Goal: Task Accomplishment & Management: Use online tool/utility

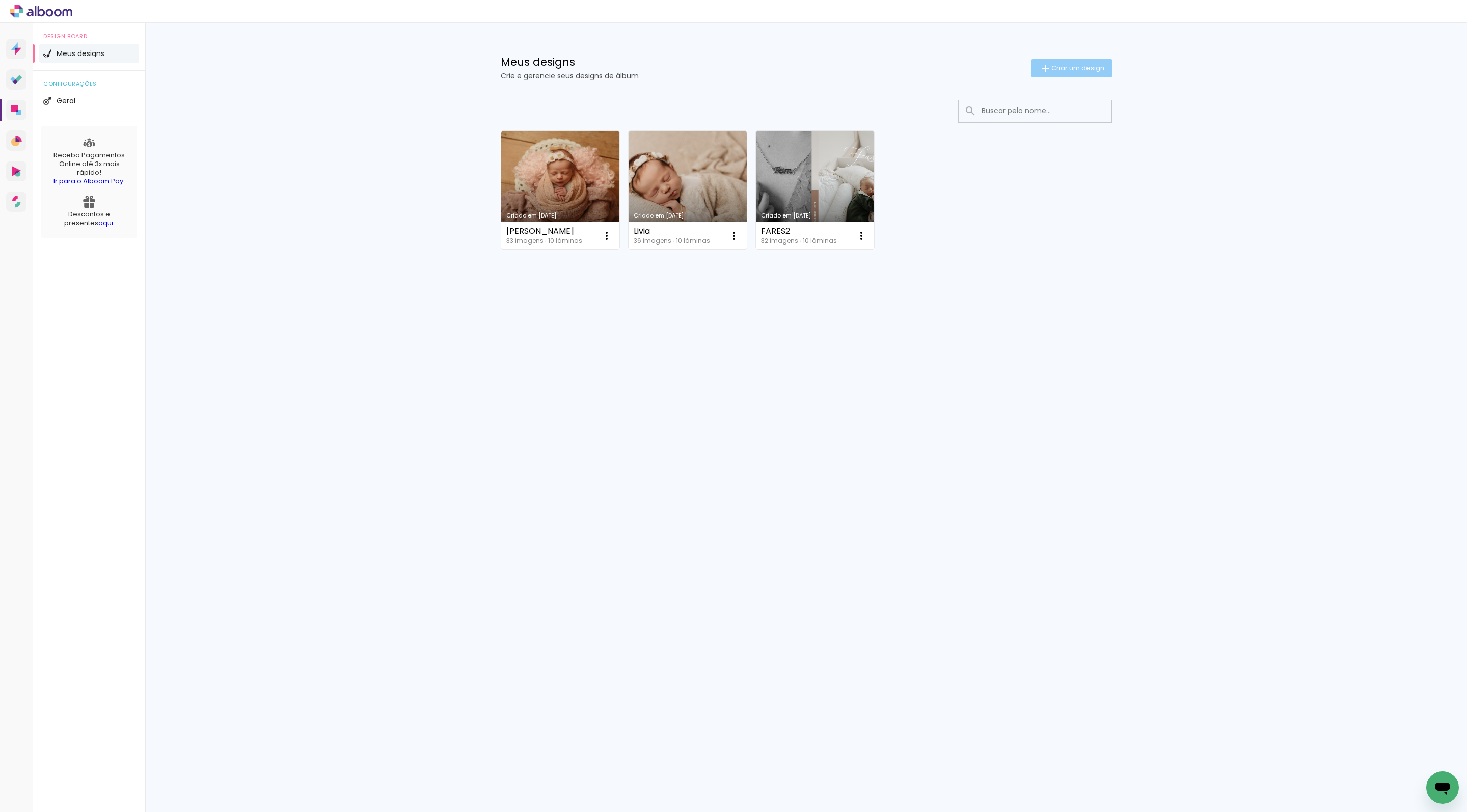
click at [1039, 63] on iron-icon at bounding box center [1045, 68] width 12 height 12
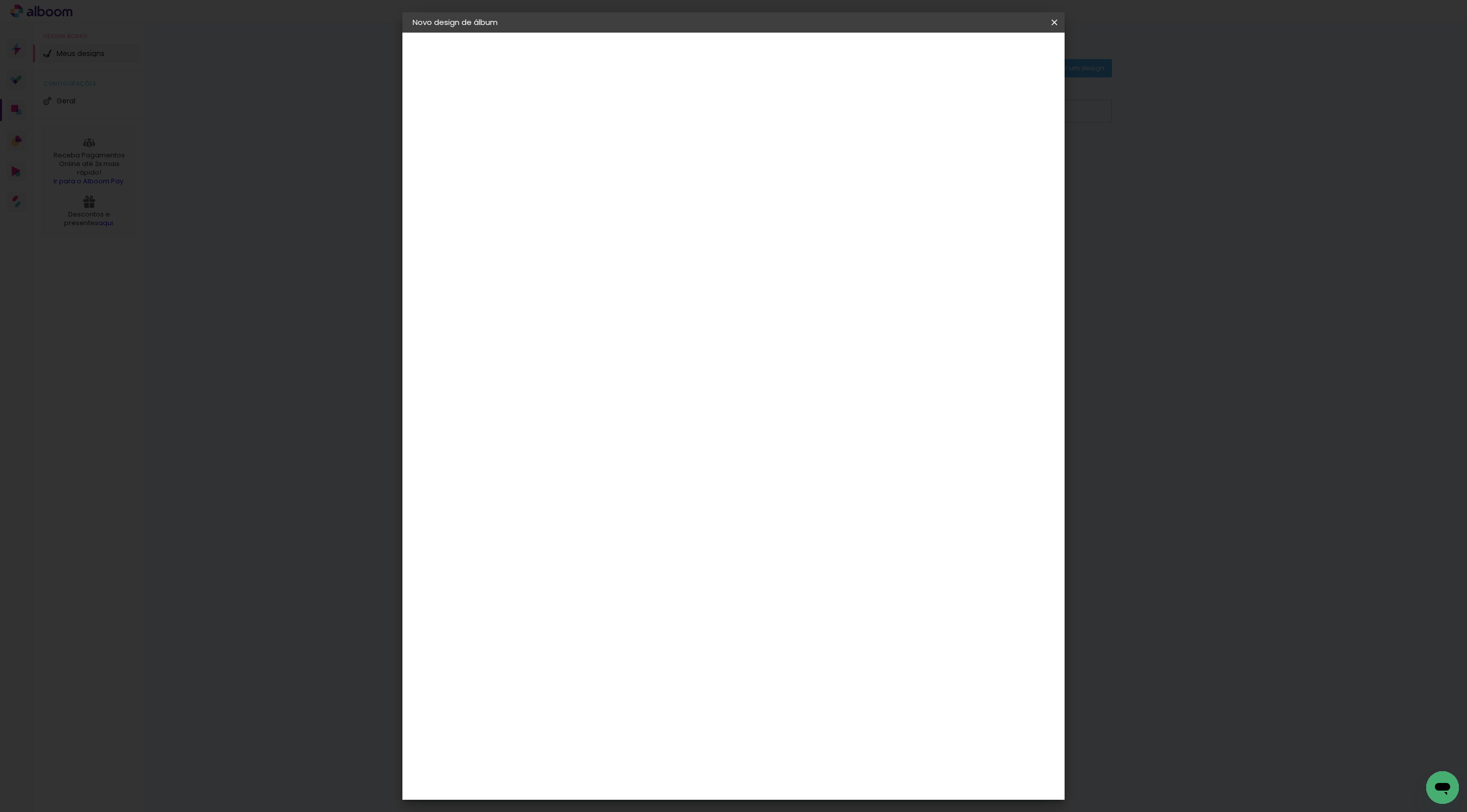
click at [579, 136] on input at bounding box center [579, 137] width 0 height 16
type input "a"
type input "[PERSON_NAME] smash"
type paper-input "[PERSON_NAME] smash"
click at [683, 62] on paper-button "Avançar" at bounding box center [658, 54] width 50 height 17
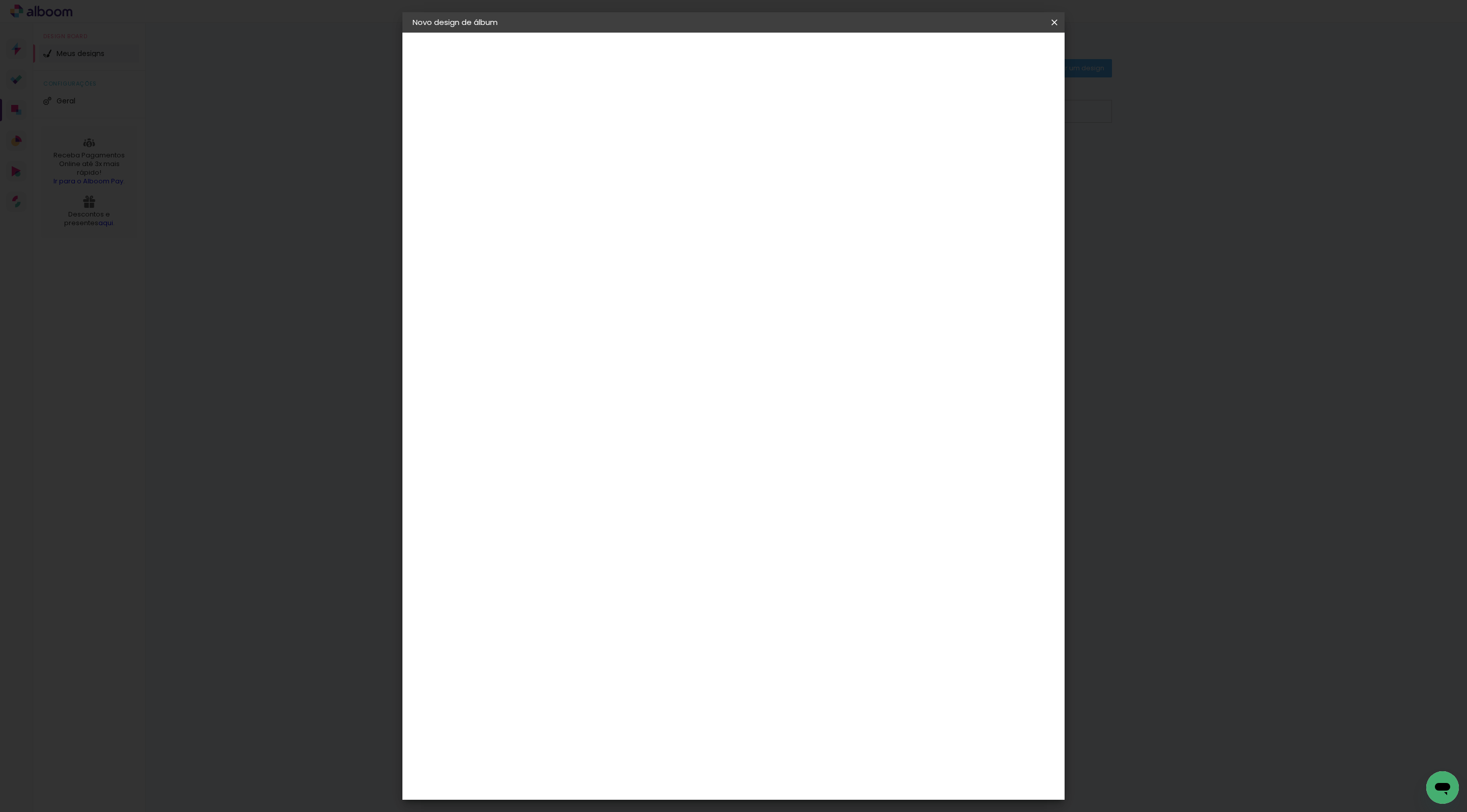
click at [661, 193] on paper-input-container at bounding box center [604, 194] width 110 height 23
type input "sch"
type paper-input "sch"
click at [640, 234] on paper-item "Schlosser" at bounding box center [595, 230] width 90 height 22
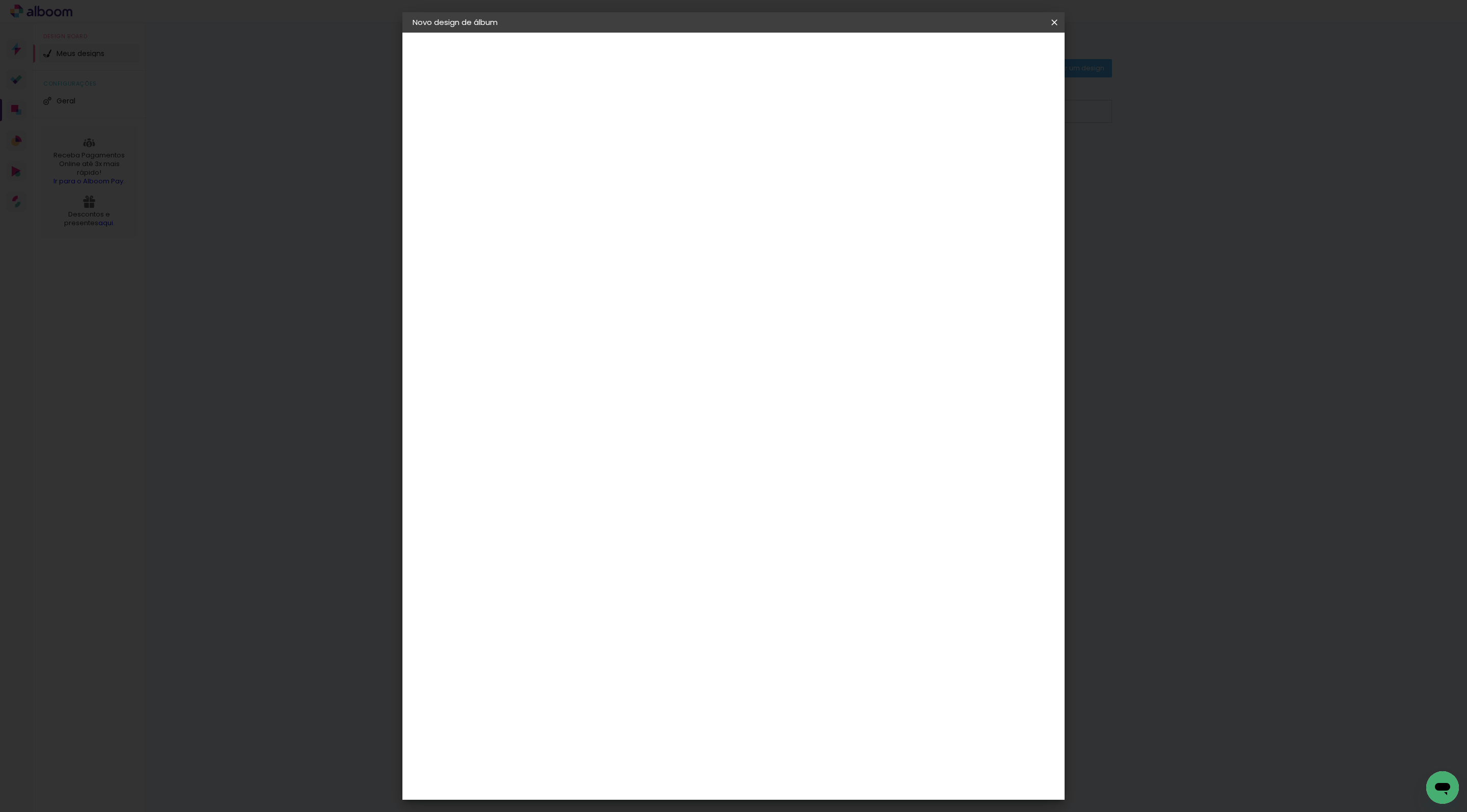
click at [0, 0] on slot "Avançar" at bounding box center [0, 0] width 0 height 0
click at [648, 528] on span "20 × 20" at bounding box center [624, 515] width 47 height 27
click at [0, 0] on slot "Avançar" at bounding box center [0, 0] width 0 height 0
click at [998, 58] on span "Iniciar design" at bounding box center [975, 54] width 47 height 7
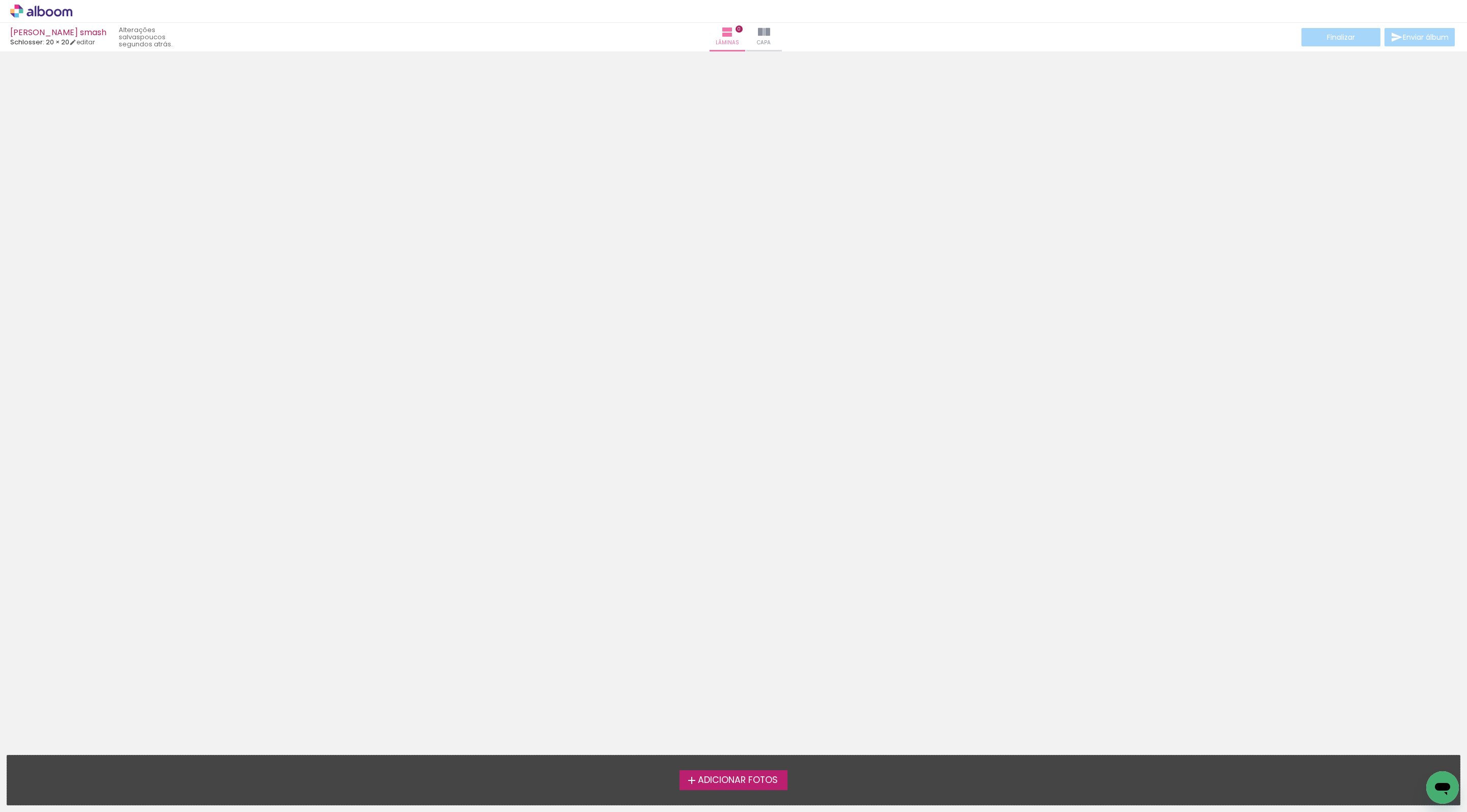
click at [768, 769] on div "Adicionar Fotos Solte suas fotos aqui..." at bounding box center [733, 780] width 1453 height 50
click at [762, 788] on label "Adicionar Fotos" at bounding box center [734, 780] width 109 height 20
click at [0, 0] on input "file" at bounding box center [0, 0] width 0 height 0
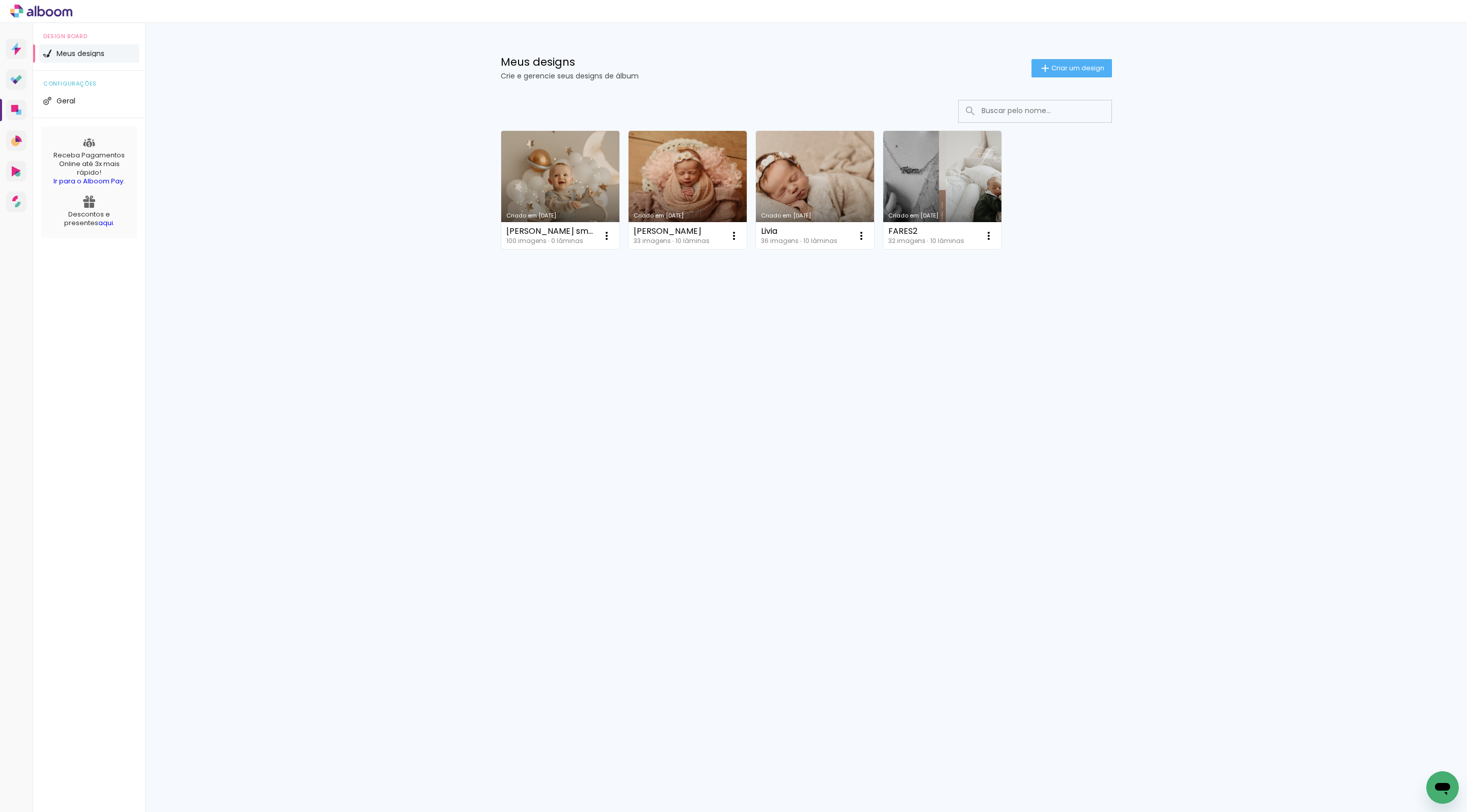
click at [589, 206] on link "Criado em [DATE]" at bounding box center [560, 190] width 118 height 118
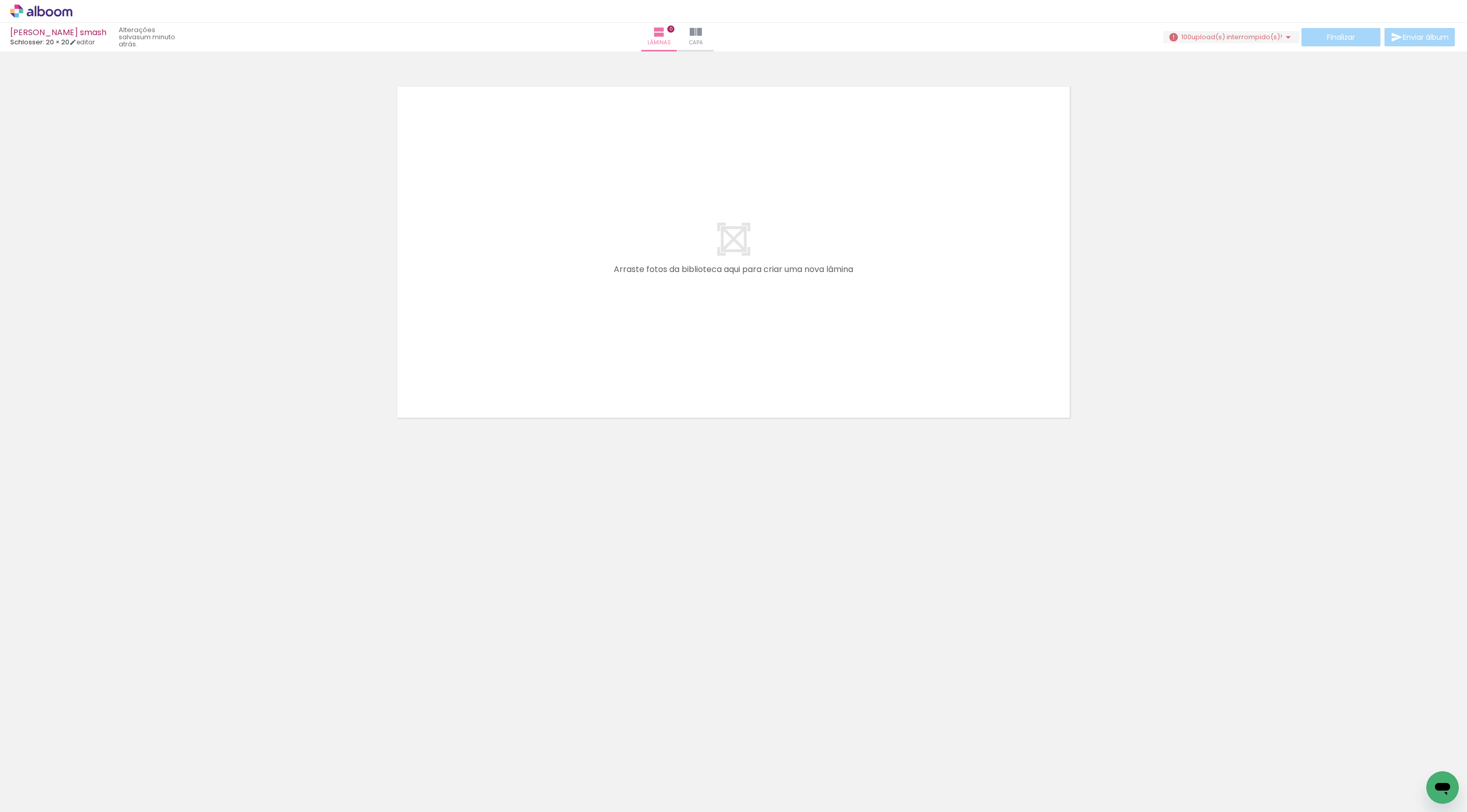
click at [1165, 47] on div "Arthur smash Schlosser: 20 × 20 editar um minuto atrás. Lâminas 0 Capa Finaliza…" at bounding box center [733, 25] width 1467 height 51
click at [1192, 35] on span "upload(s) interrompido(s)!" at bounding box center [1237, 37] width 91 height 9
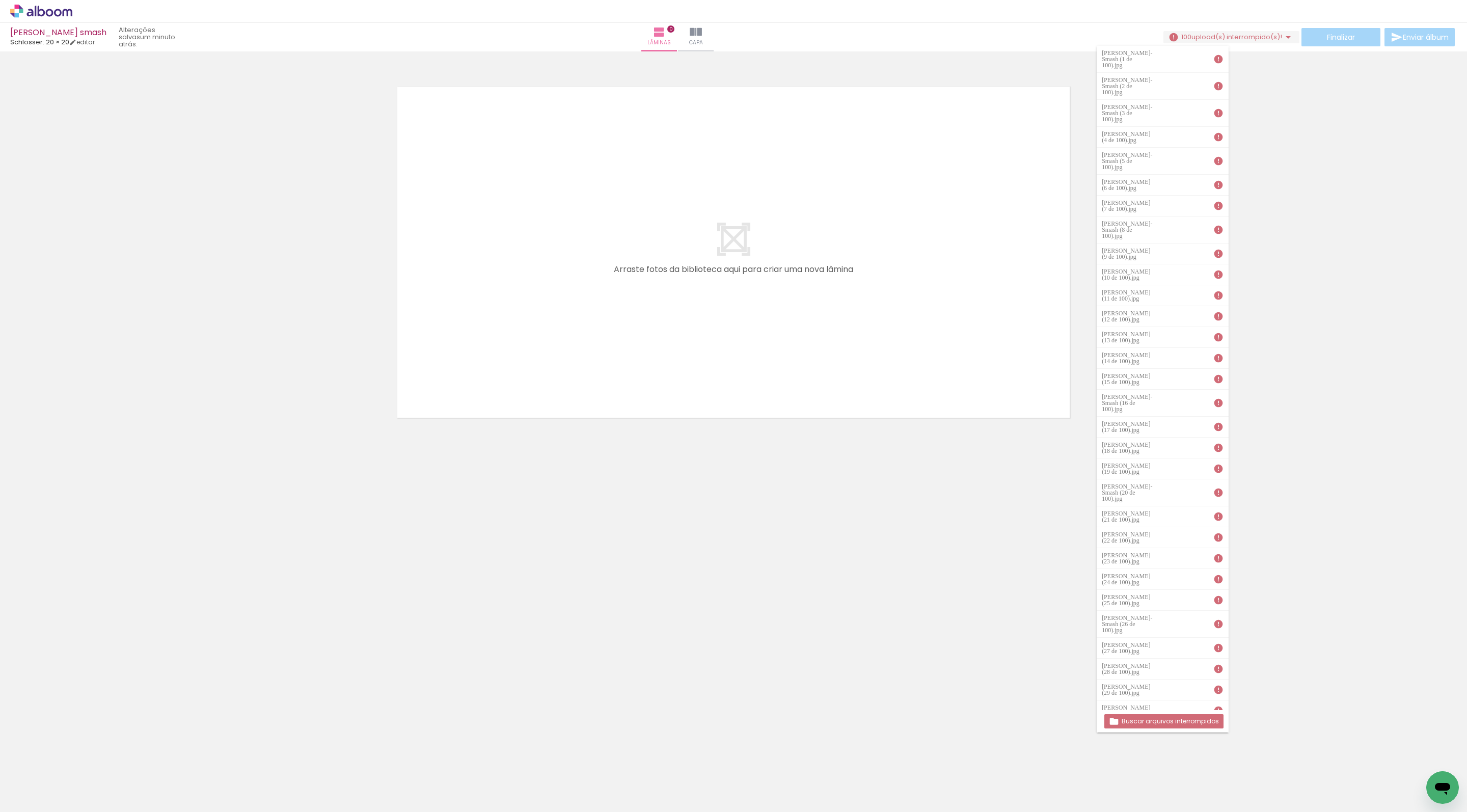
click at [1149, 712] on div "Buscar arquivos interrompidos" at bounding box center [1162, 721] width 132 height 22
click at [0, 0] on slot "Buscar arquivos interrompidos" at bounding box center [0, 0] width 0 height 0
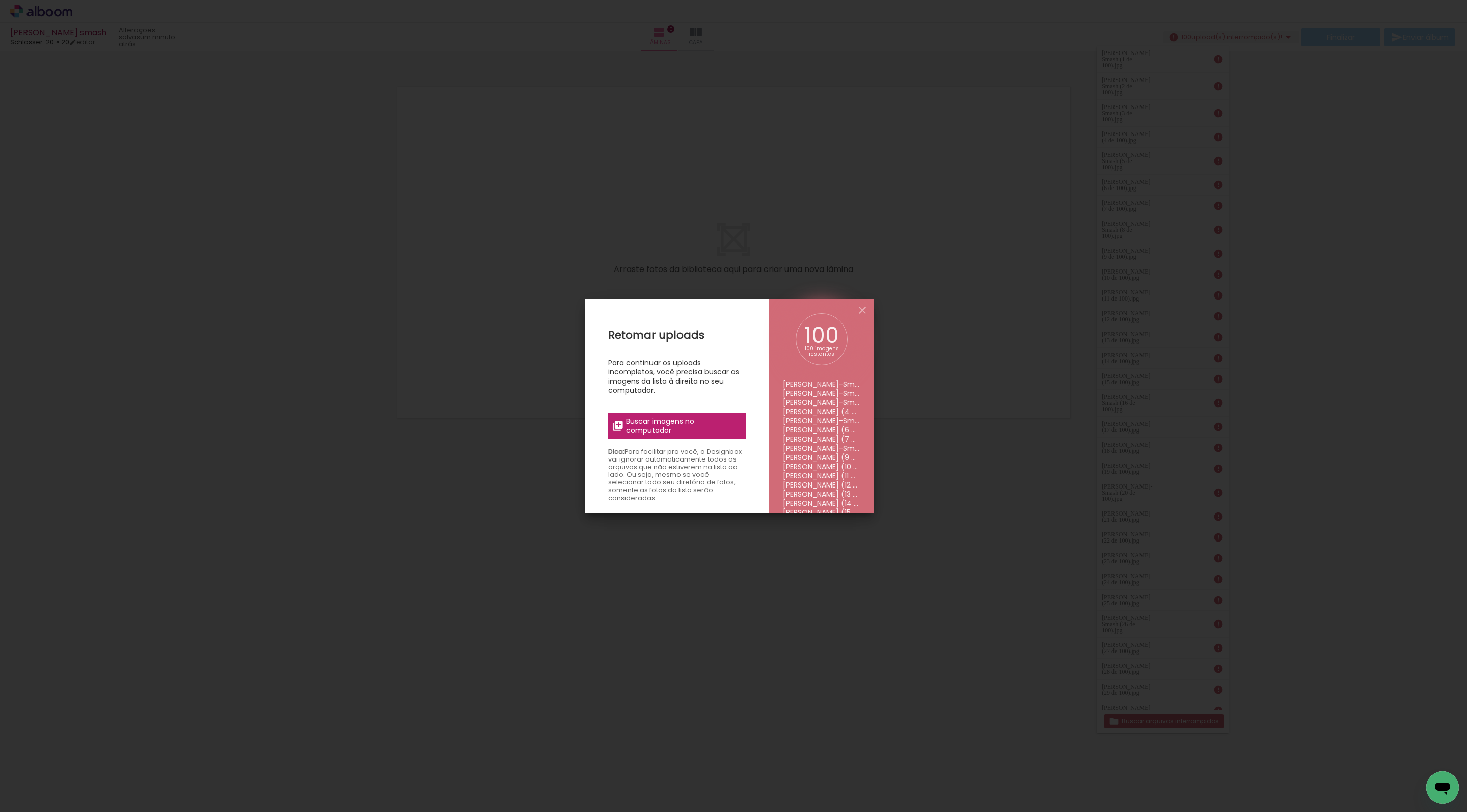
click at [742, 423] on label "Buscar imagens no computador" at bounding box center [677, 426] width 137 height 25
click at [0, 0] on input "file" at bounding box center [0, 0] width 0 height 0
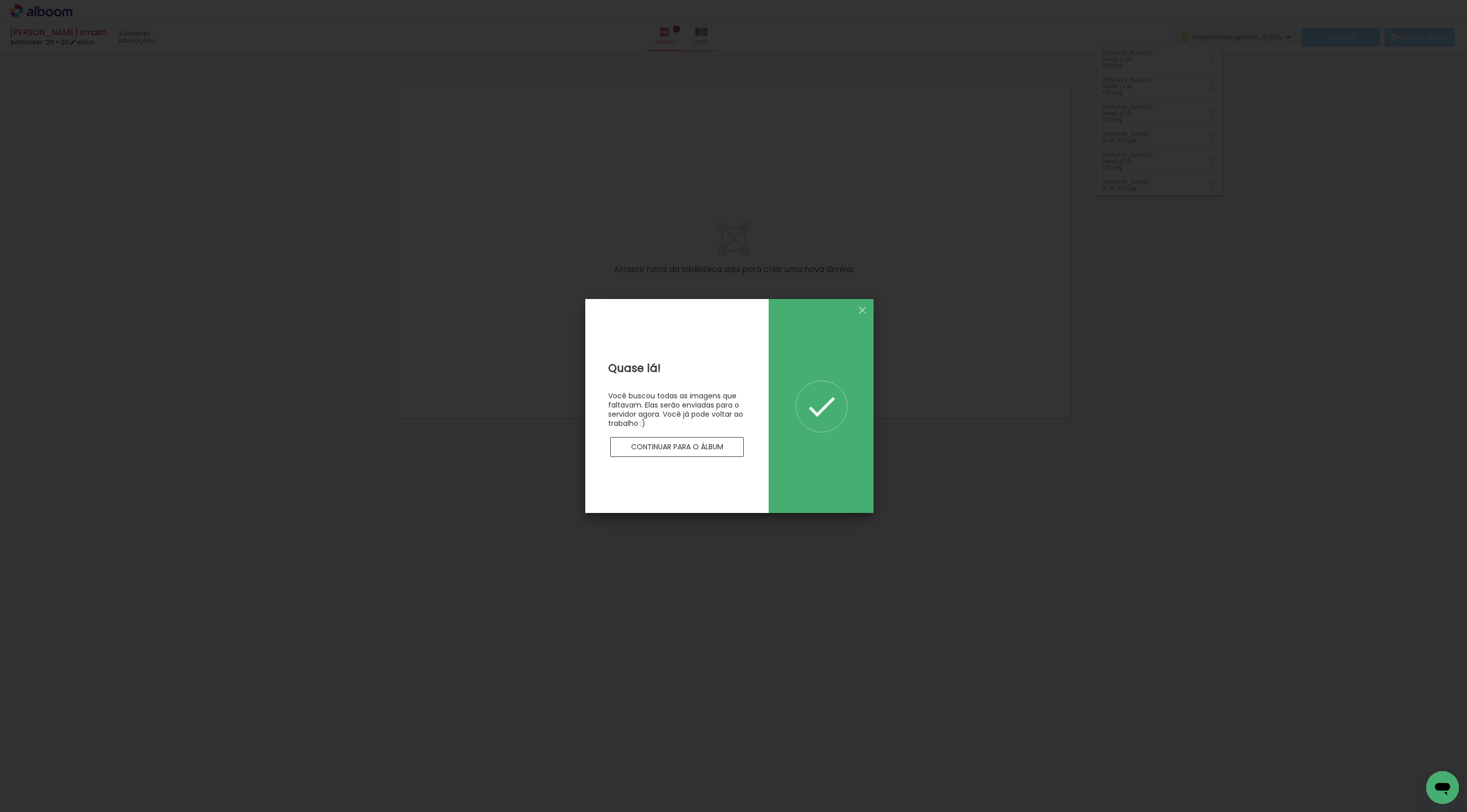
click at [720, 445] on paper-button "Continuar para o álbum" at bounding box center [676, 447] width 133 height 21
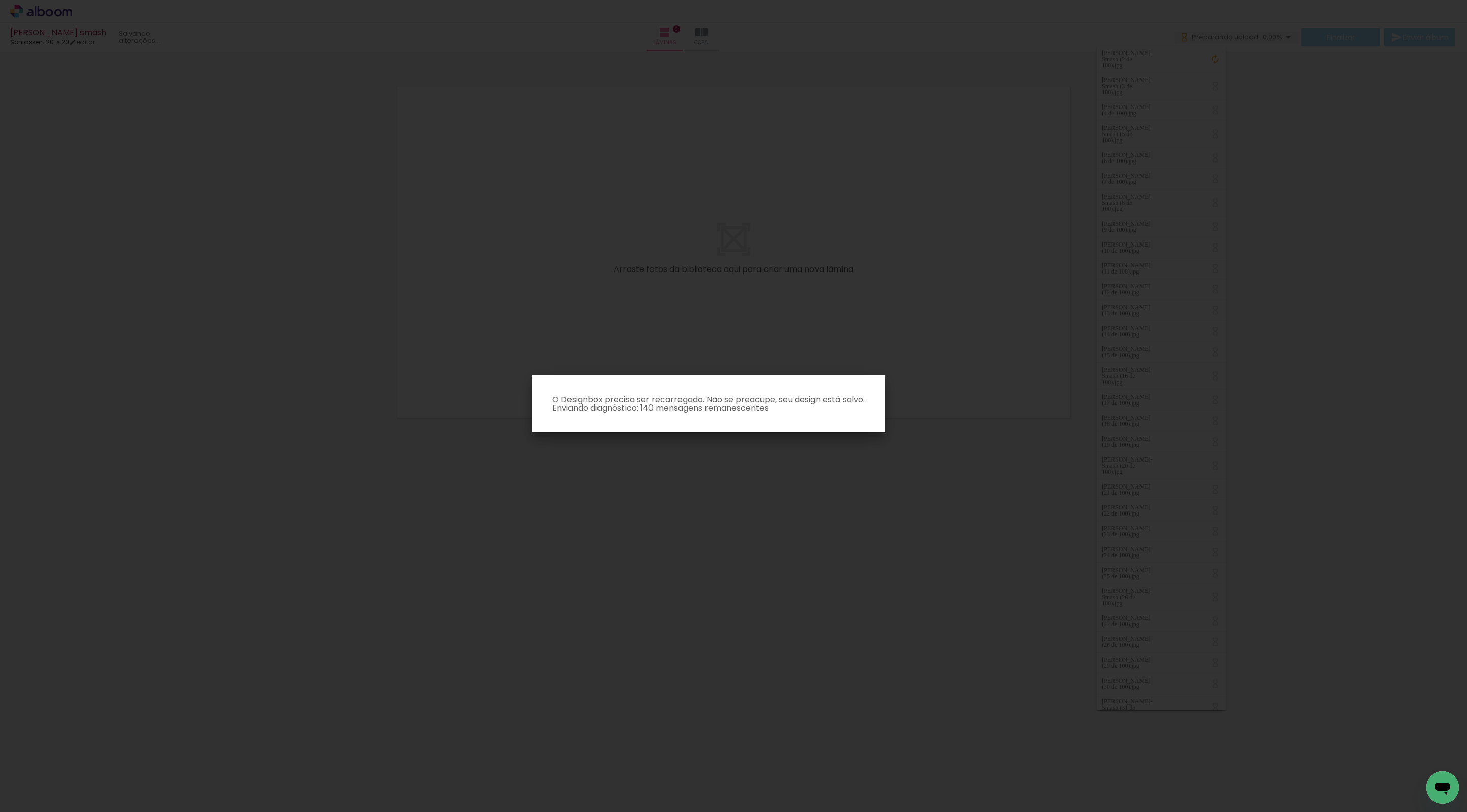
click at [592, 406] on p "O Designbox precisa ser recarregado. Não se preocupe, seu design está salvo. En…" at bounding box center [708, 404] width 337 height 17
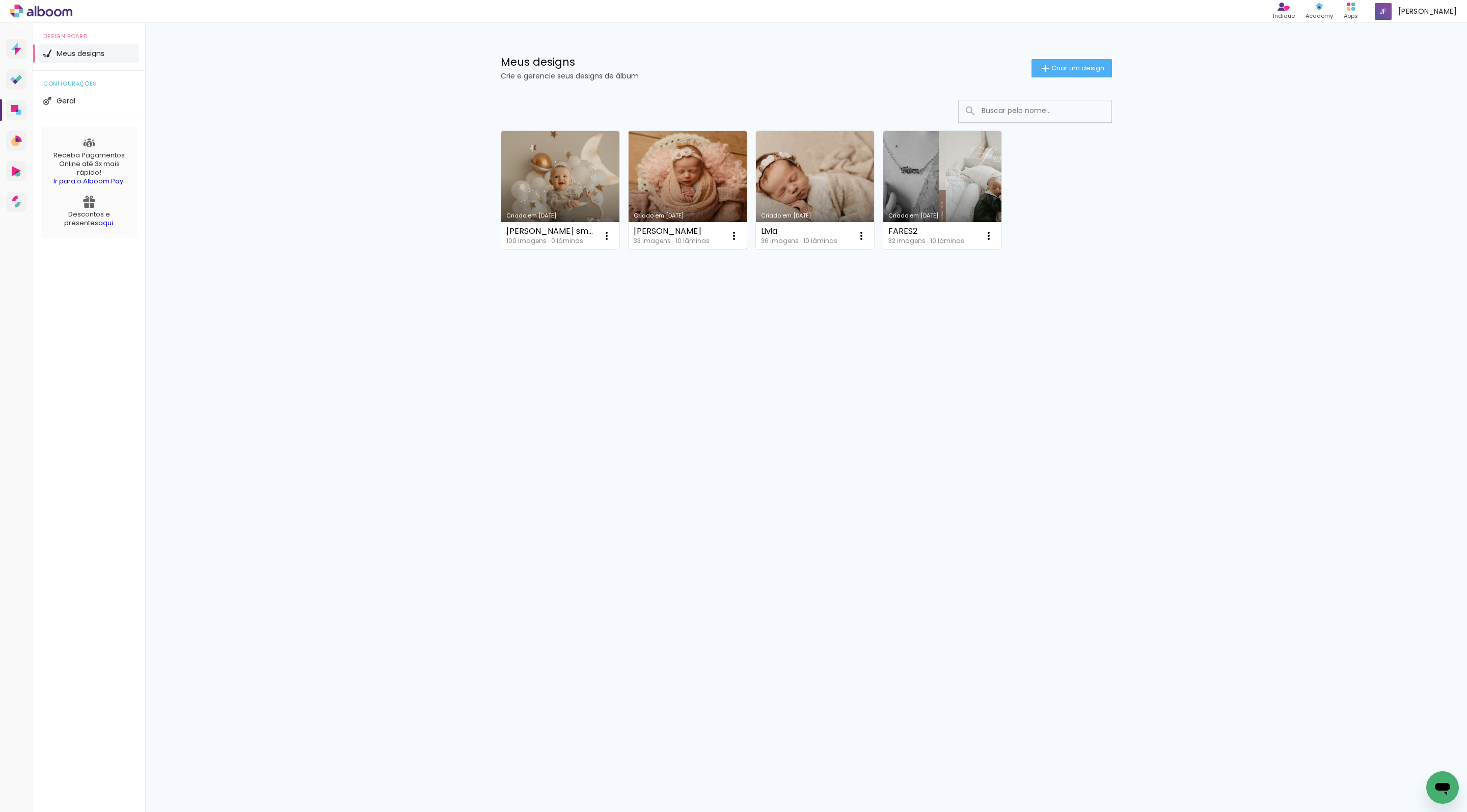
click at [692, 166] on link "Criado em [DATE]" at bounding box center [688, 190] width 118 height 118
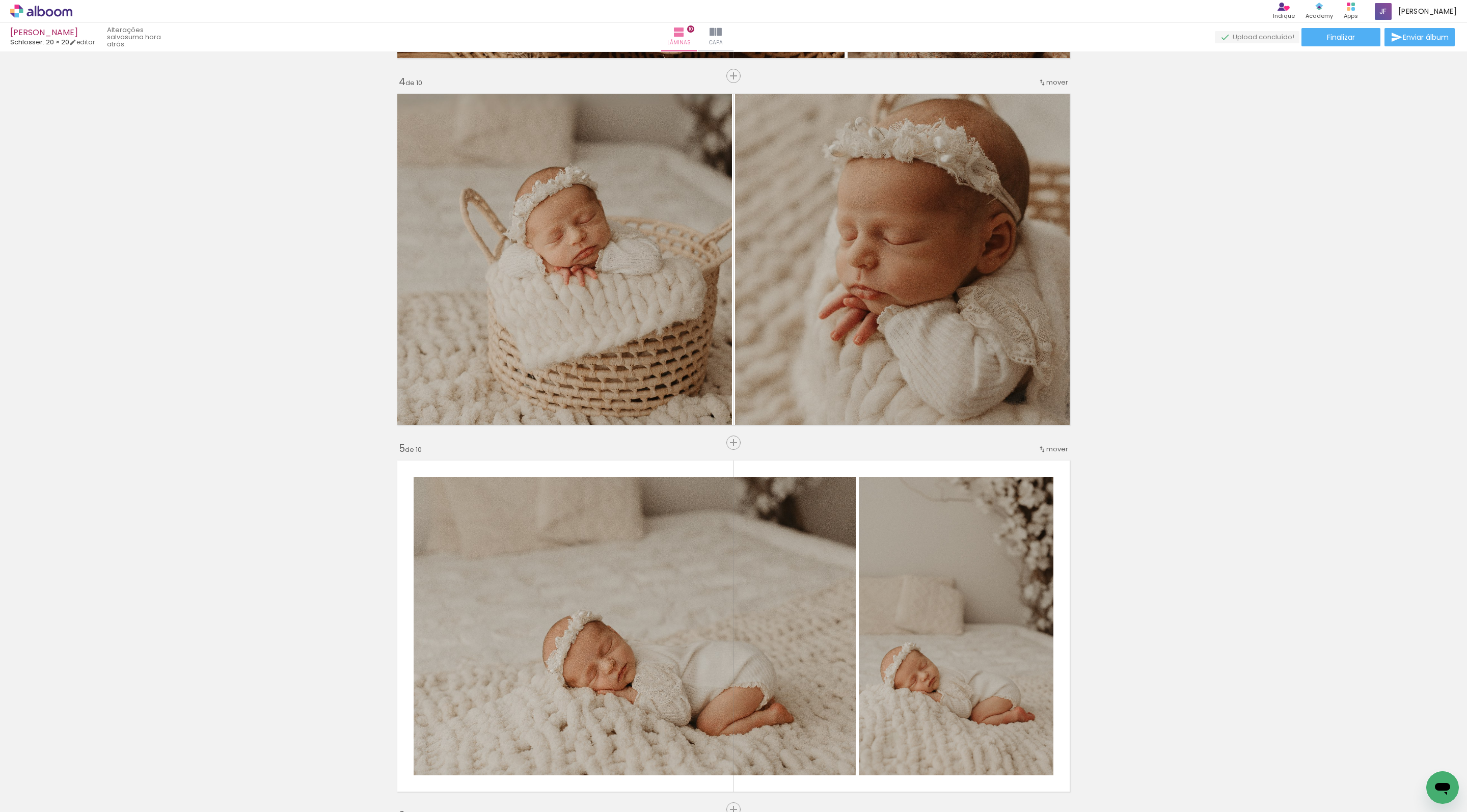
scroll to position [1051, 0]
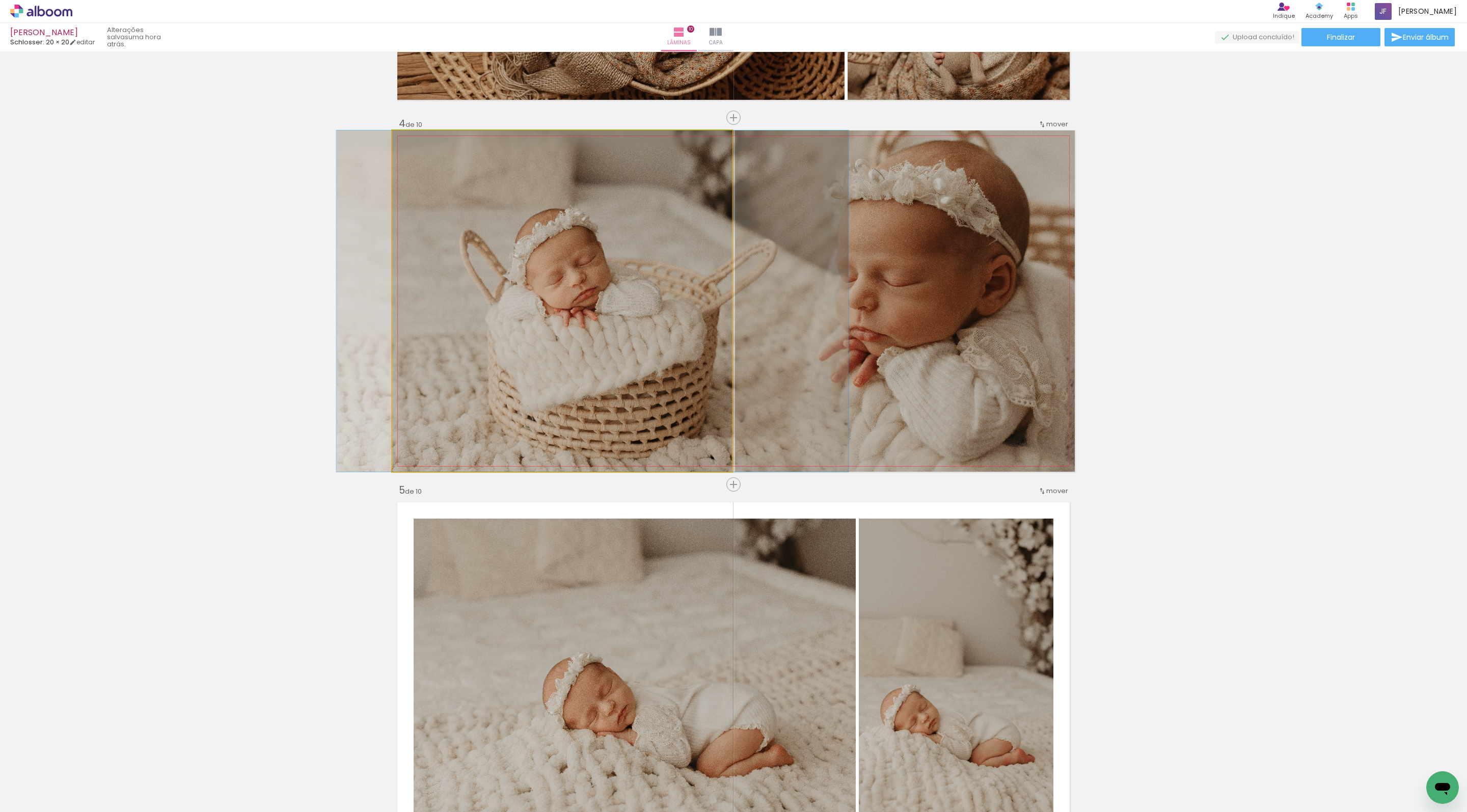
click at [563, 317] on quentale-photo at bounding box center [562, 301] width 340 height 342
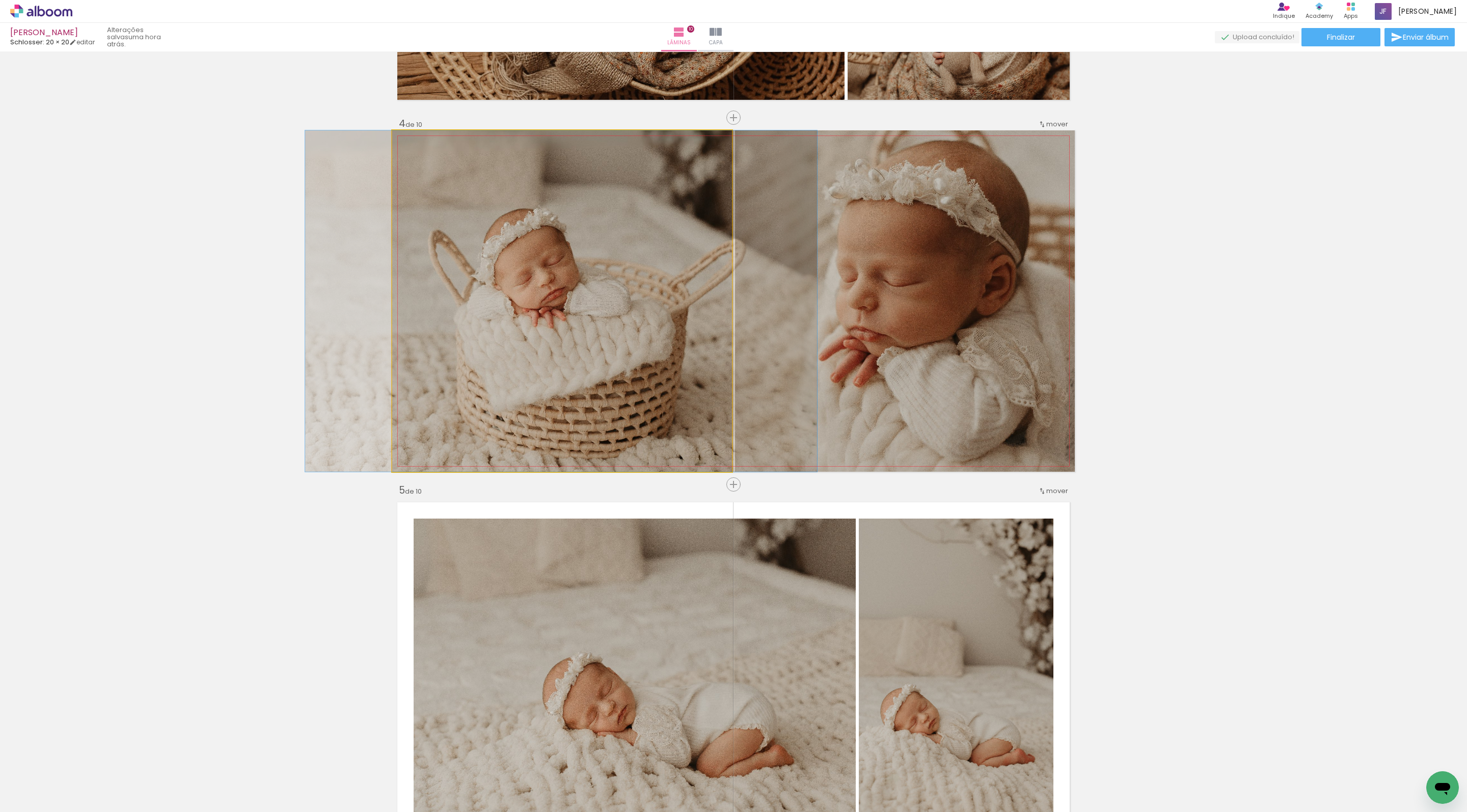
drag, startPoint x: 589, startPoint y: 291, endPoint x: 557, endPoint y: 288, distance: 32.1
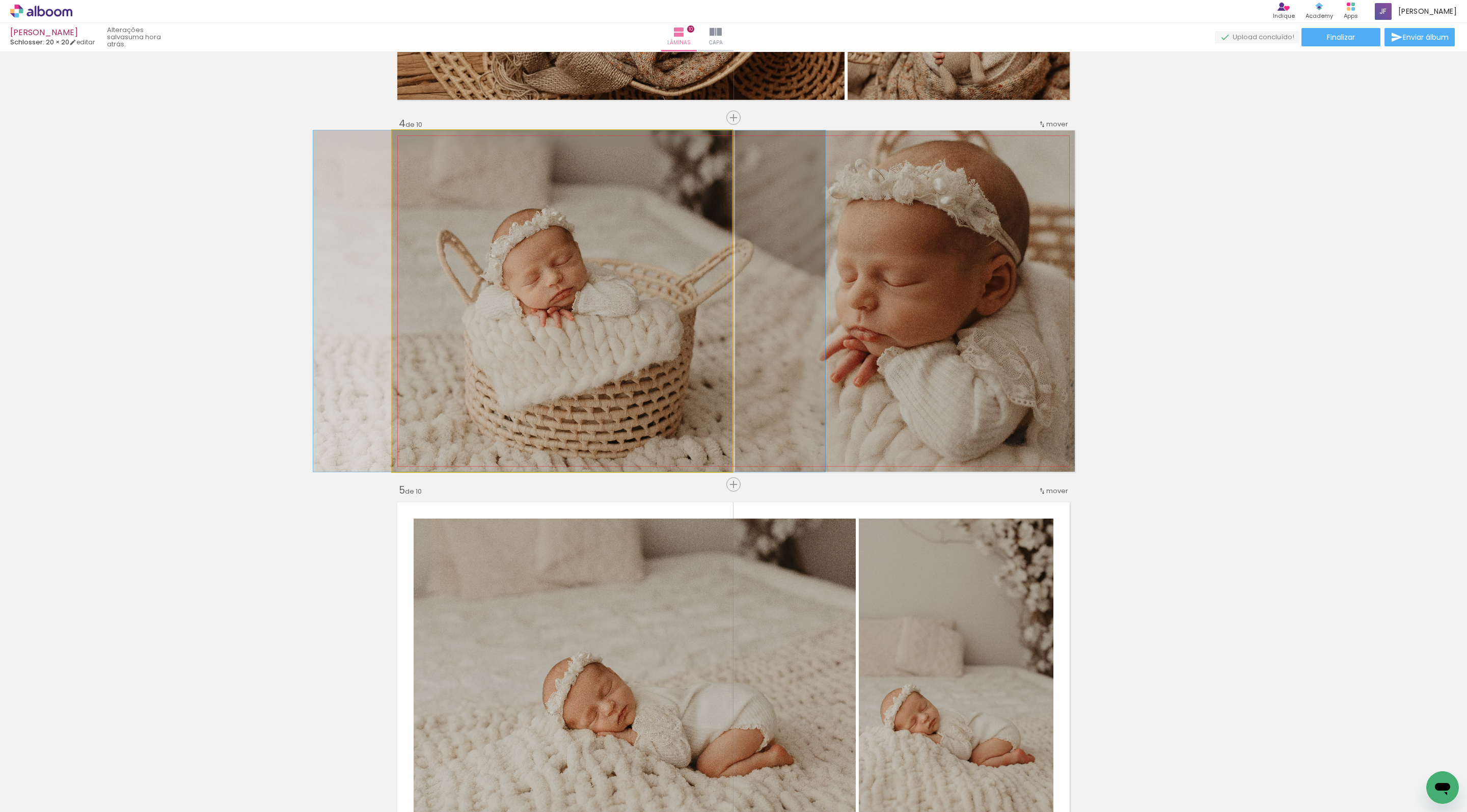
drag, startPoint x: 578, startPoint y: 328, endPoint x: 586, endPoint y: 328, distance: 8.0
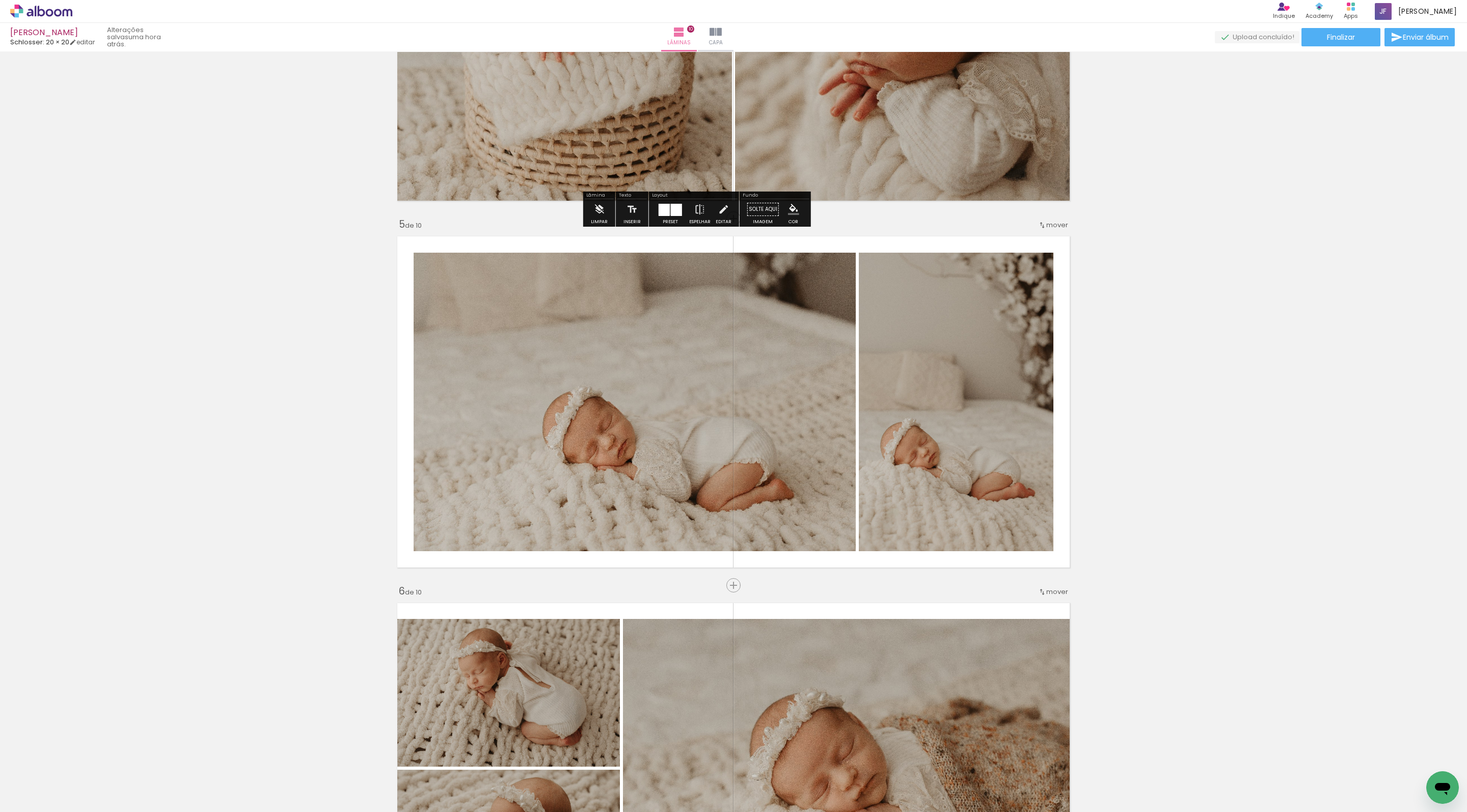
scroll to position [1319, 0]
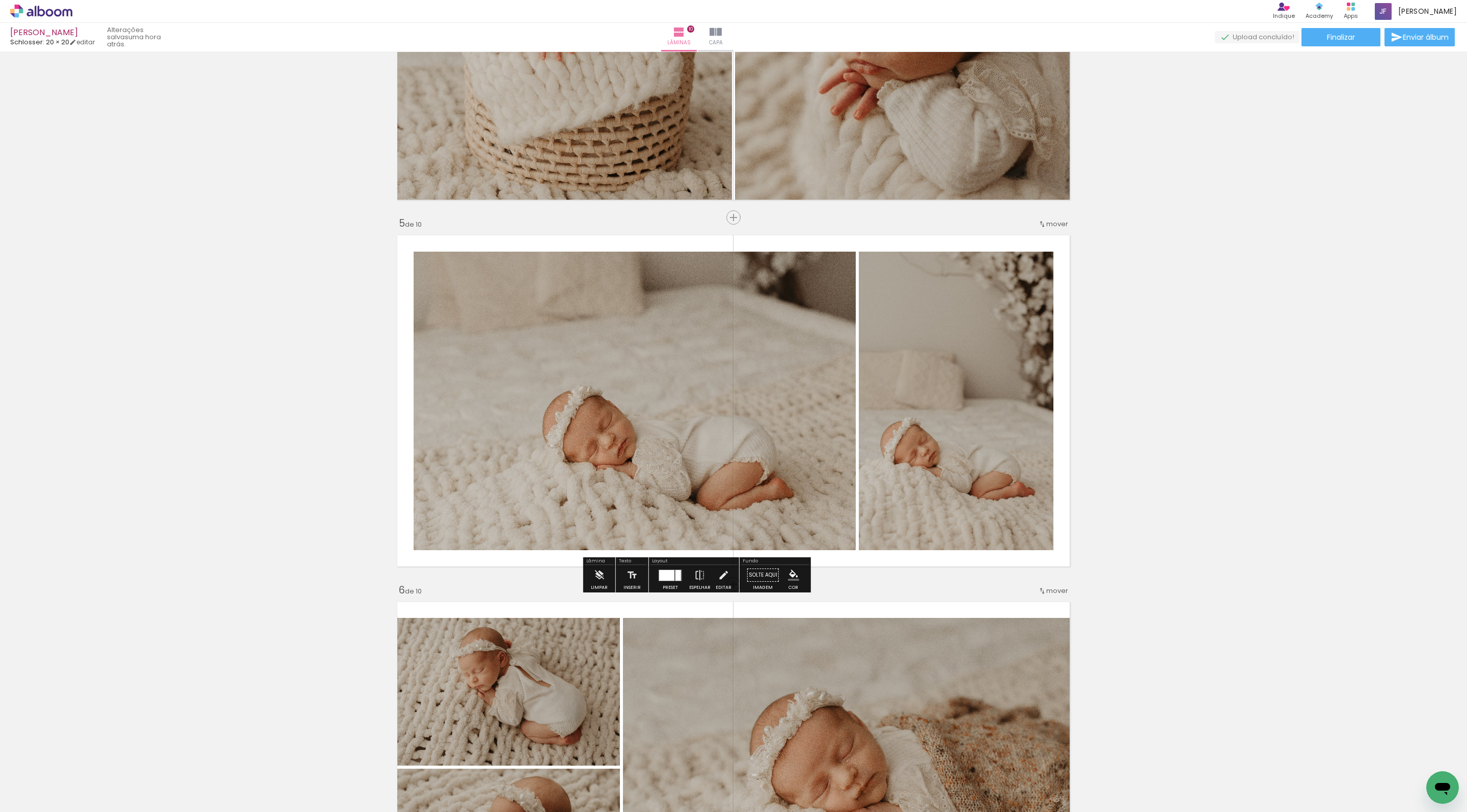
click at [813, 369] on quentale-photo at bounding box center [634, 401] width 442 height 298
click at [729, 586] on iron-icon at bounding box center [724, 575] width 11 height 21
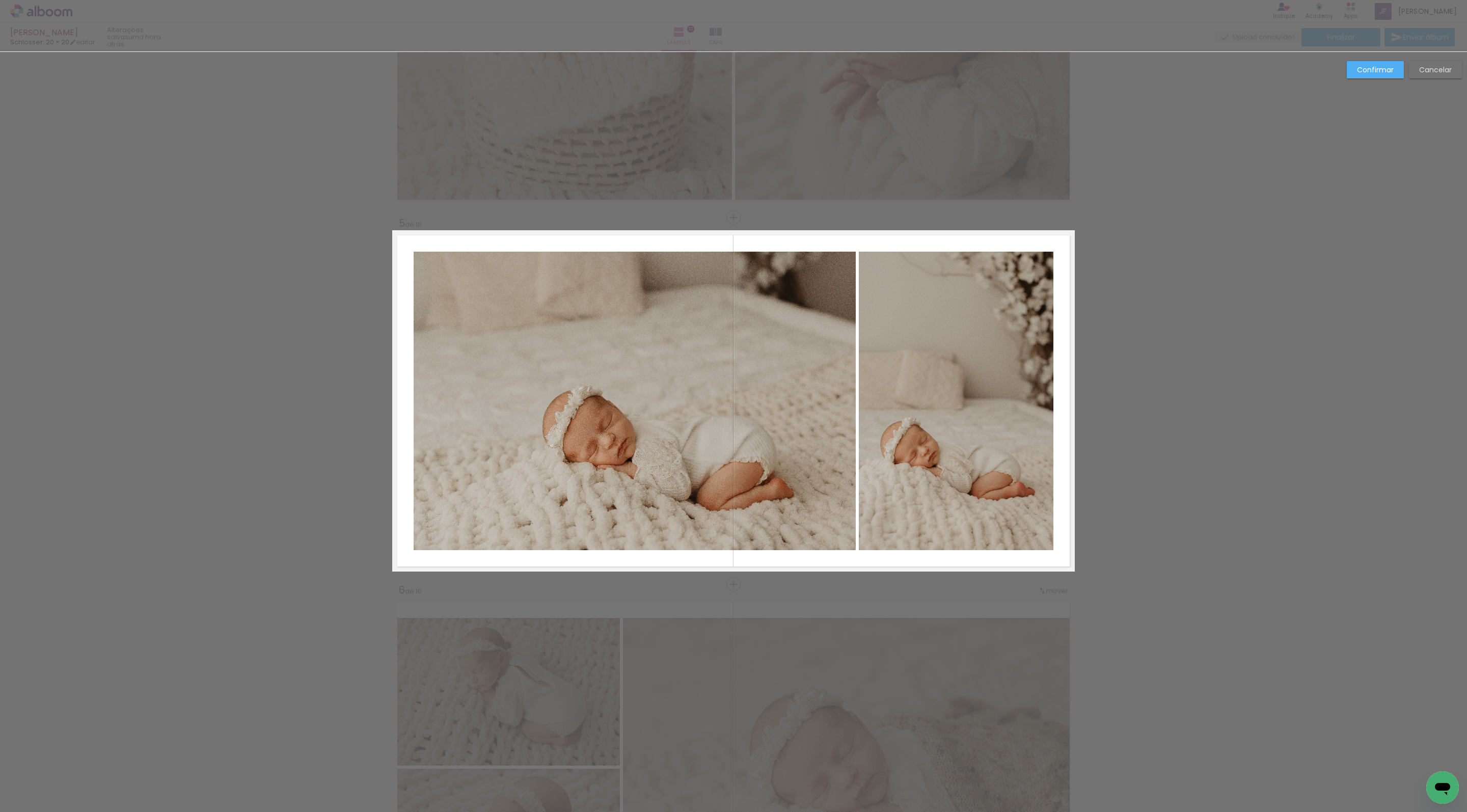
scroll to position [1319, 0]
click at [540, 459] on quentale-photo at bounding box center [634, 400] width 442 height 298
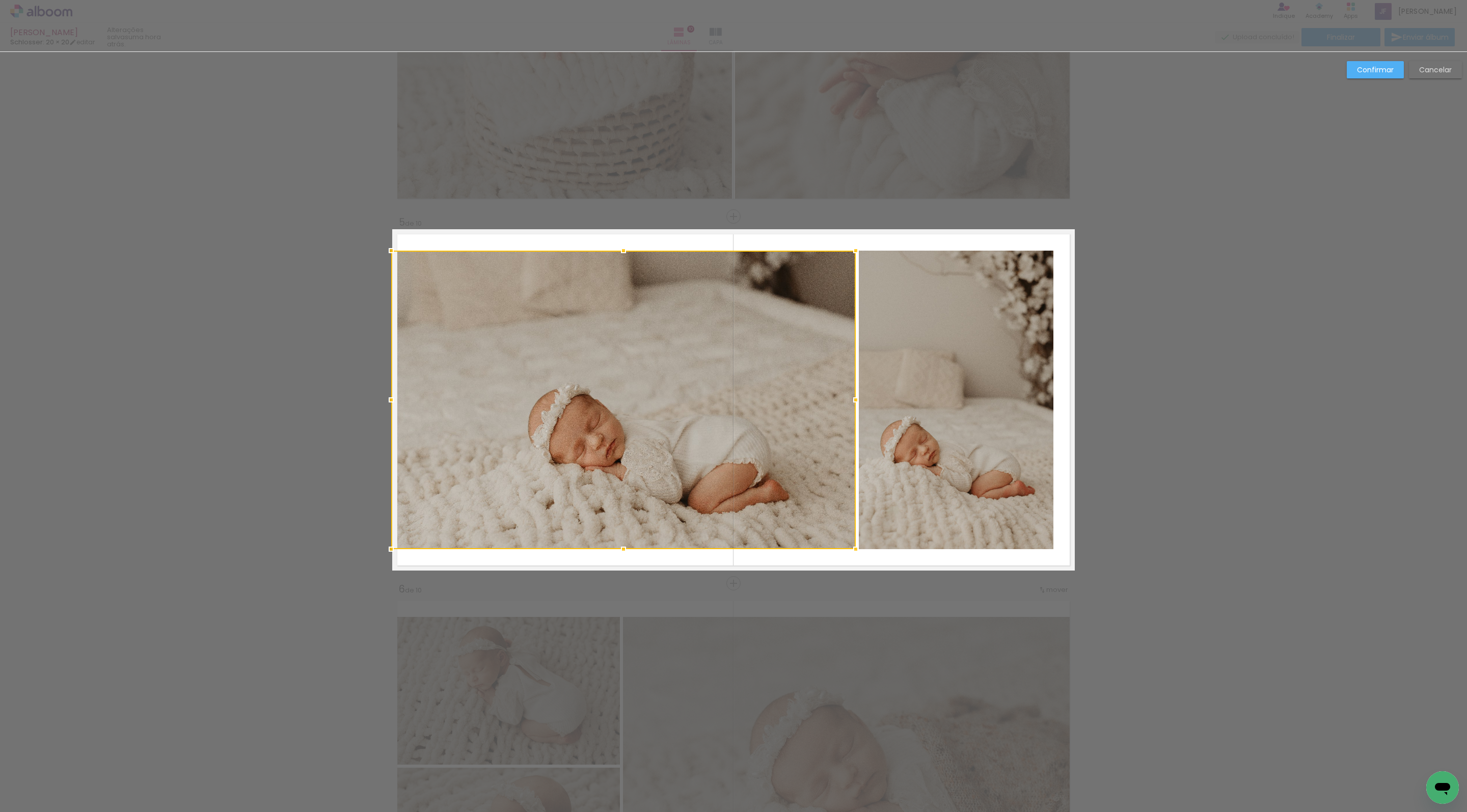
drag, startPoint x: 414, startPoint y: 400, endPoint x: 395, endPoint y: 396, distance: 19.4
click at [395, 396] on div at bounding box center [391, 400] width 21 height 21
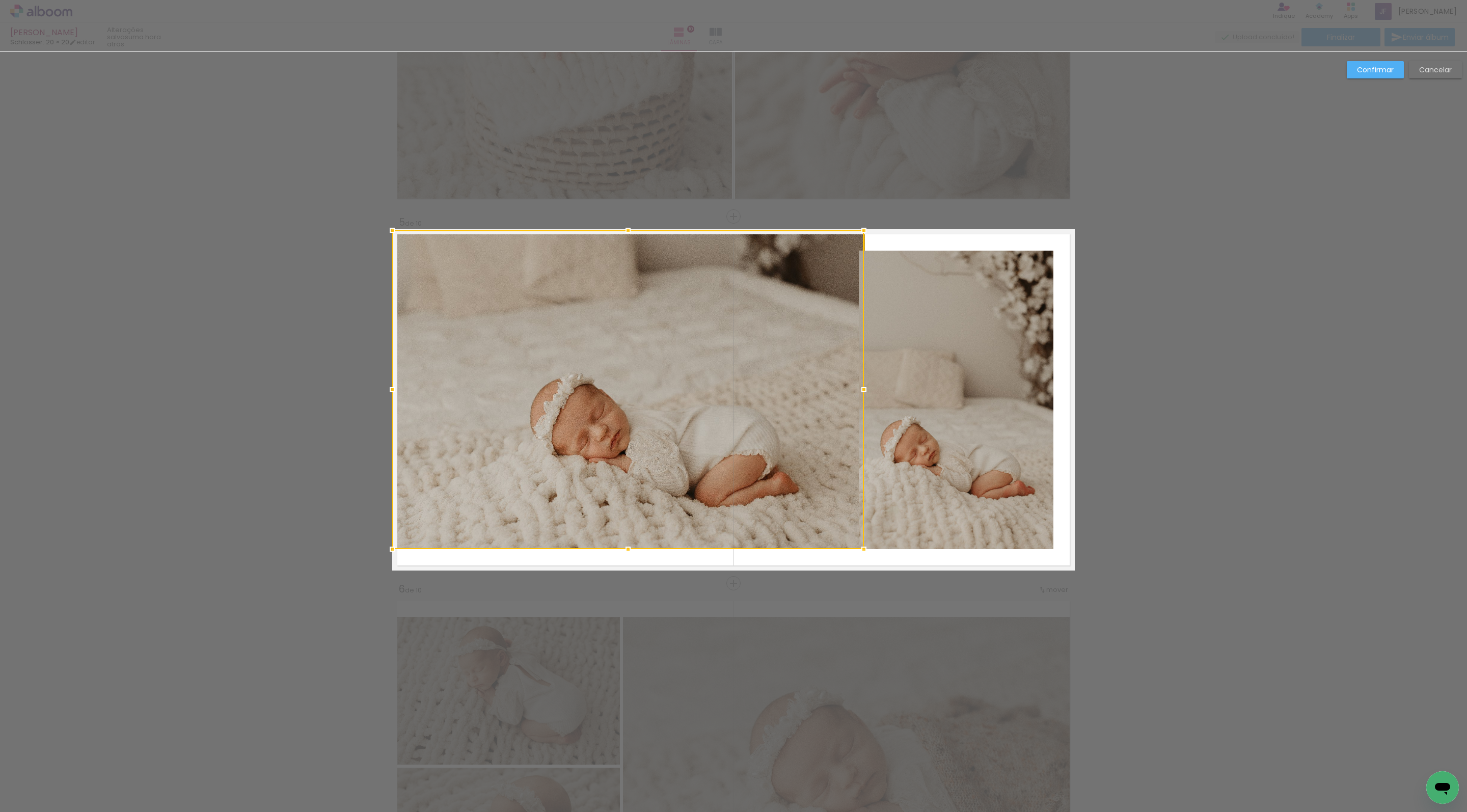
drag, startPoint x: 624, startPoint y: 249, endPoint x: 627, endPoint y: 230, distance: 19.2
click at [627, 230] on div at bounding box center [628, 230] width 21 height 21
click at [694, 528] on quentale-photo at bounding box center [628, 390] width 473 height 319
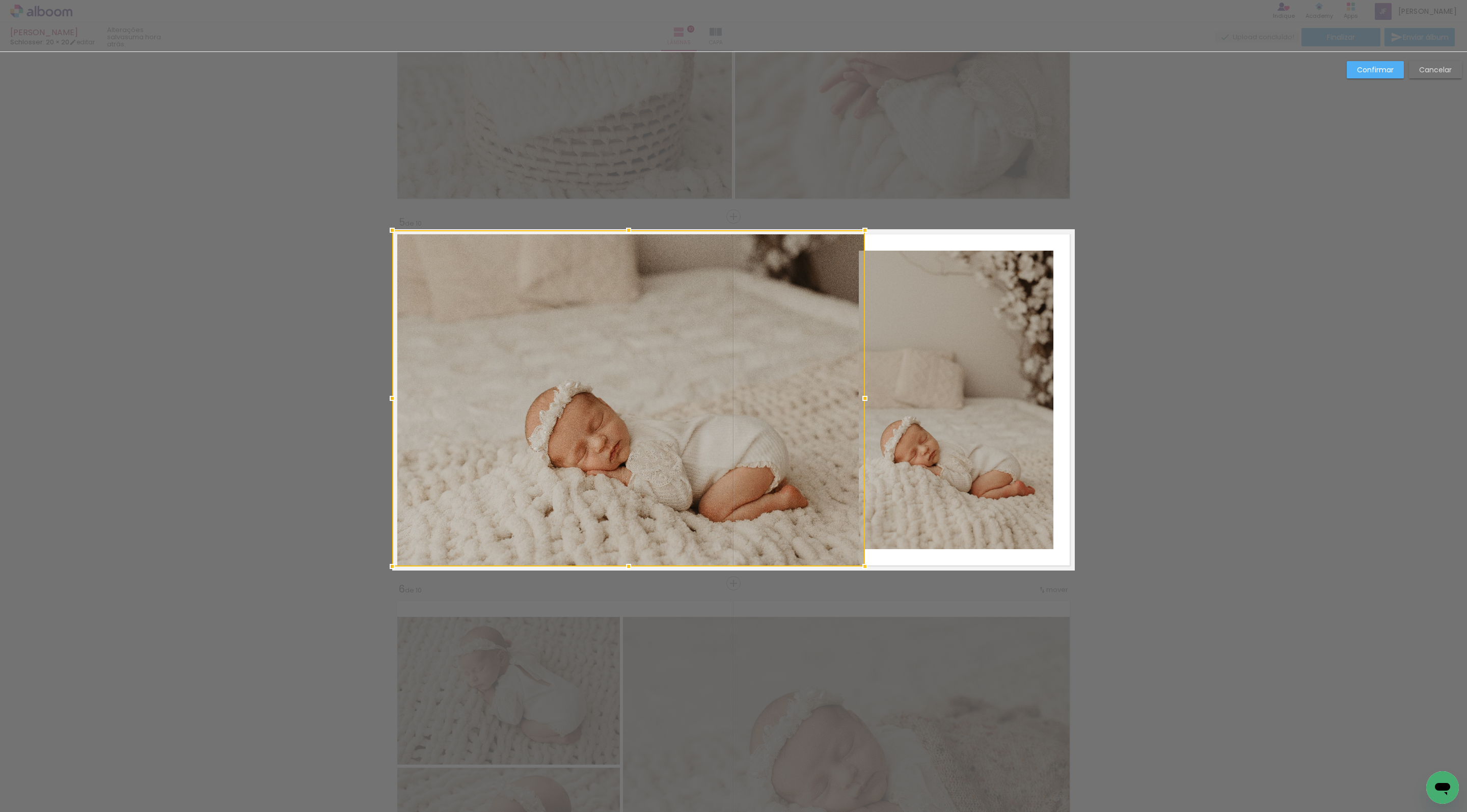
drag, startPoint x: 631, startPoint y: 548, endPoint x: 631, endPoint y: 564, distance: 16.0
click at [631, 564] on div at bounding box center [629, 567] width 21 height 21
click at [867, 455] on quentale-photo at bounding box center [956, 400] width 195 height 298
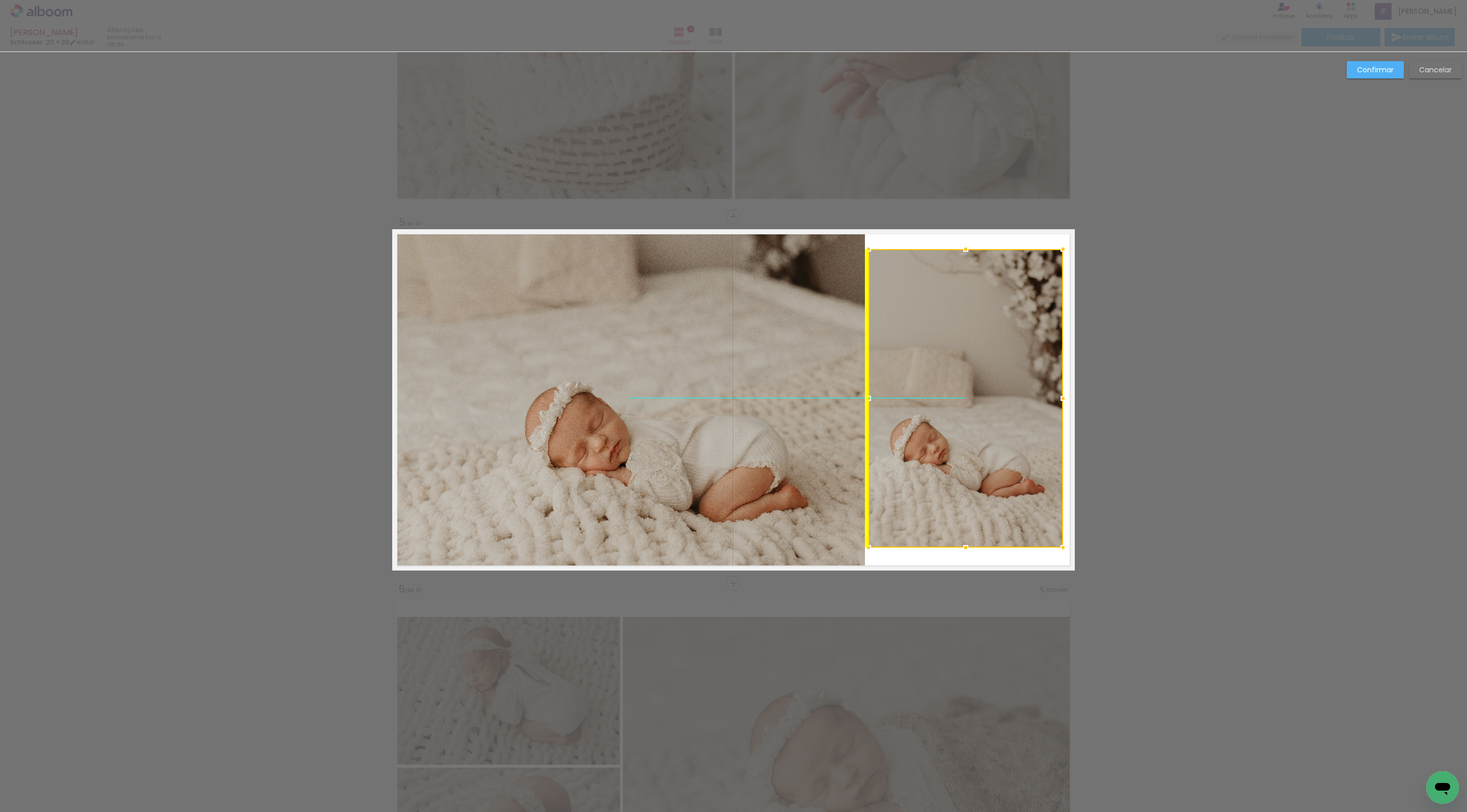
drag, startPoint x: 937, startPoint y: 435, endPoint x: 949, endPoint y: 433, distance: 12.2
click at [949, 433] on div at bounding box center [966, 399] width 195 height 298
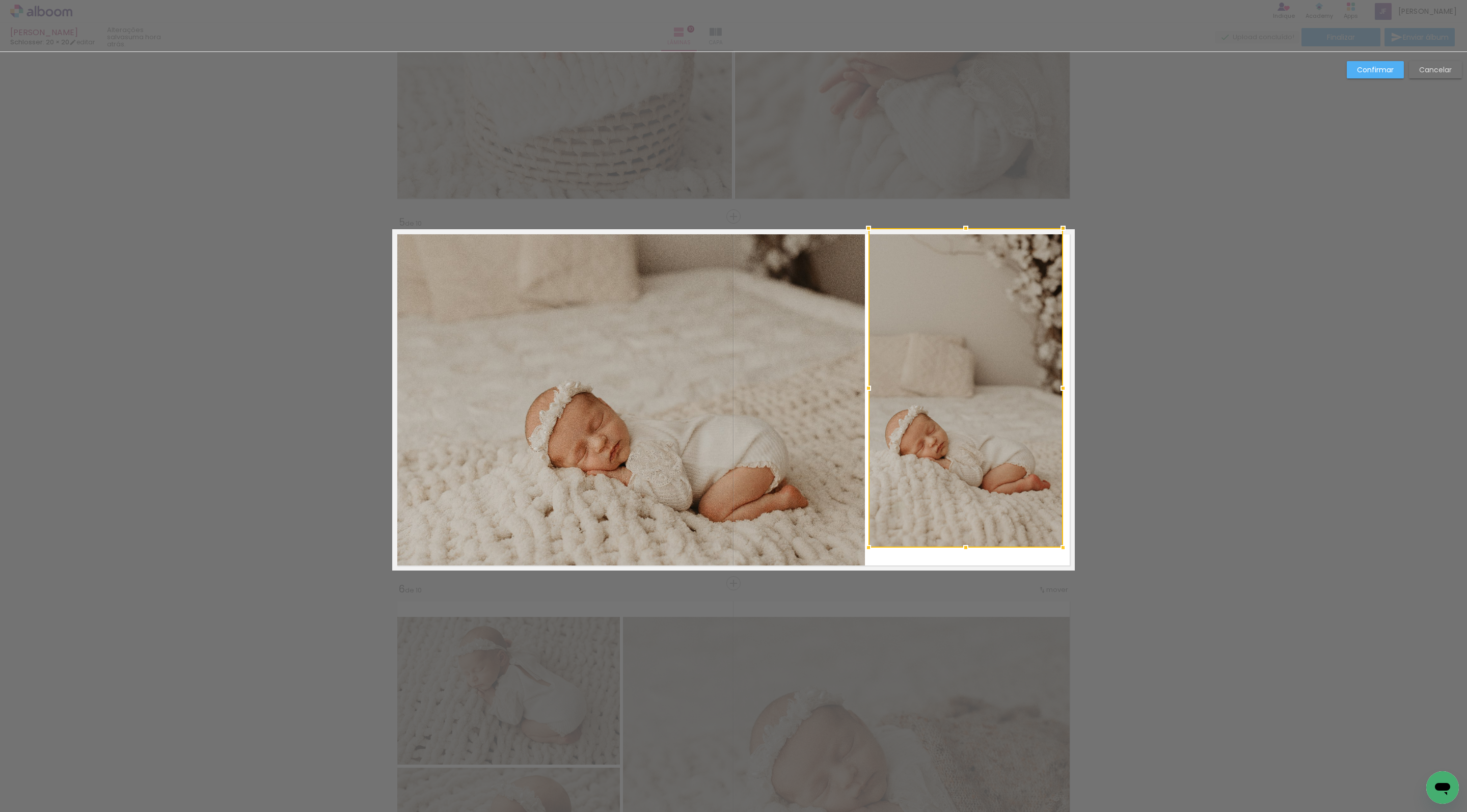
drag, startPoint x: 967, startPoint y: 249, endPoint x: 968, endPoint y: 231, distance: 18.0
click at [968, 231] on div at bounding box center [966, 228] width 21 height 21
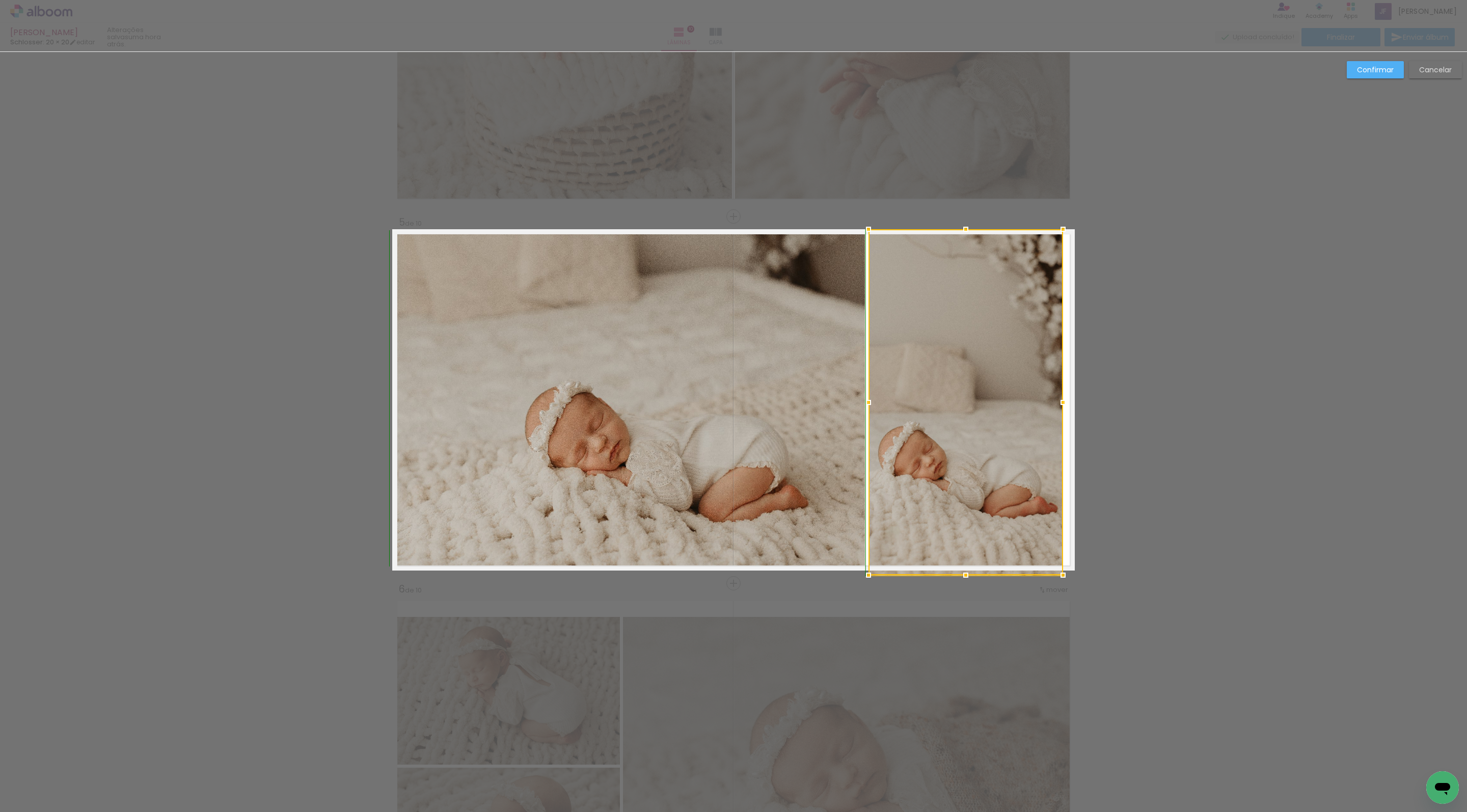
drag, startPoint x: 967, startPoint y: 546, endPoint x: 967, endPoint y: 566, distance: 20.0
click at [967, 566] on div at bounding box center [966, 575] width 21 height 21
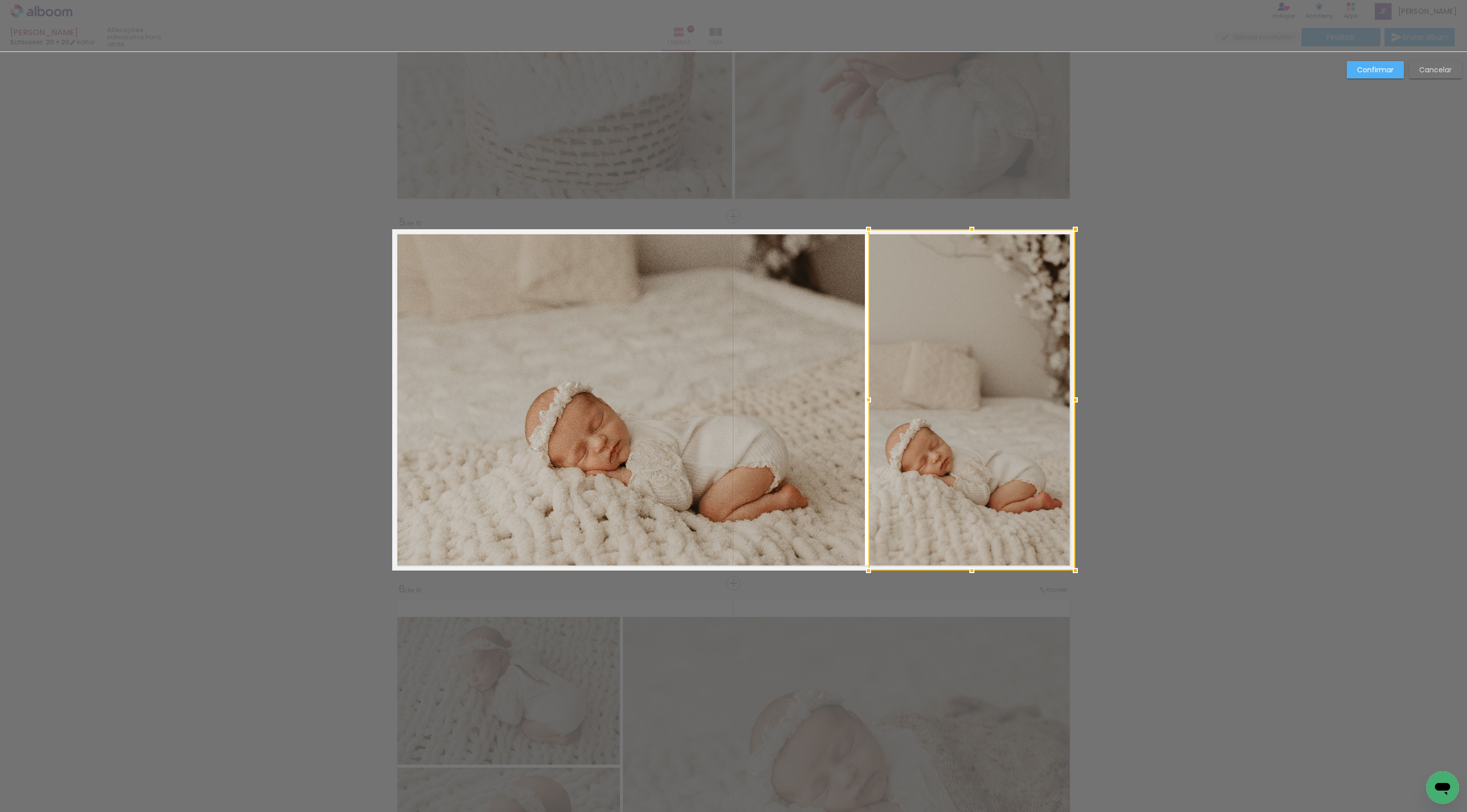
drag, startPoint x: 1063, startPoint y: 399, endPoint x: 1071, endPoint y: 399, distance: 8.0
click at [1071, 399] on div at bounding box center [1076, 400] width 21 height 21
click at [1166, 395] on div "Confirmar Cancelar" at bounding box center [733, 762] width 1467 height 4059
click at [0, 0] on slot "Confirmar" at bounding box center [0, 0] width 0 height 0
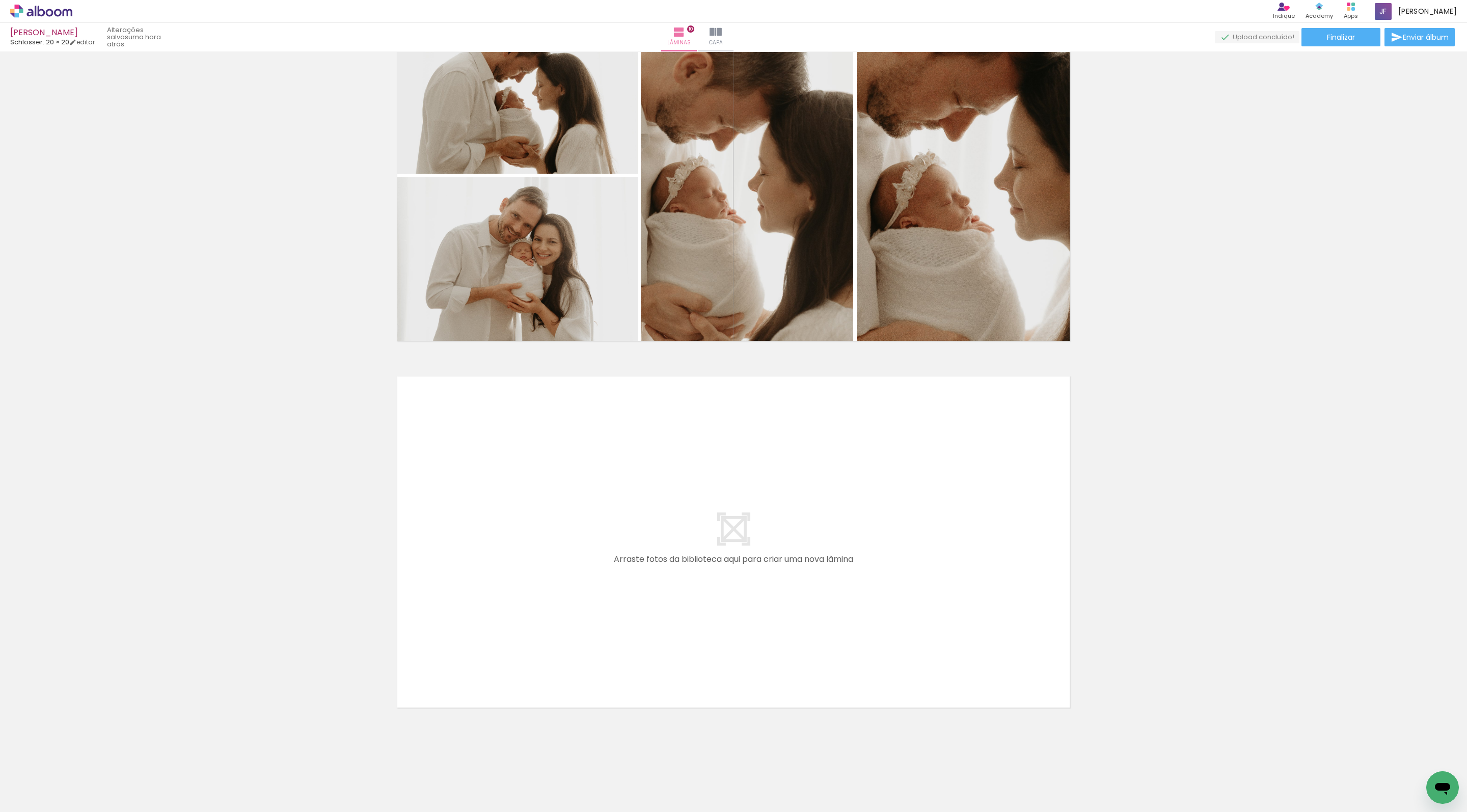
scroll to position [3378, 0]
click at [1329, 38] on span "Finalizar" at bounding box center [1342, 37] width 28 height 7
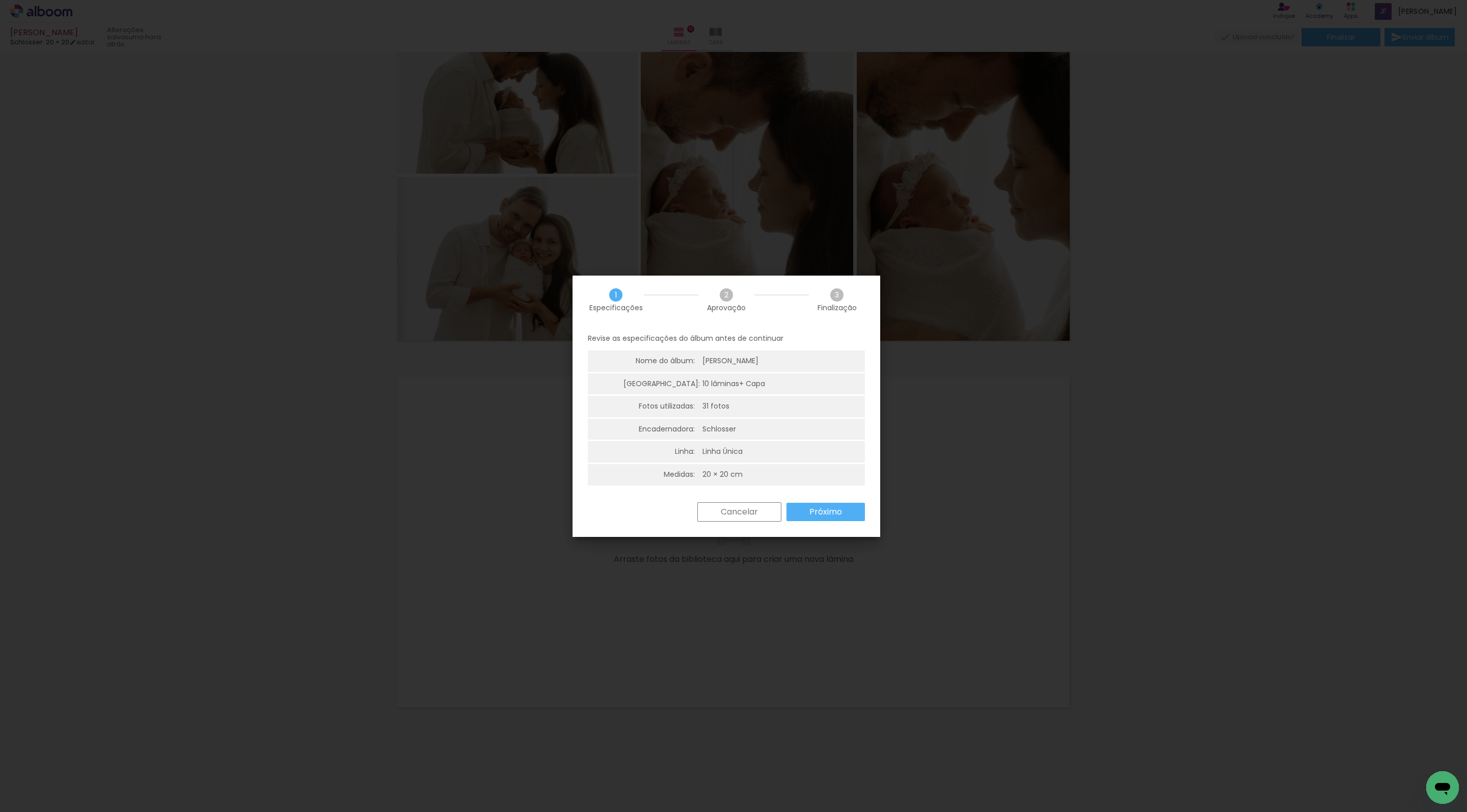
scroll to position [51, 0]
click at [0, 0] on slot "Próximo" at bounding box center [0, 0] width 0 height 0
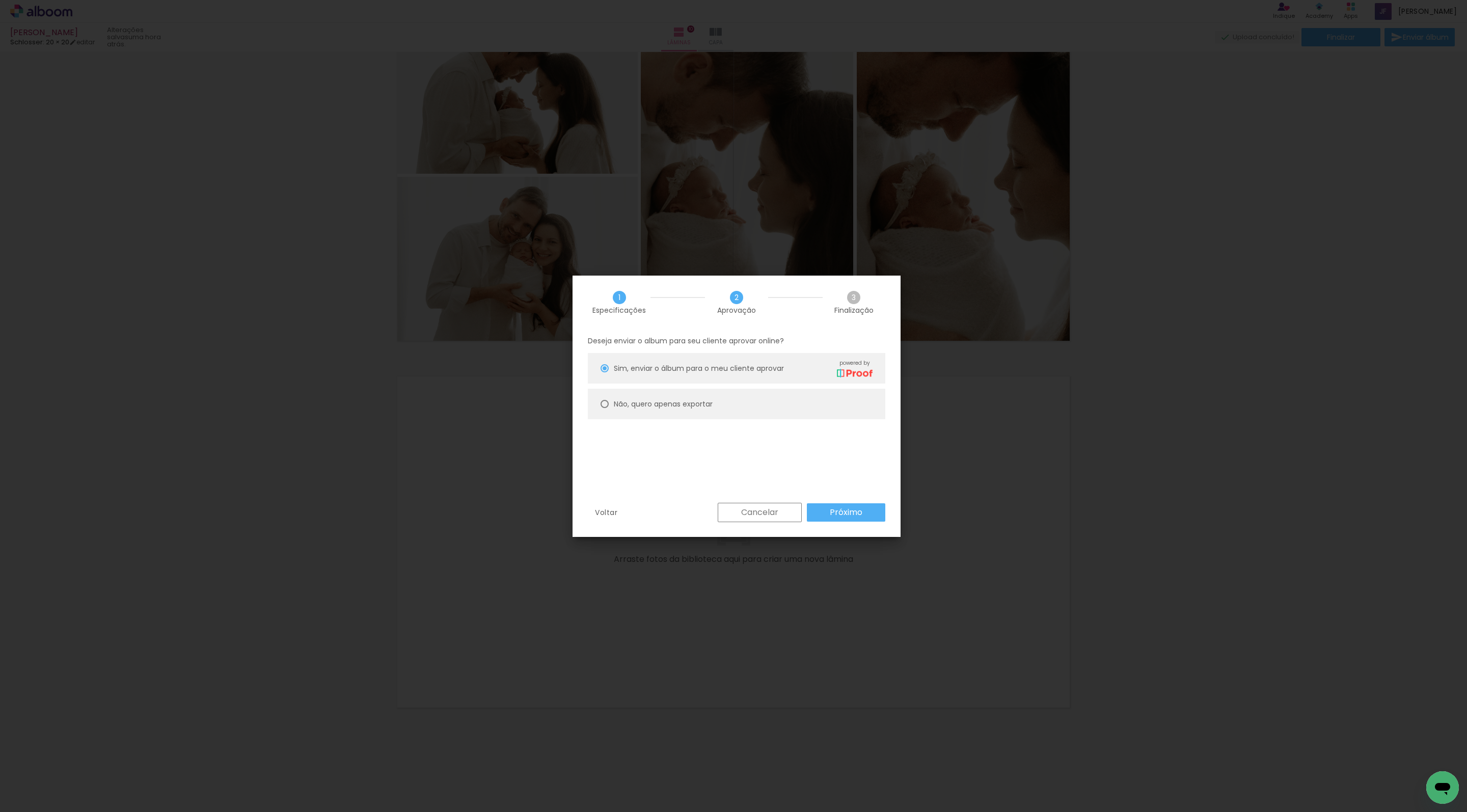
click at [823, 416] on paper-radio-button "Não, quero apenas exportar" at bounding box center [736, 404] width 298 height 31
type paper-radio-button "on"
click at [885, 522] on paper-button "Próximo" at bounding box center [846, 512] width 78 height 18
type input "Alta, 300 DPI"
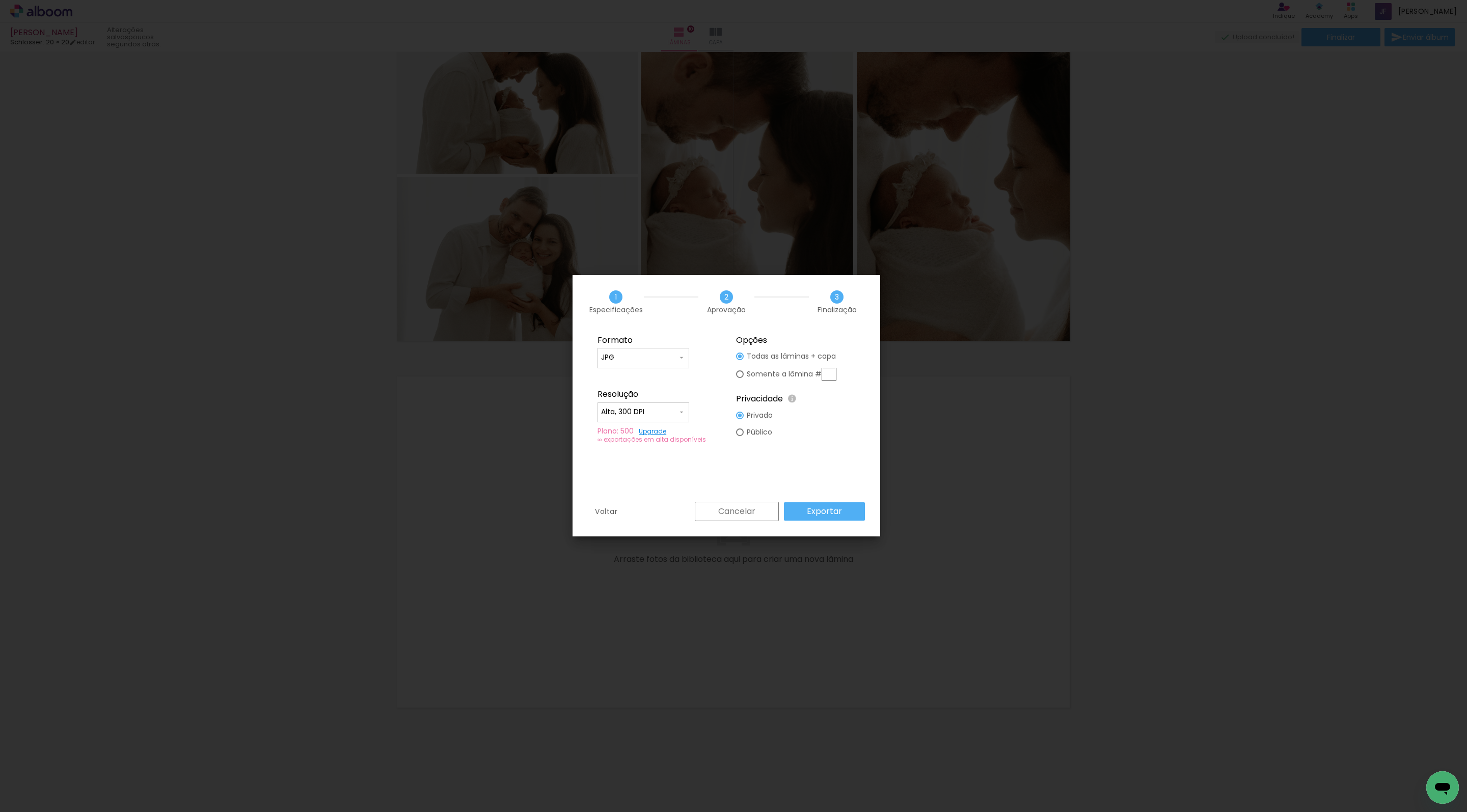
click at [0, 0] on slot "Exportar" at bounding box center [0, 0] width 0 height 0
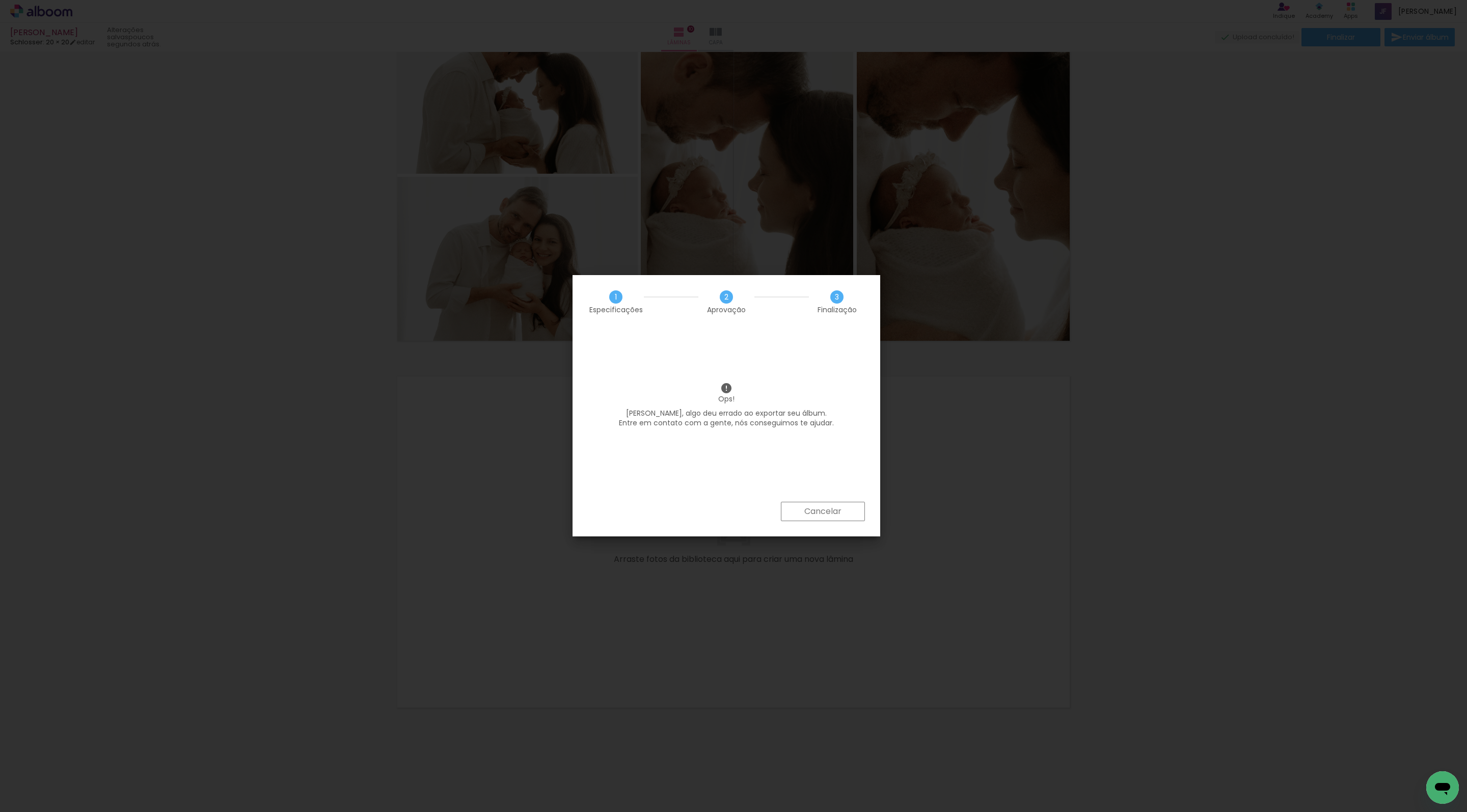
click at [0, 0] on slot "Cancelar" at bounding box center [0, 0] width 0 height 0
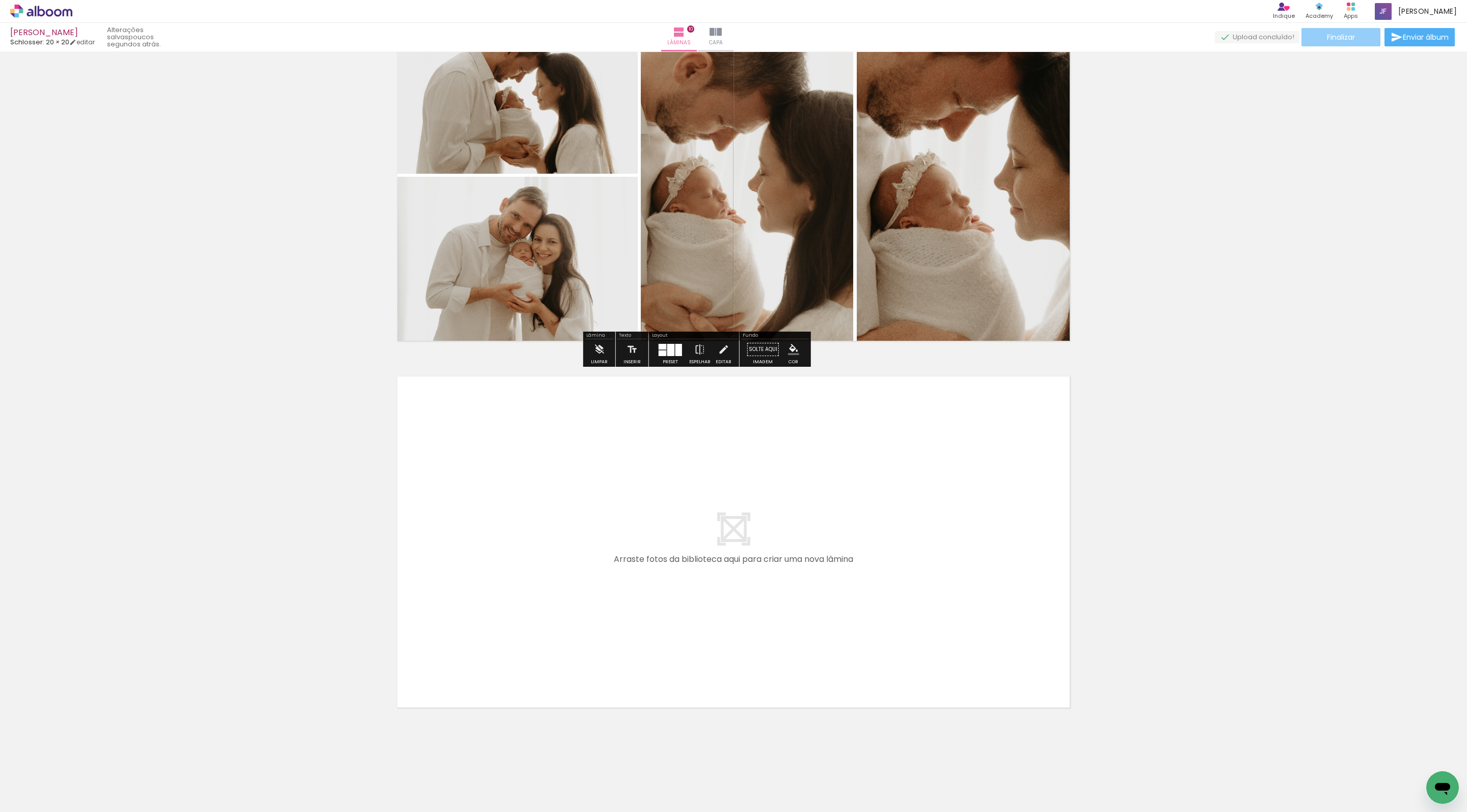
click at [1327, 39] on span "Finalizar" at bounding box center [1342, 37] width 28 height 7
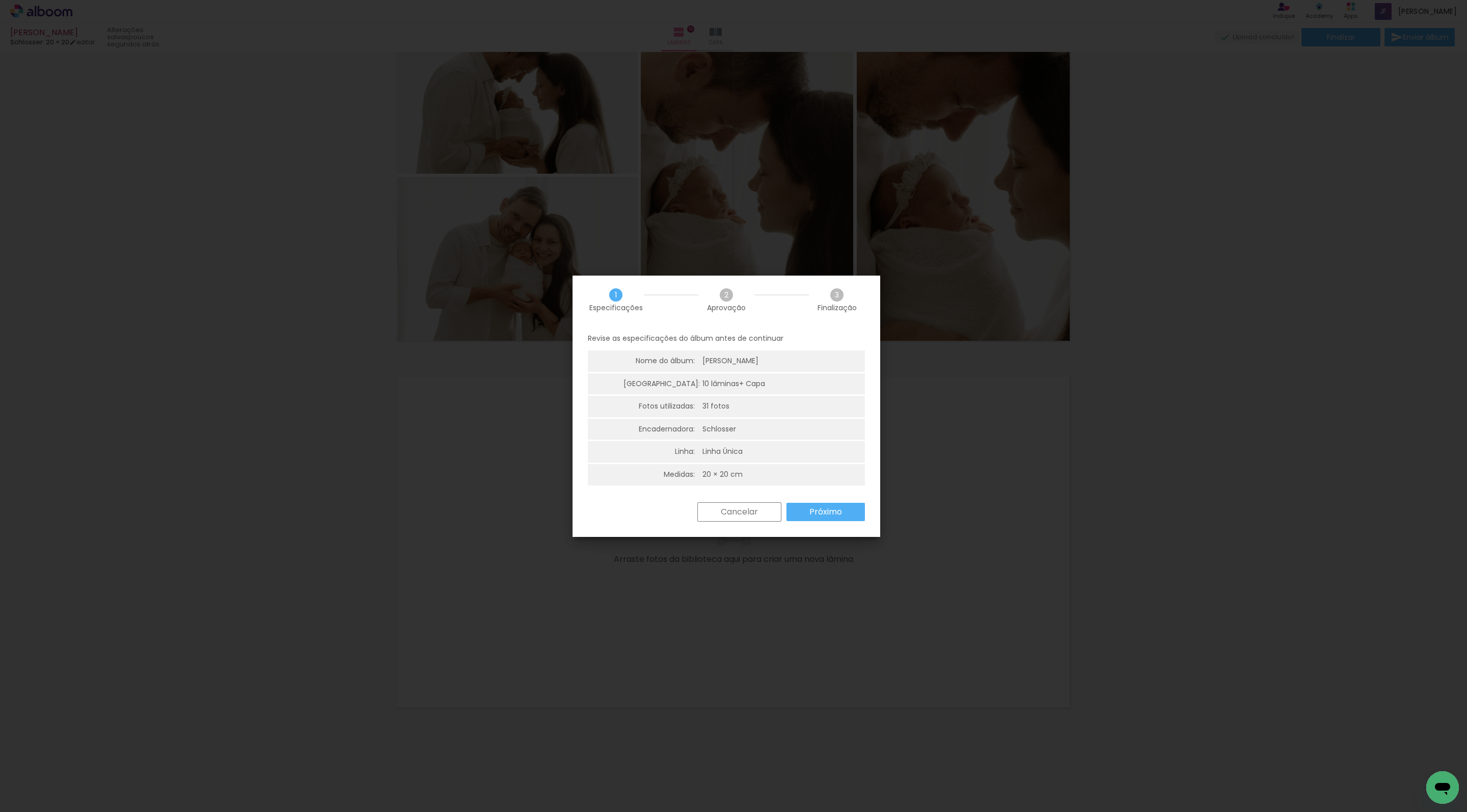
click at [821, 501] on div "Revise as especificações do álbum antes de continuar Nome do álbum: Luisa Lâmin…" at bounding box center [727, 414] width 308 height 176
click at [0, 0] on slot "Próximo" at bounding box center [0, 0] width 0 height 0
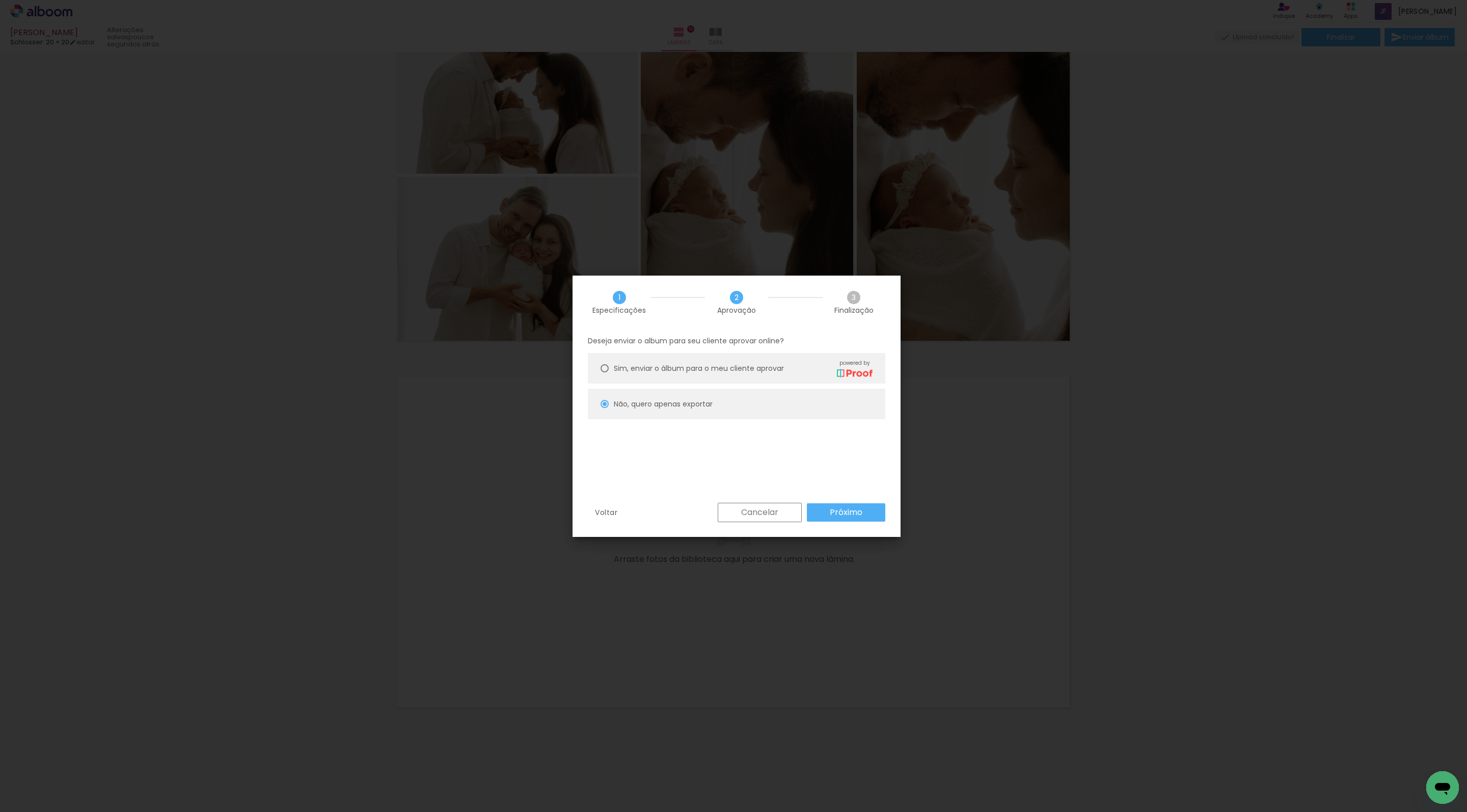
click at [882, 522] on paper-button "Próximo" at bounding box center [846, 512] width 78 height 18
type input "Alta, 300 DPI"
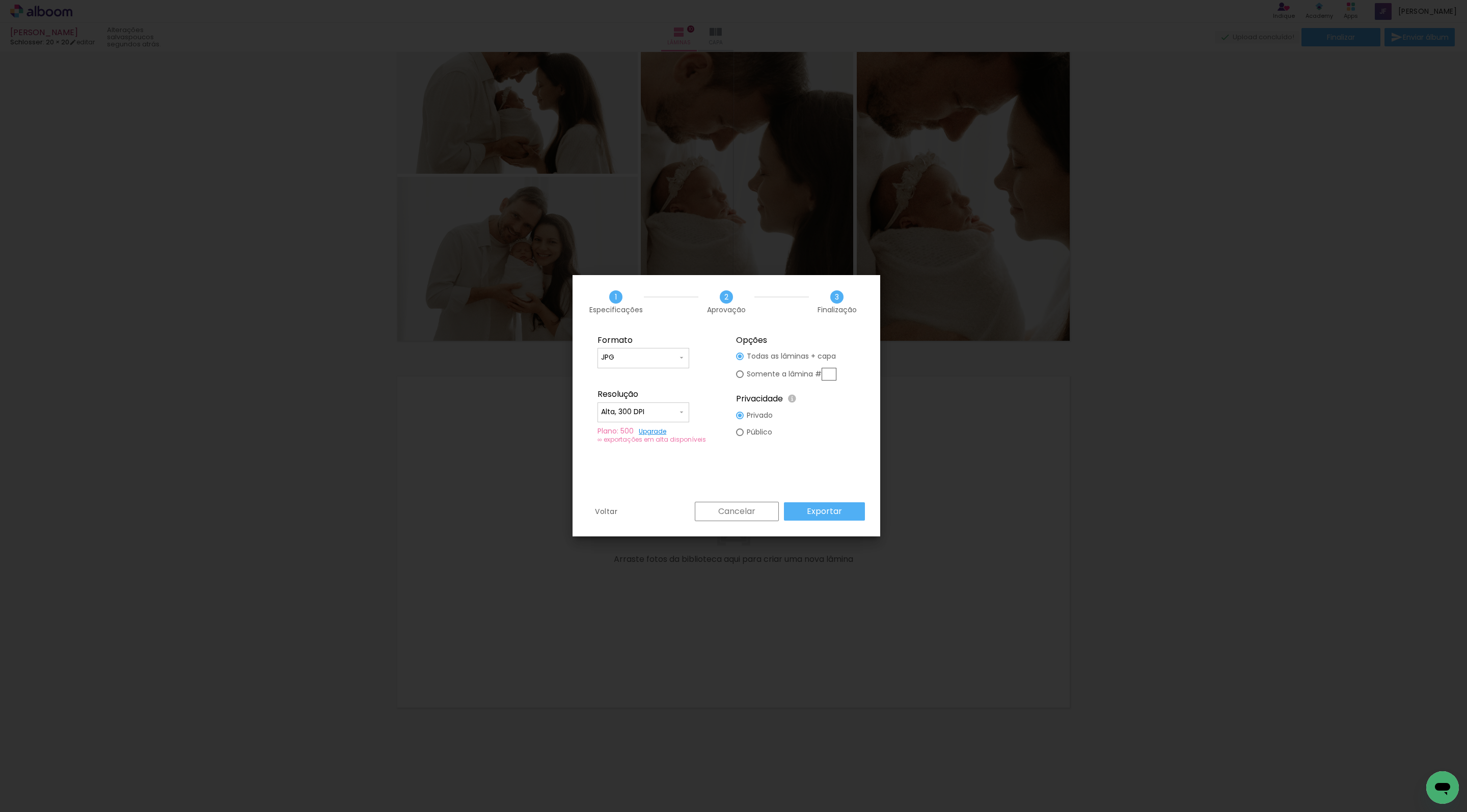
click at [880, 526] on div "Voltar Cancelar Exportar" at bounding box center [727, 519] width 308 height 35
click at [865, 504] on paper-button "Exportar" at bounding box center [824, 511] width 81 height 18
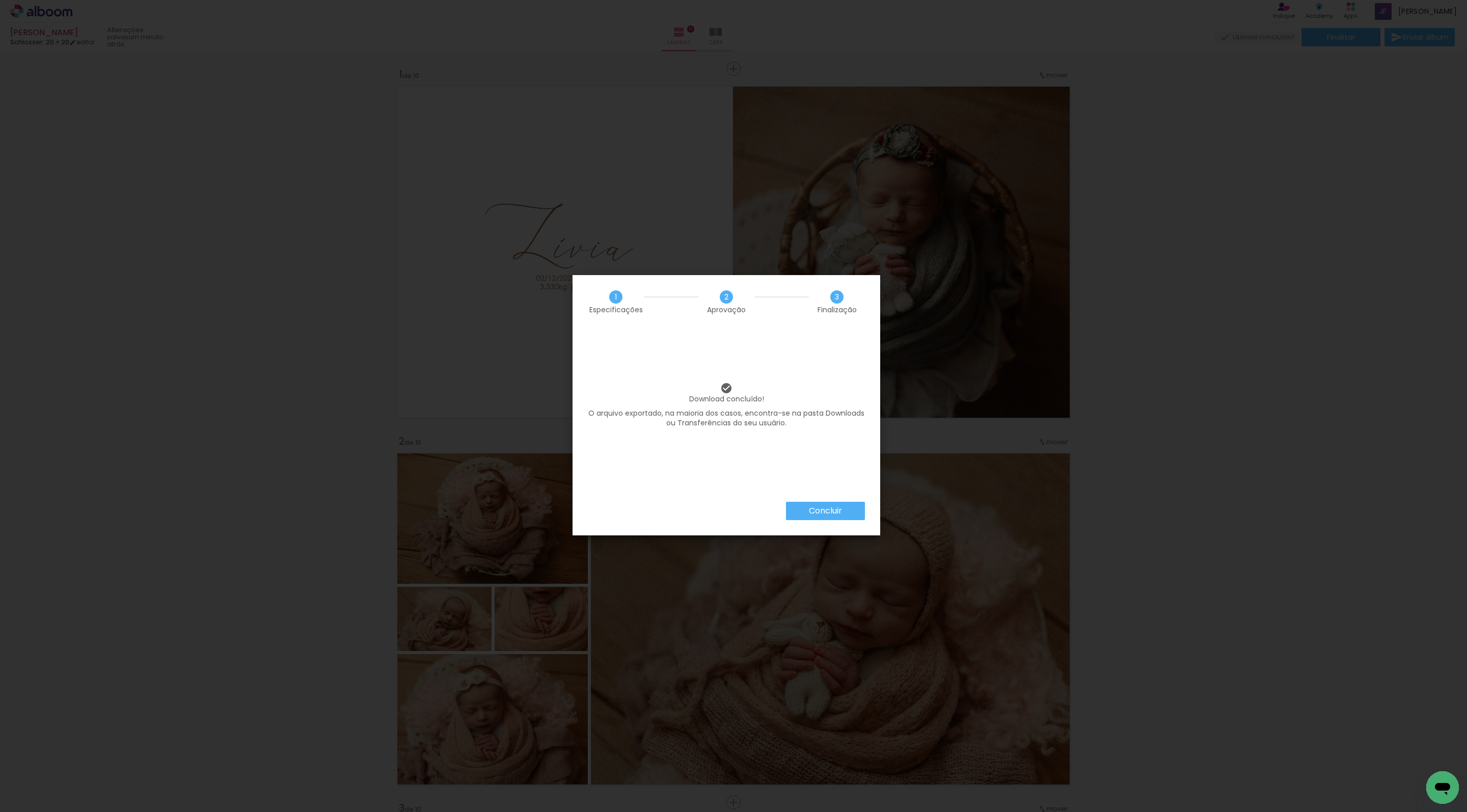
click at [386, 402] on iron-overlay-backdrop at bounding box center [733, 406] width 1467 height 812
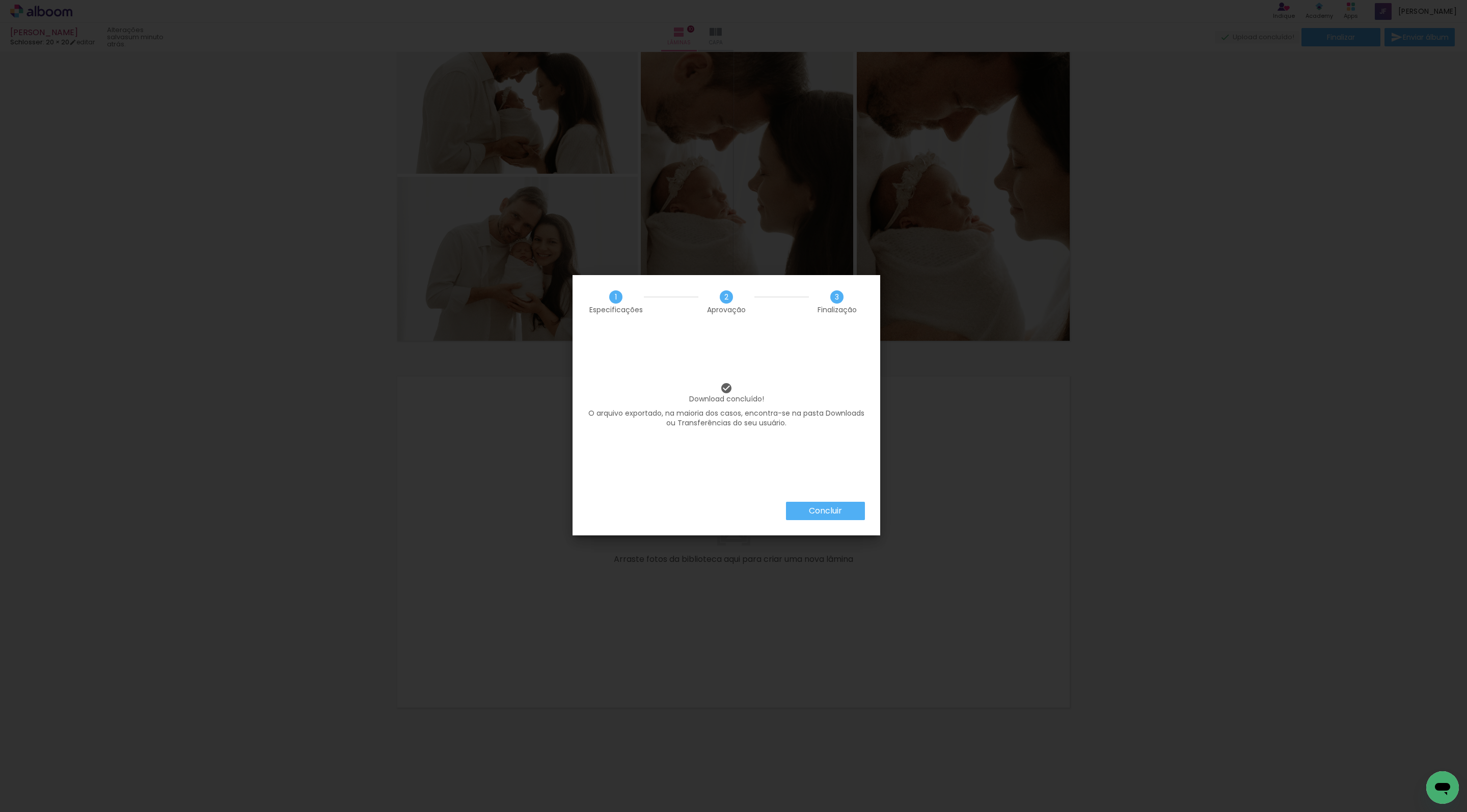
click at [0, 0] on slot "Concluir" at bounding box center [0, 0] width 0 height 0
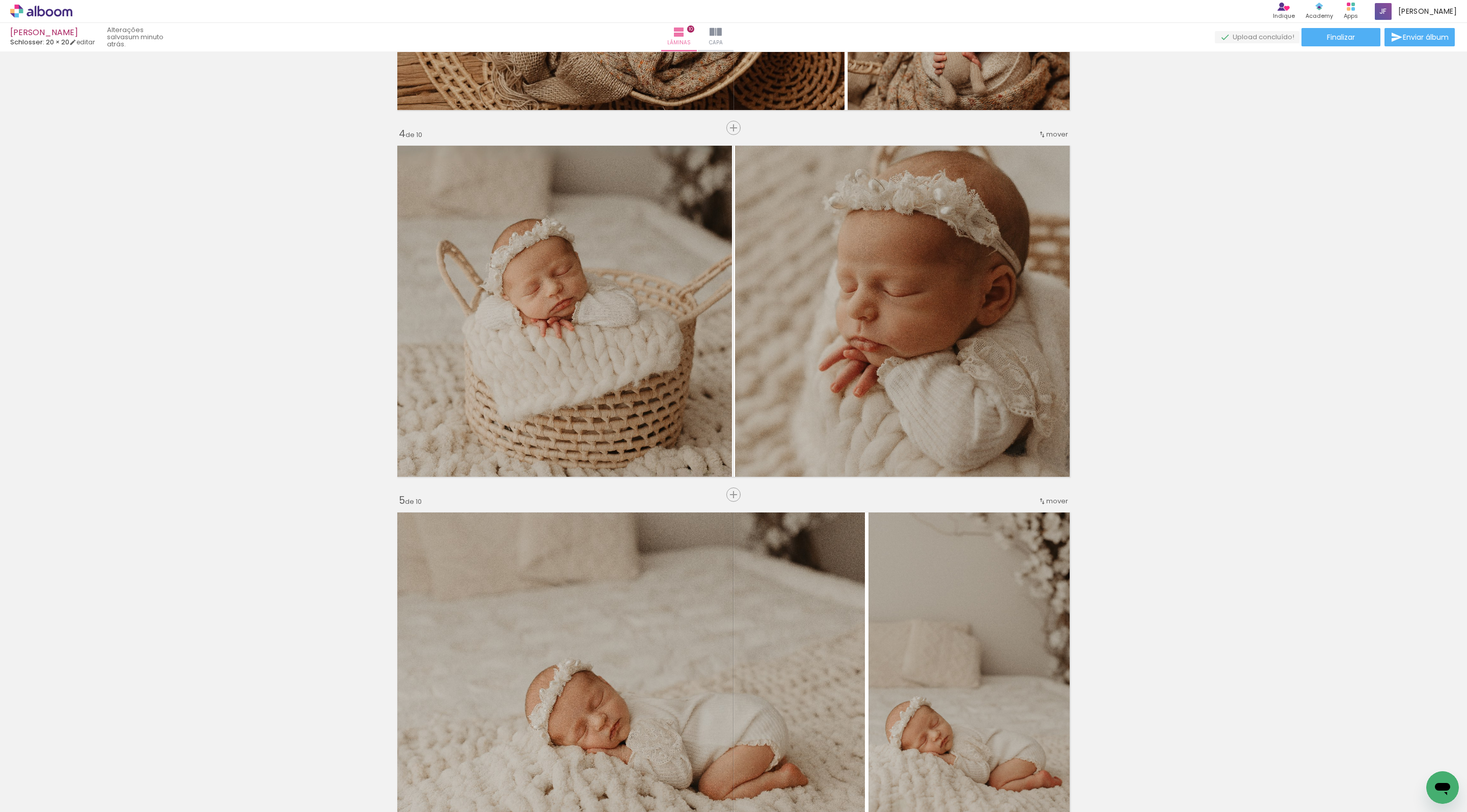
scroll to position [1037, 0]
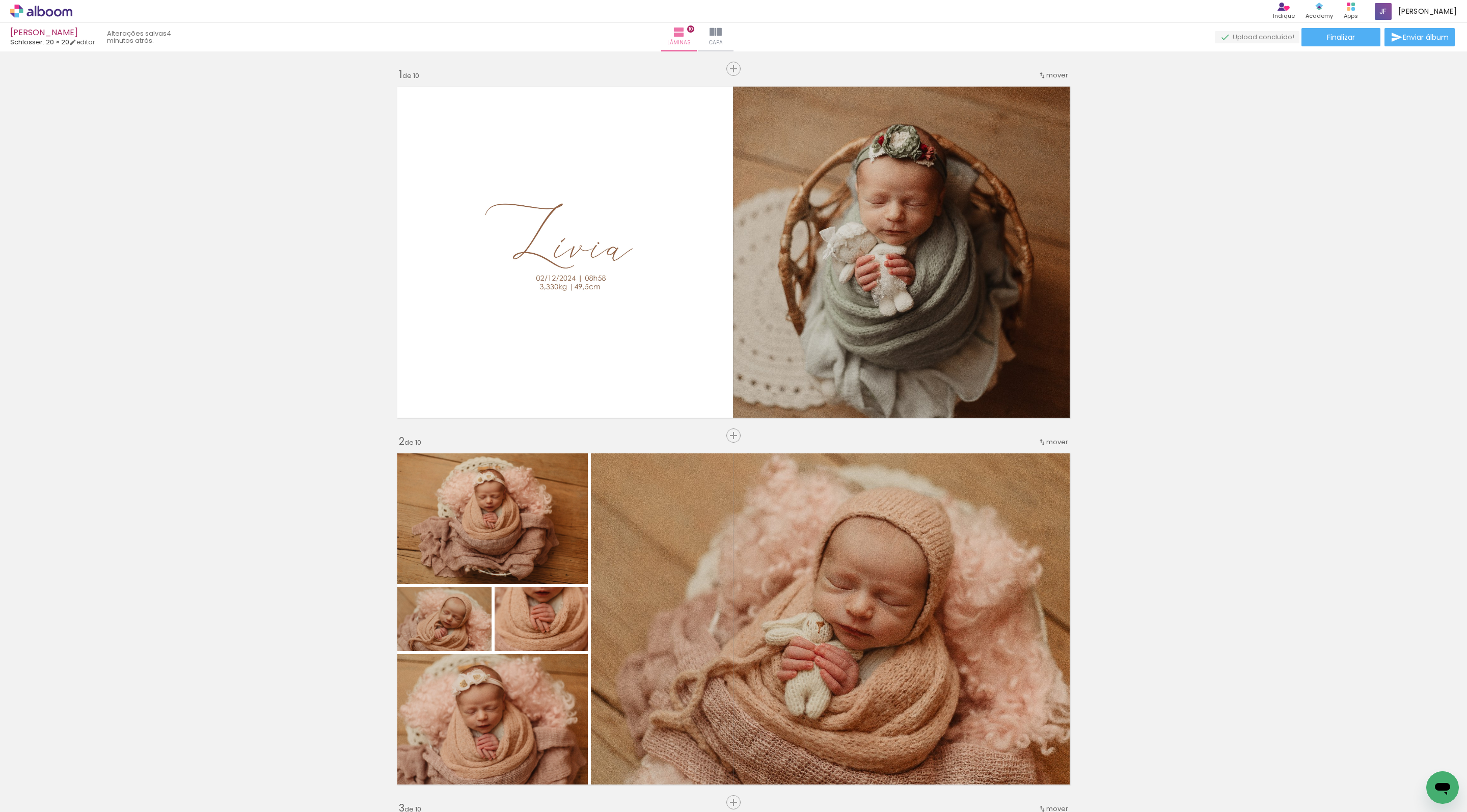
scroll to position [0, 0]
click at [540, 244] on quentale-photo at bounding box center [565, 252] width 176 height 220
click at [557, 256] on quentale-photo at bounding box center [565, 252] width 176 height 220
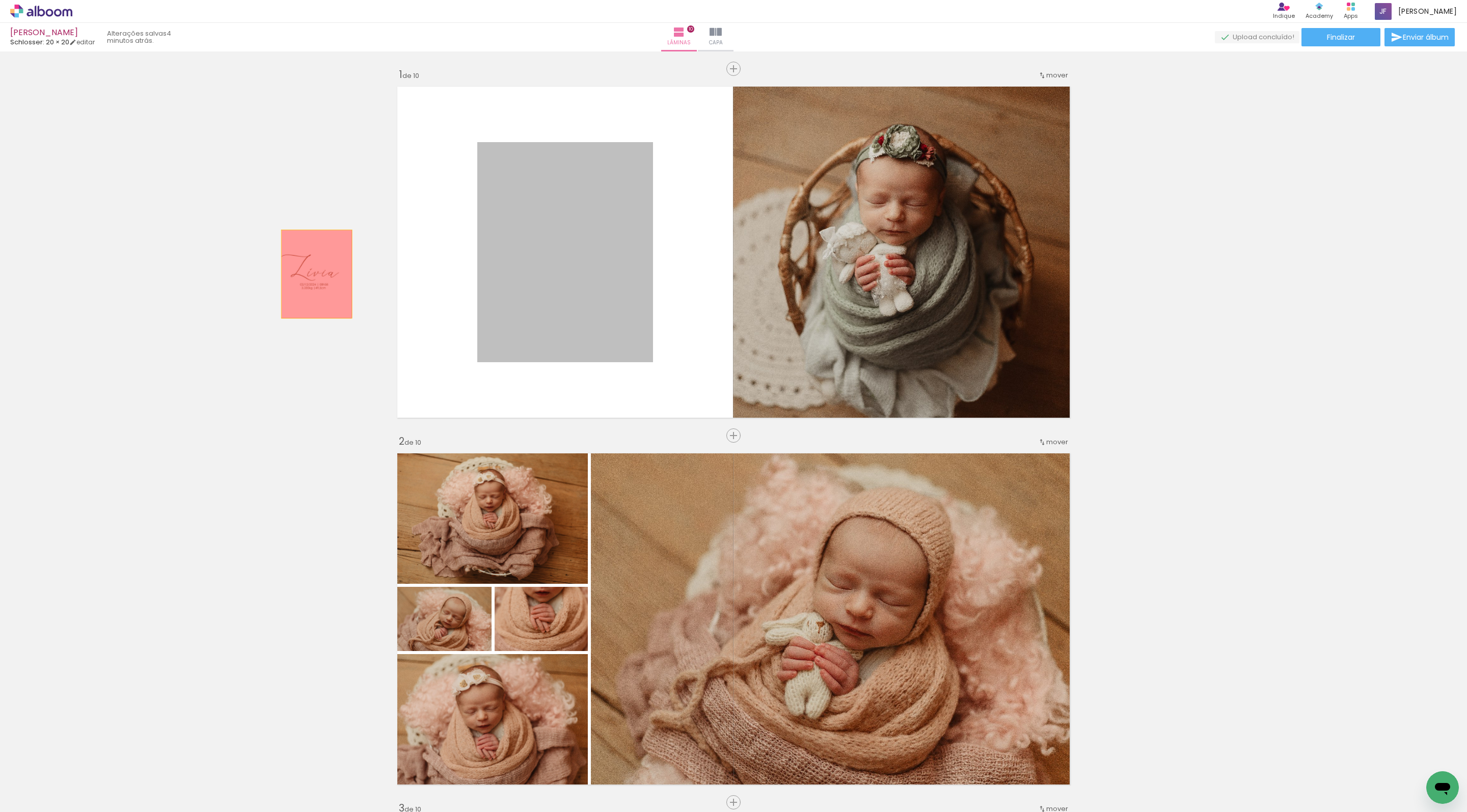
drag, startPoint x: 587, startPoint y: 267, endPoint x: 261, endPoint y: 274, distance: 326.1
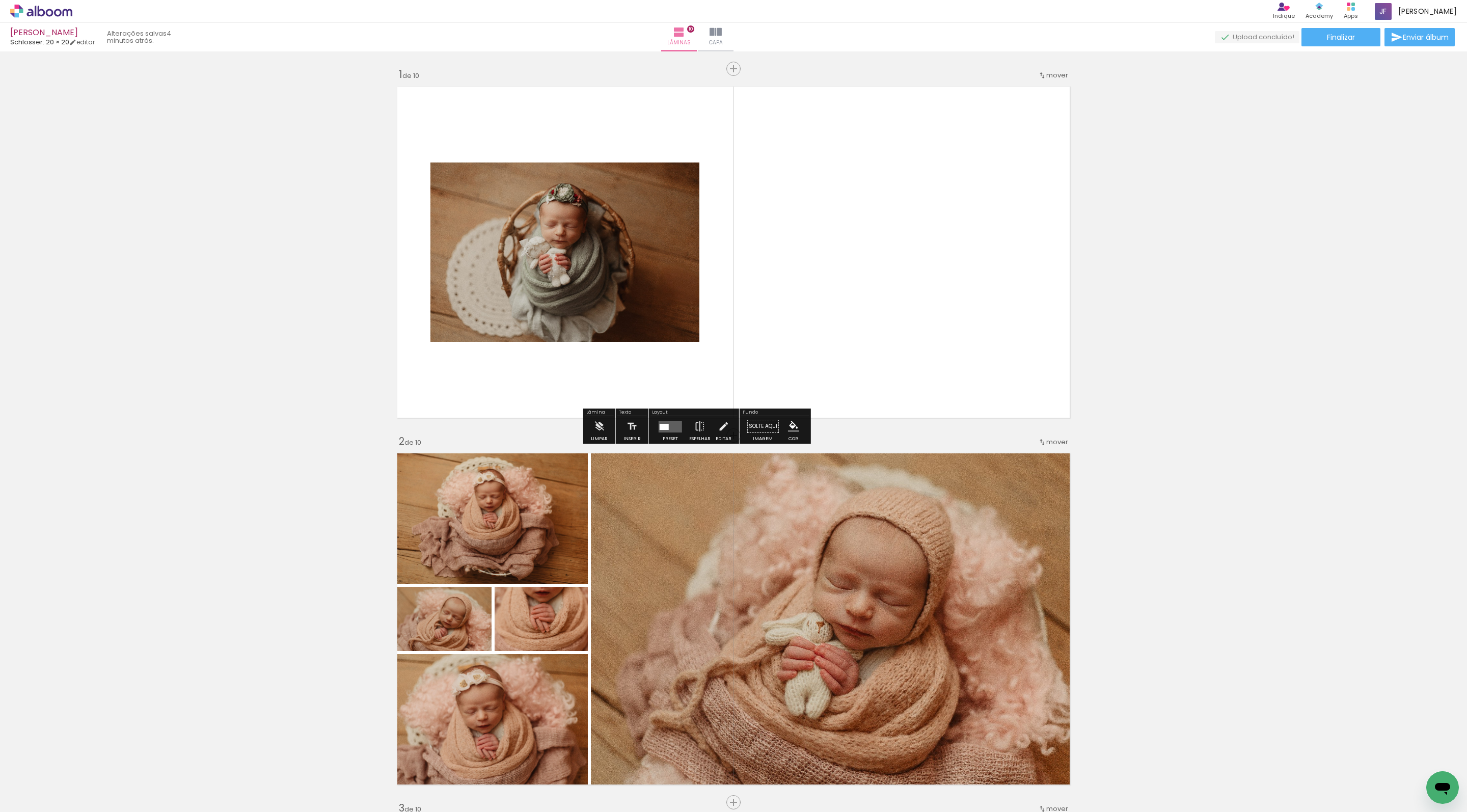
click at [35, 804] on span "Adicionar Fotos" at bounding box center [36, 798] width 31 height 11
click at [0, 0] on input "file" at bounding box center [0, 0] width 0 height 0
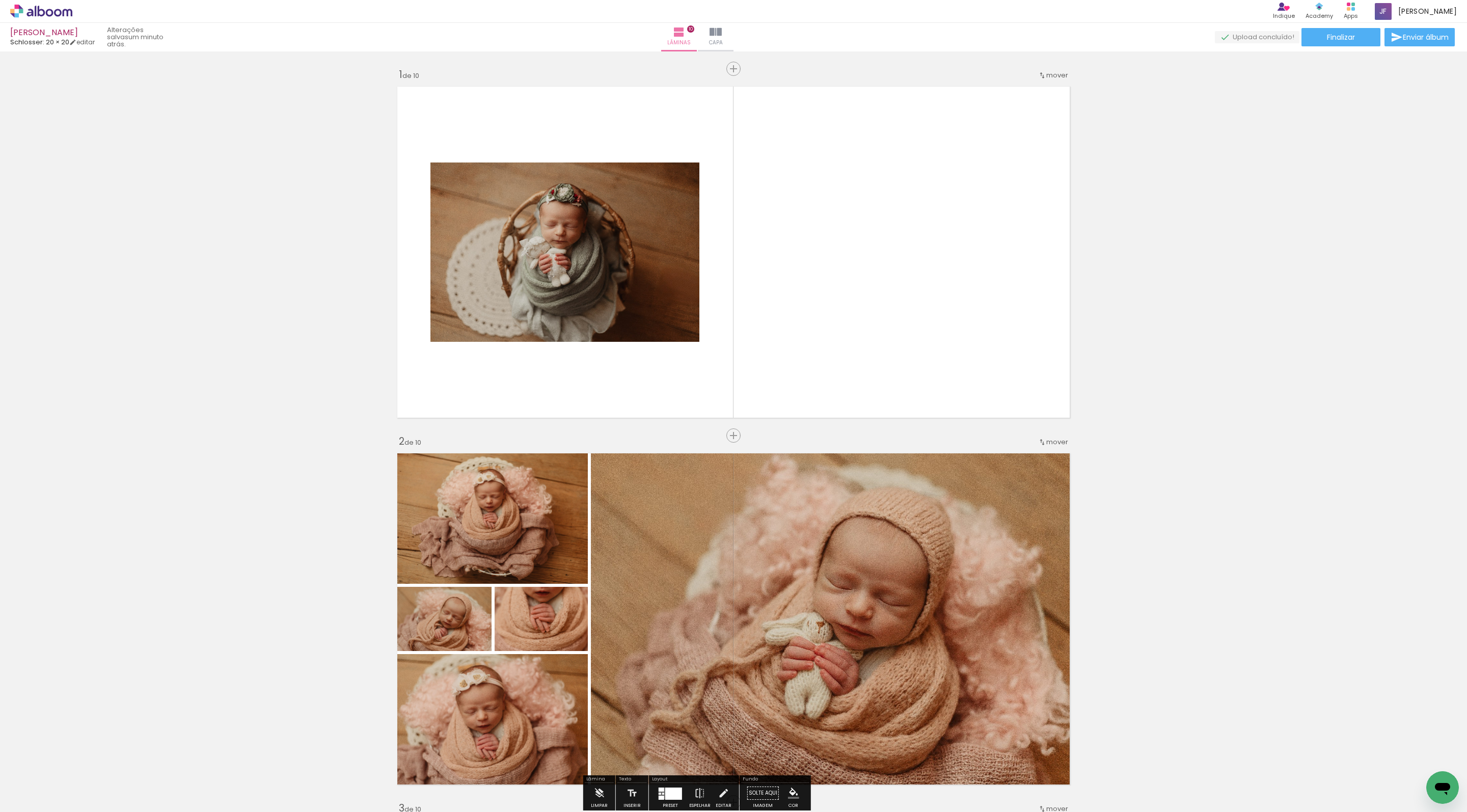
click at [32, 804] on span "Adicionar Fotos" at bounding box center [36, 798] width 31 height 11
click at [0, 0] on input "file" at bounding box center [0, 0] width 0 height 0
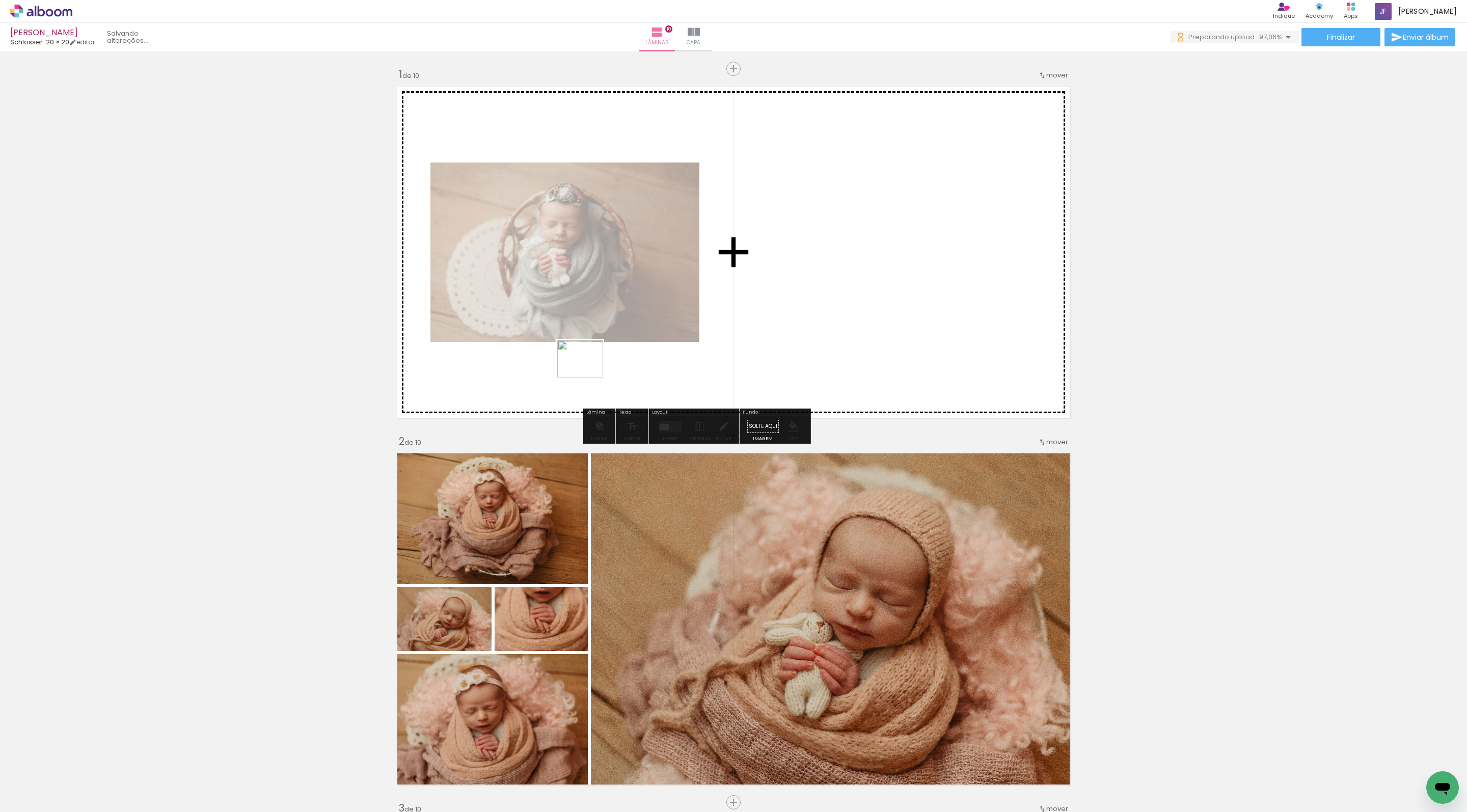
click at [584, 367] on quentale-workspace at bounding box center [733, 406] width 1467 height 812
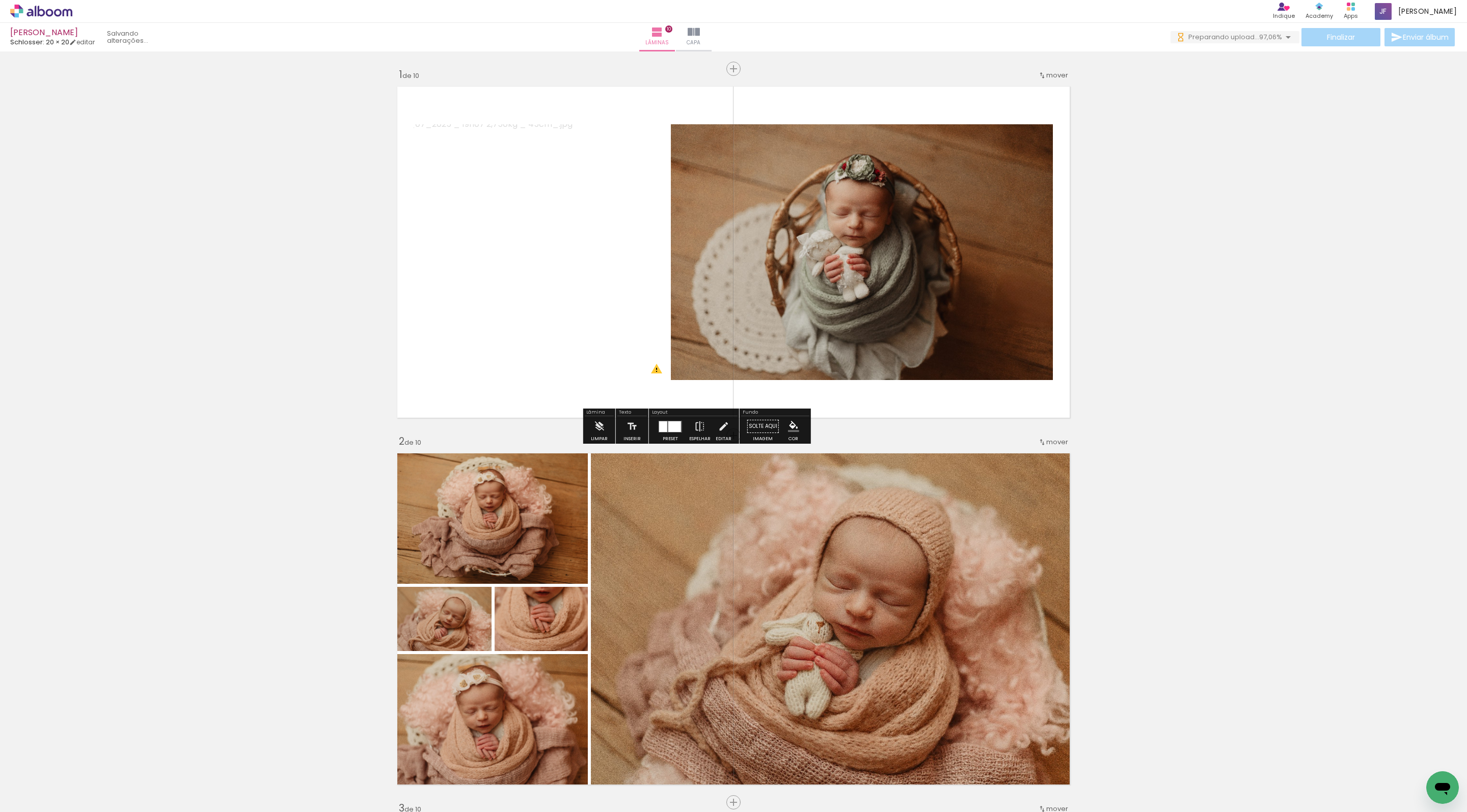
click at [769, 263] on quentale-photo at bounding box center [862, 253] width 382 height 256
click at [729, 436] on iron-icon at bounding box center [724, 426] width 11 height 21
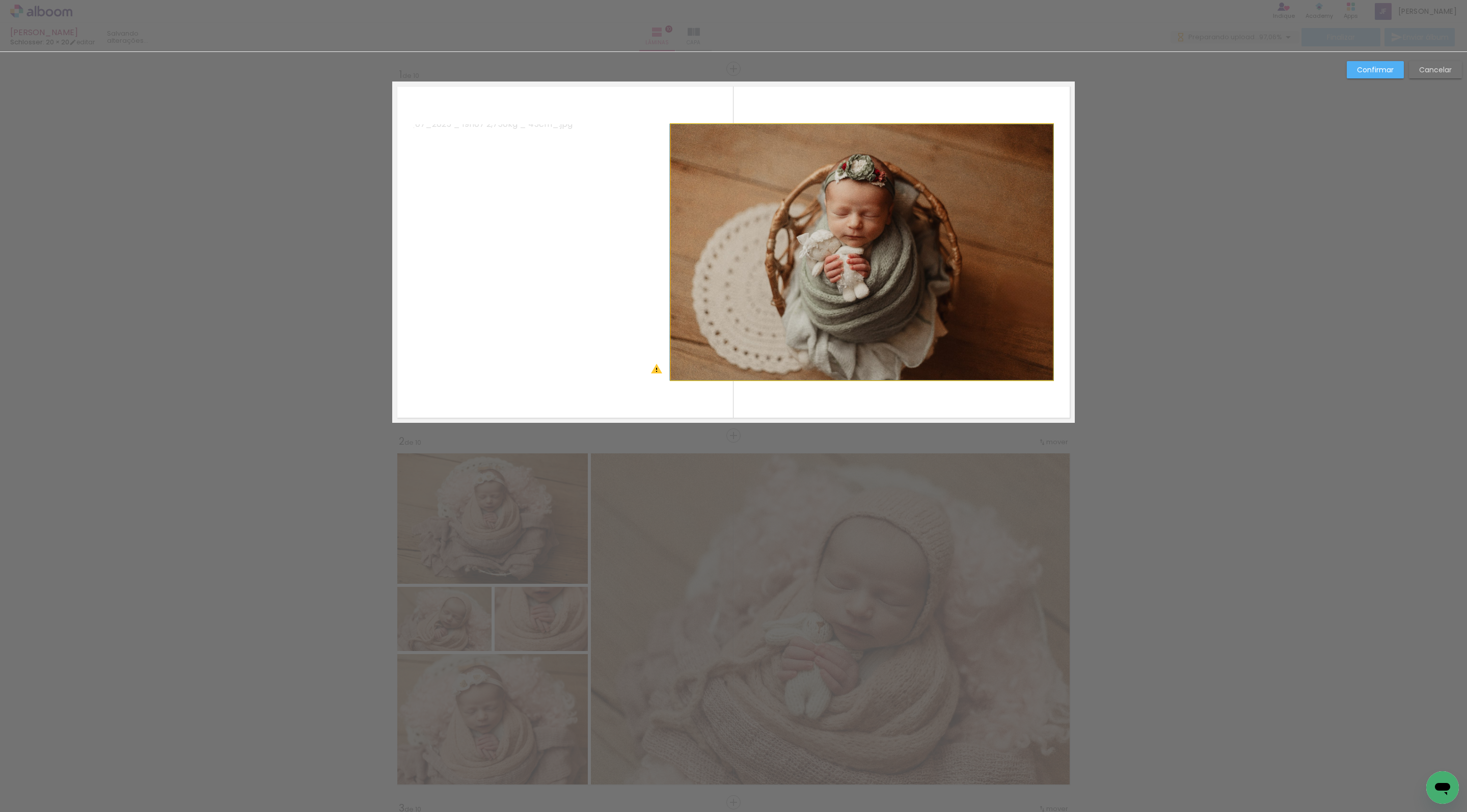
click at [776, 337] on quentale-photo at bounding box center [862, 253] width 382 height 256
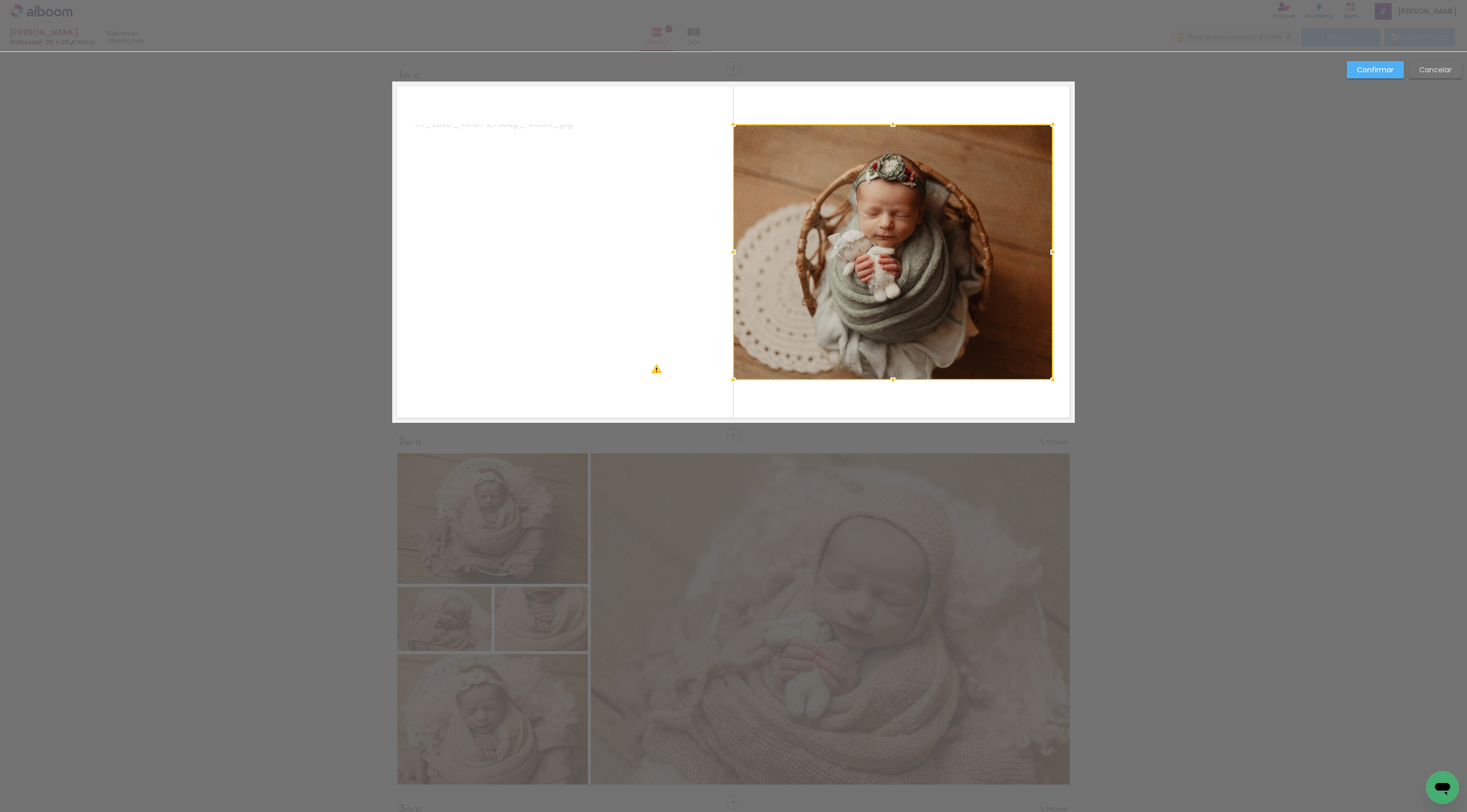
drag, startPoint x: 671, startPoint y: 252, endPoint x: 738, endPoint y: 252, distance: 67.0
click at [738, 252] on div at bounding box center [733, 253] width 21 height 21
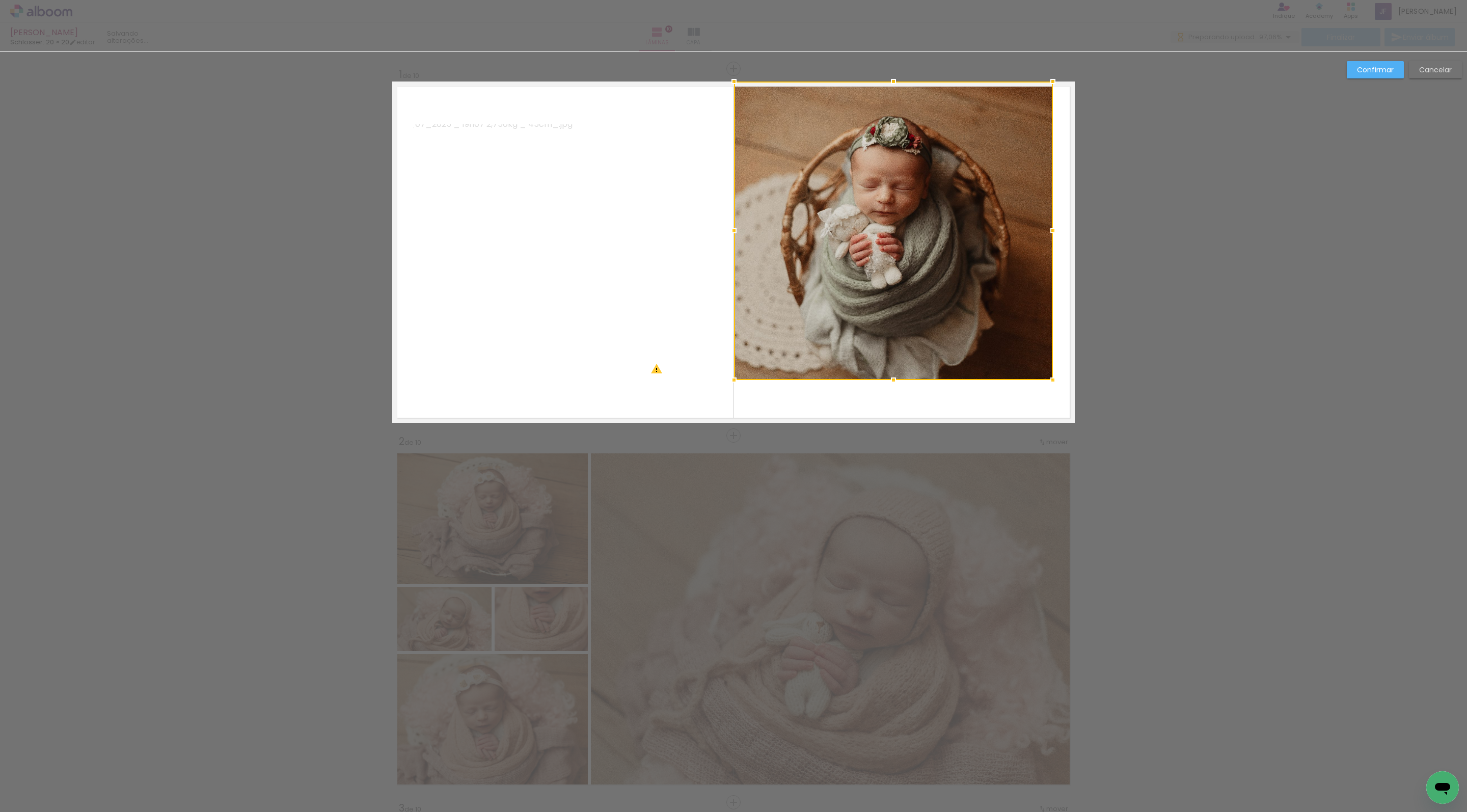
drag, startPoint x: 896, startPoint y: 130, endPoint x: 896, endPoint y: 87, distance: 43.0
click at [896, 87] on div at bounding box center [893, 230] width 319 height 298
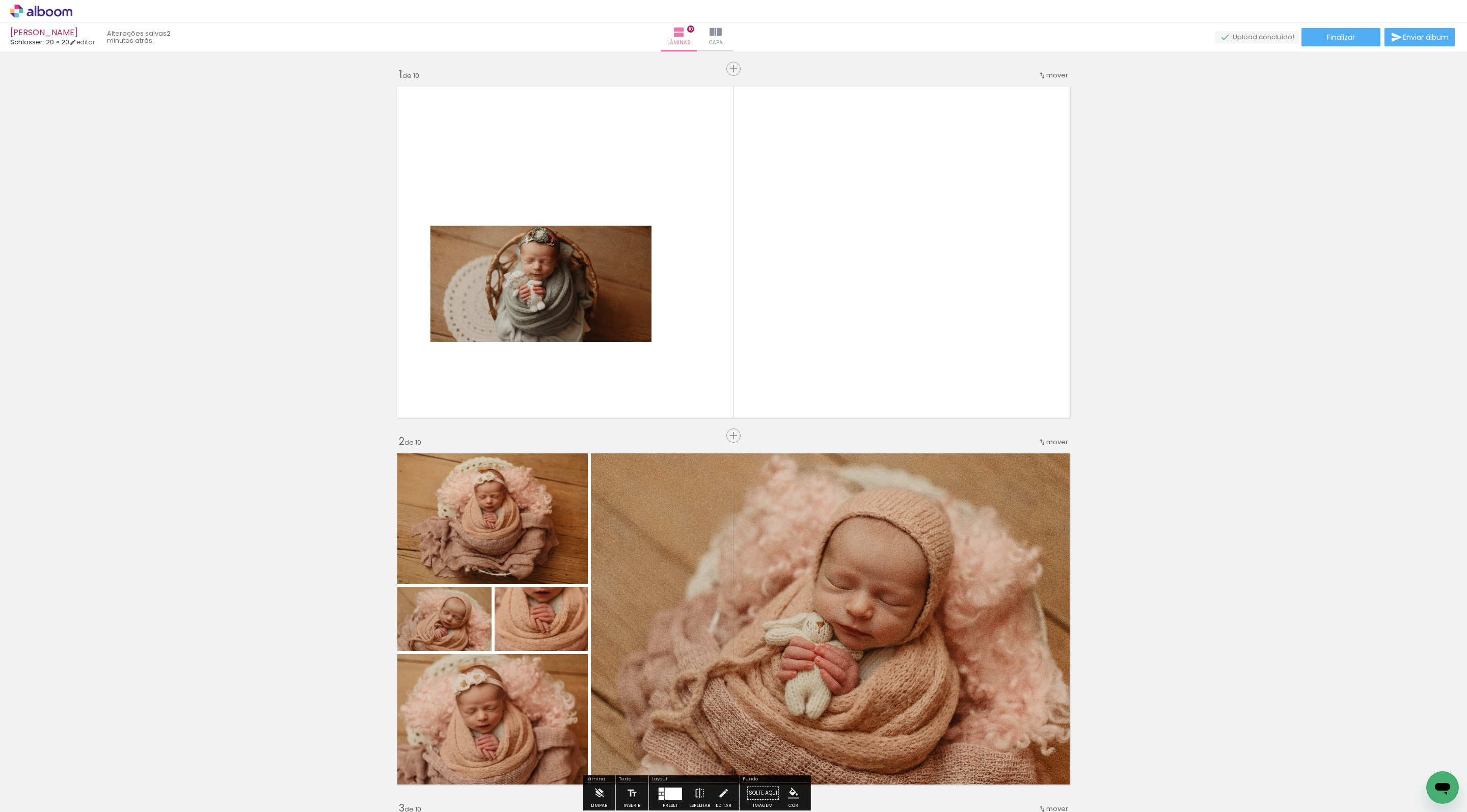
scroll to position [0, 492]
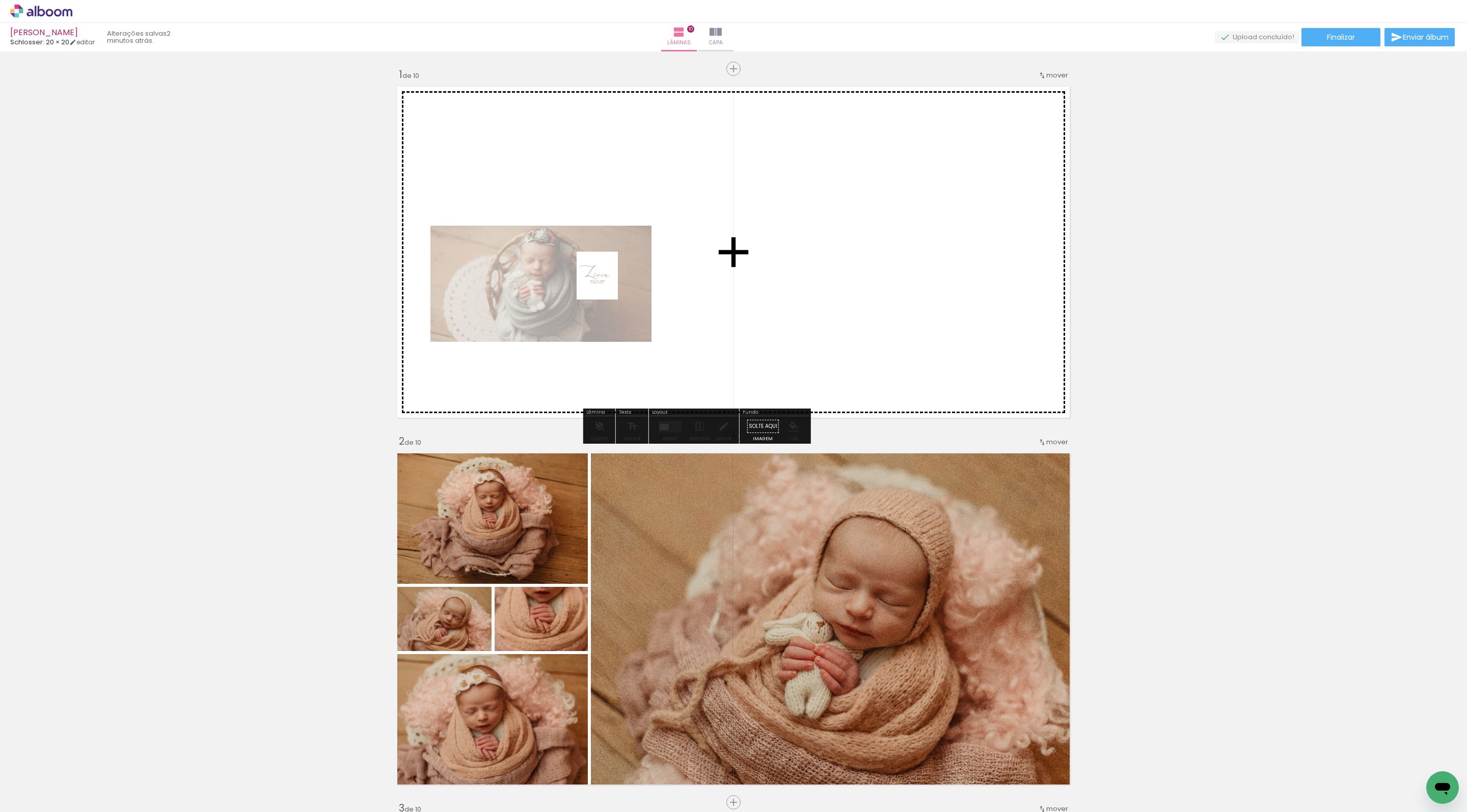
drag, startPoint x: 1434, startPoint y: 764, endPoint x: 608, endPoint y: 283, distance: 955.8
click at [608, 283] on quentale-workspace at bounding box center [733, 406] width 1467 height 812
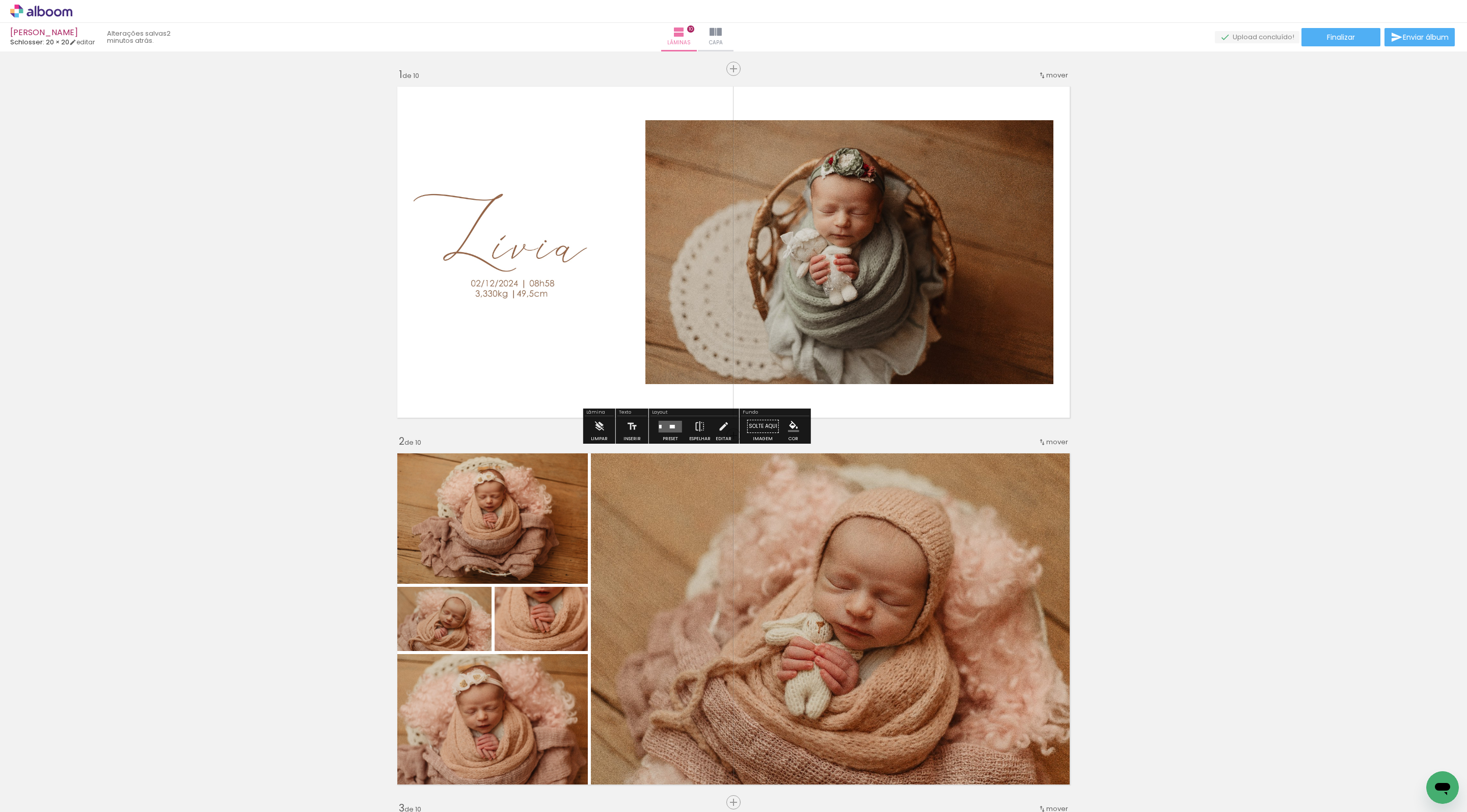
click at [678, 441] on div "Preset" at bounding box center [670, 439] width 15 height 5
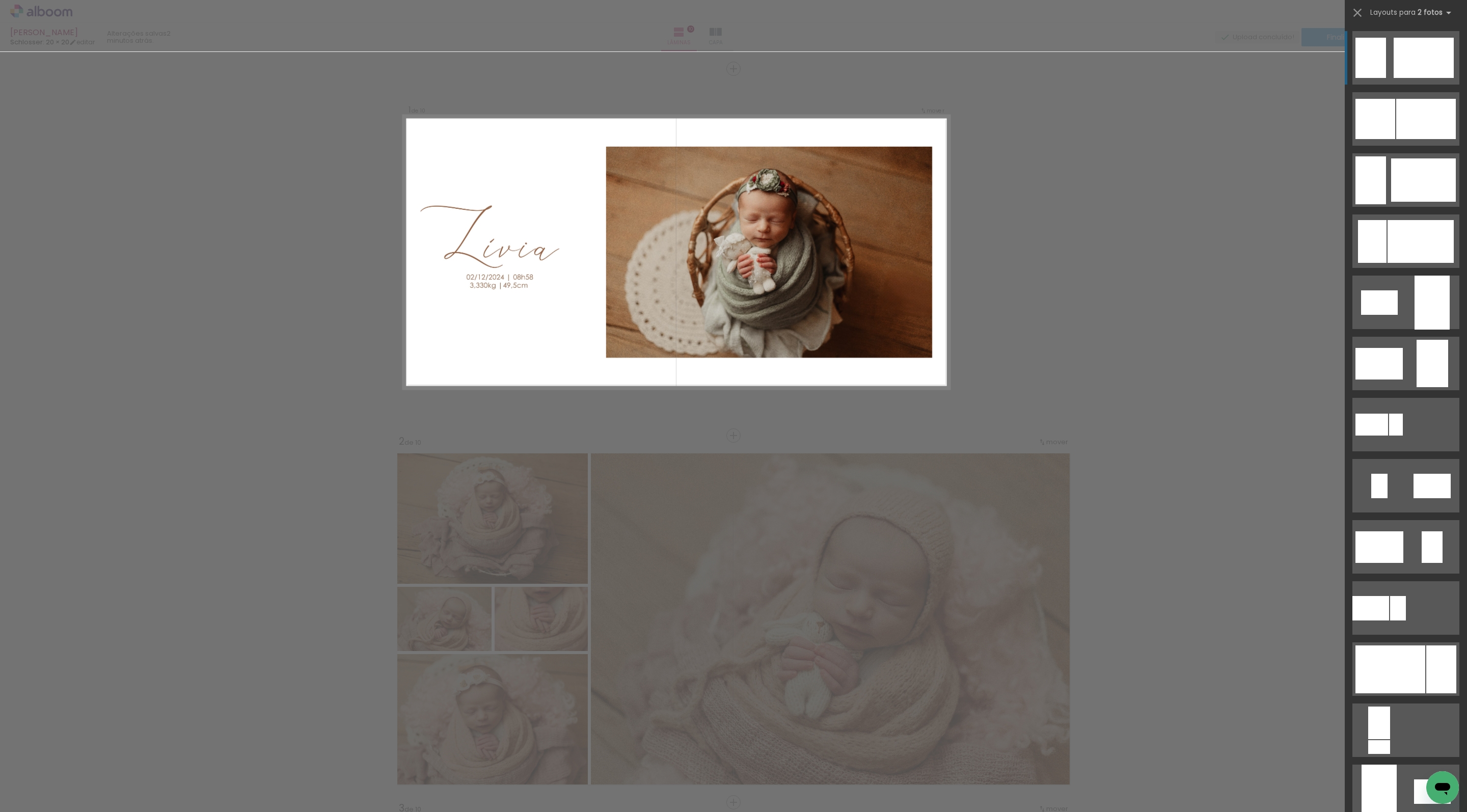
click at [1420, 56] on div at bounding box center [1424, 58] width 60 height 40
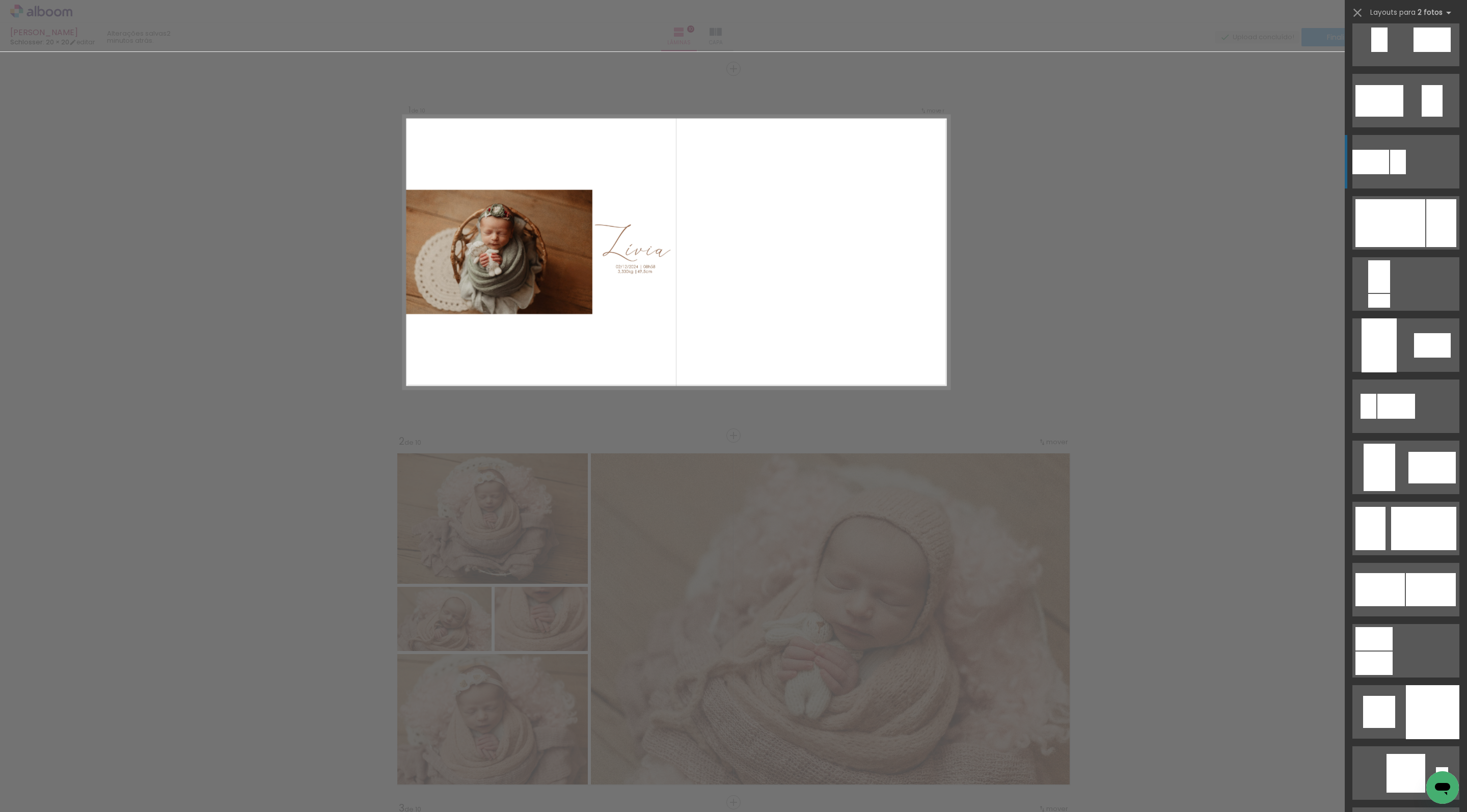
scroll to position [447, 0]
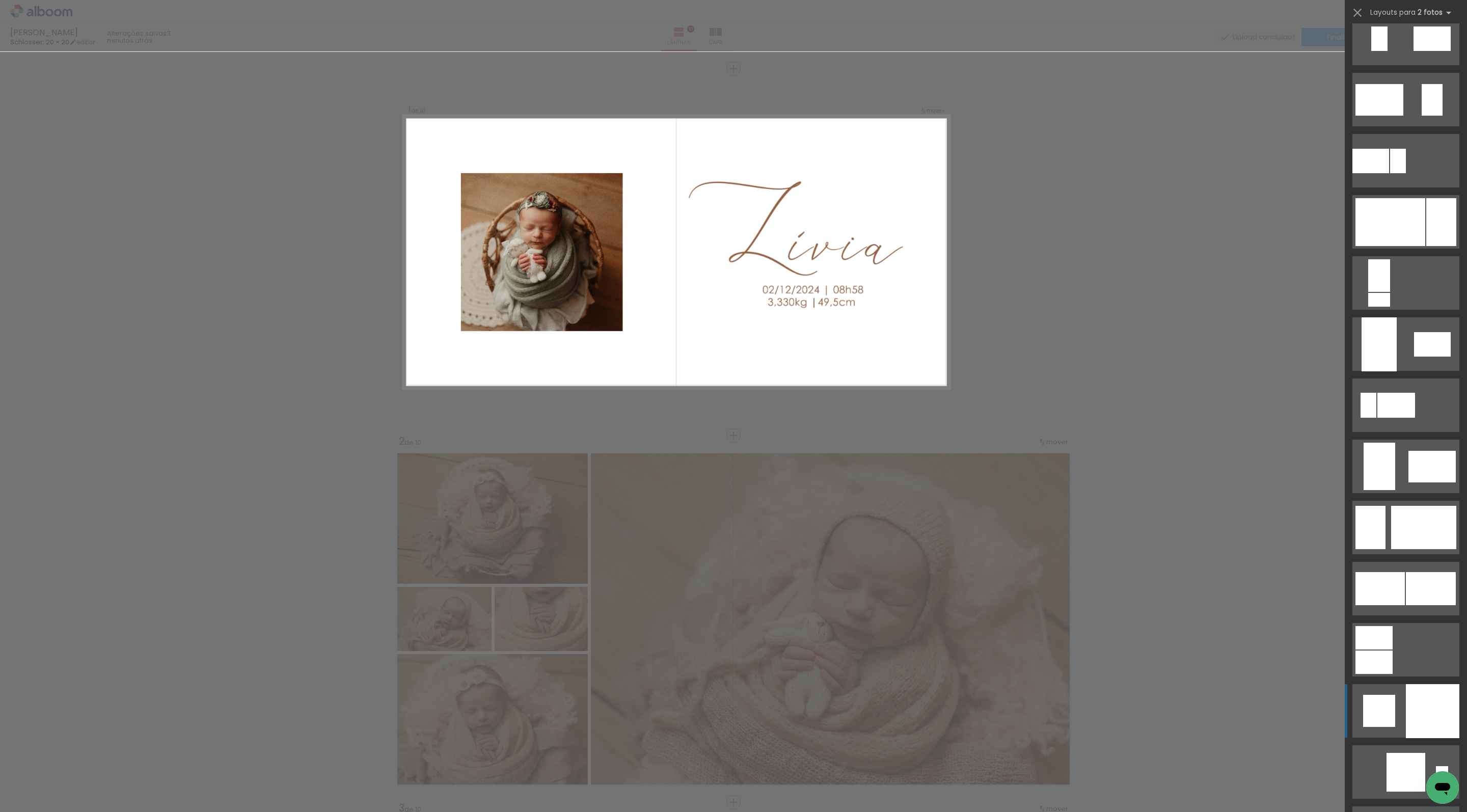
click at [1429, 724] on div at bounding box center [1433, 711] width 54 height 54
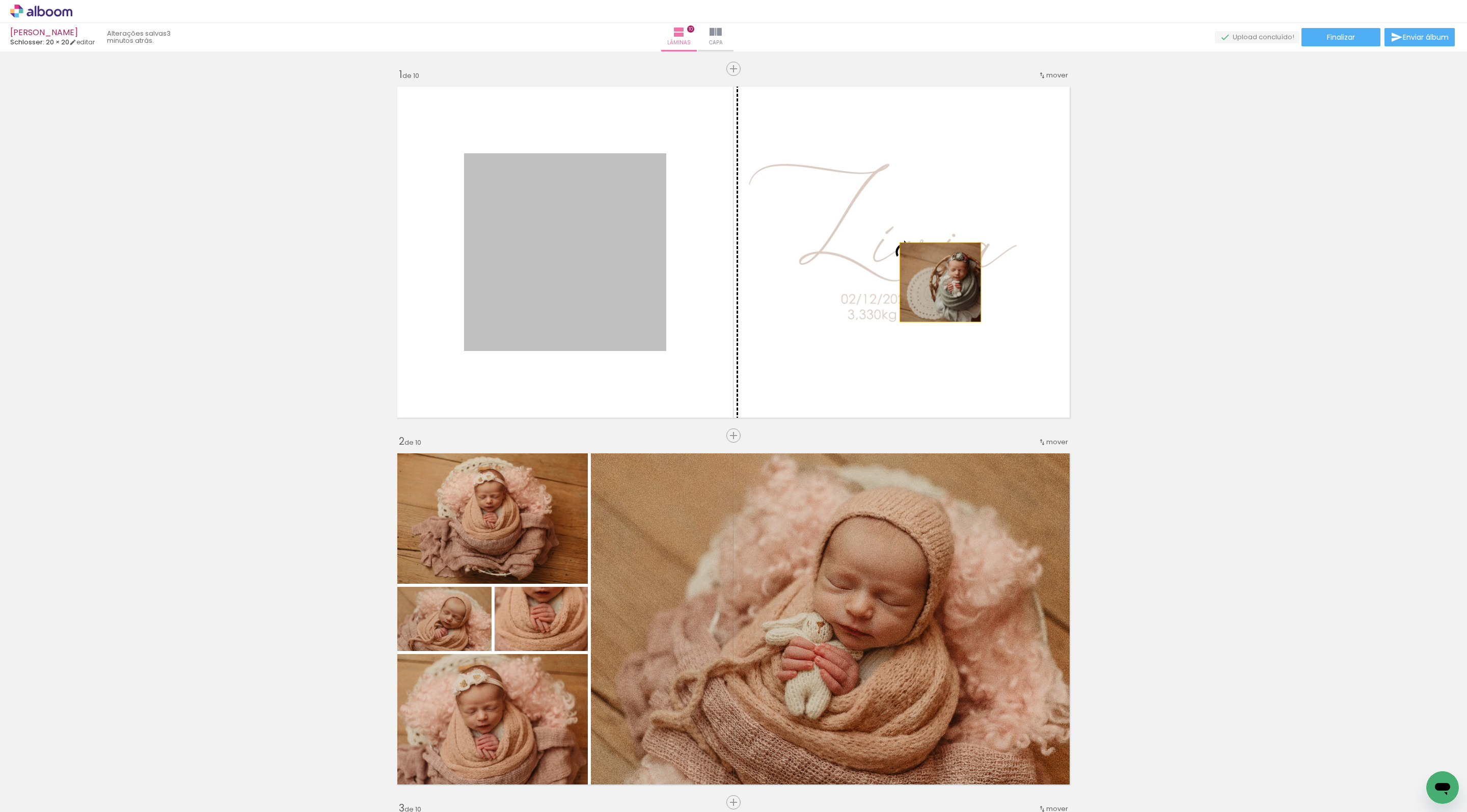
drag, startPoint x: 622, startPoint y: 307, endPoint x: 941, endPoint y: 283, distance: 319.9
click at [0, 0] on slot at bounding box center [0, 0] width 0 height 0
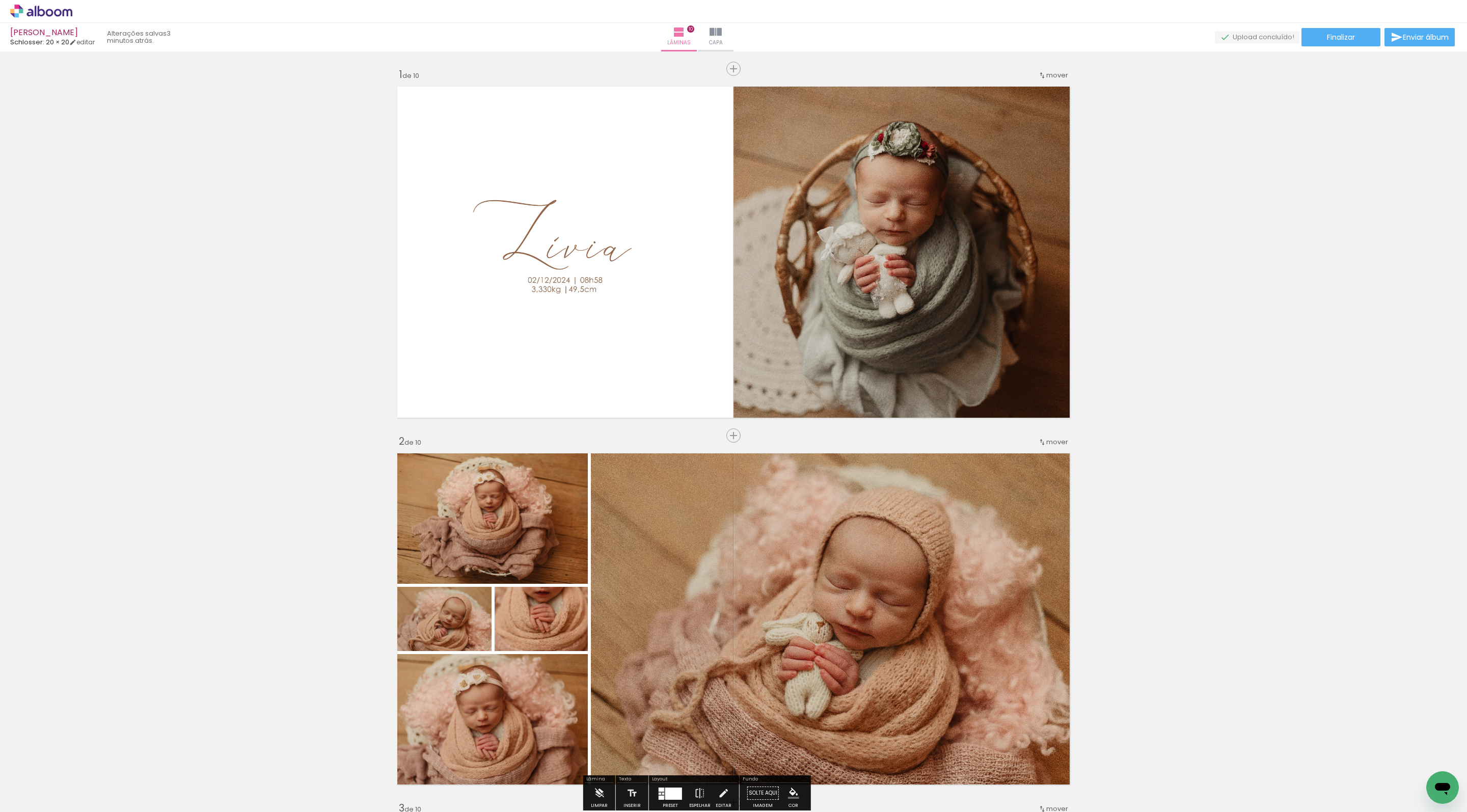
scroll to position [0, 0]
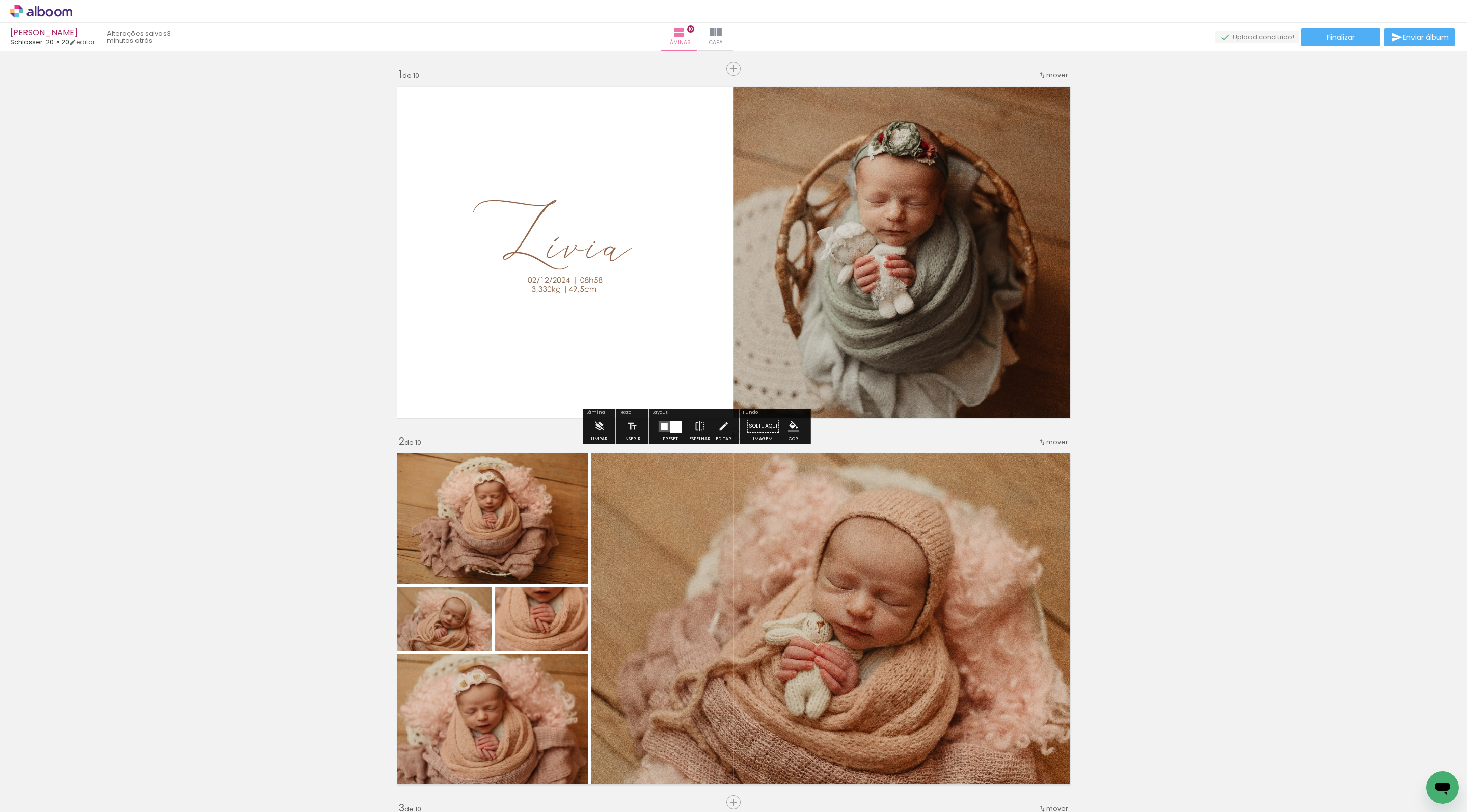
click at [548, 267] on quentale-photo at bounding box center [565, 252] width 202 height 197
click at [560, 271] on quentale-photo at bounding box center [565, 252] width 202 height 197
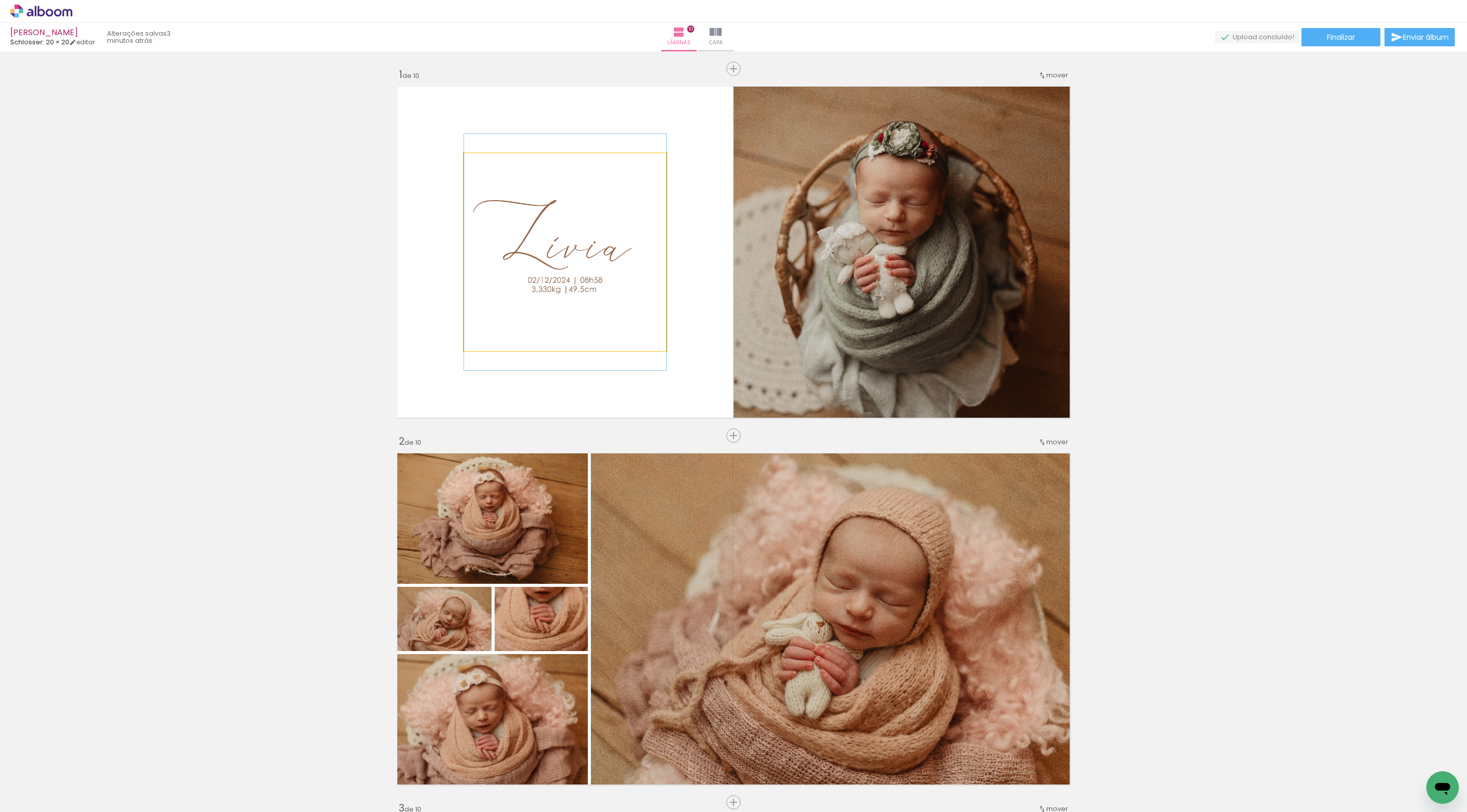
drag, startPoint x: 560, startPoint y: 271, endPoint x: 281, endPoint y: 271, distance: 279.0
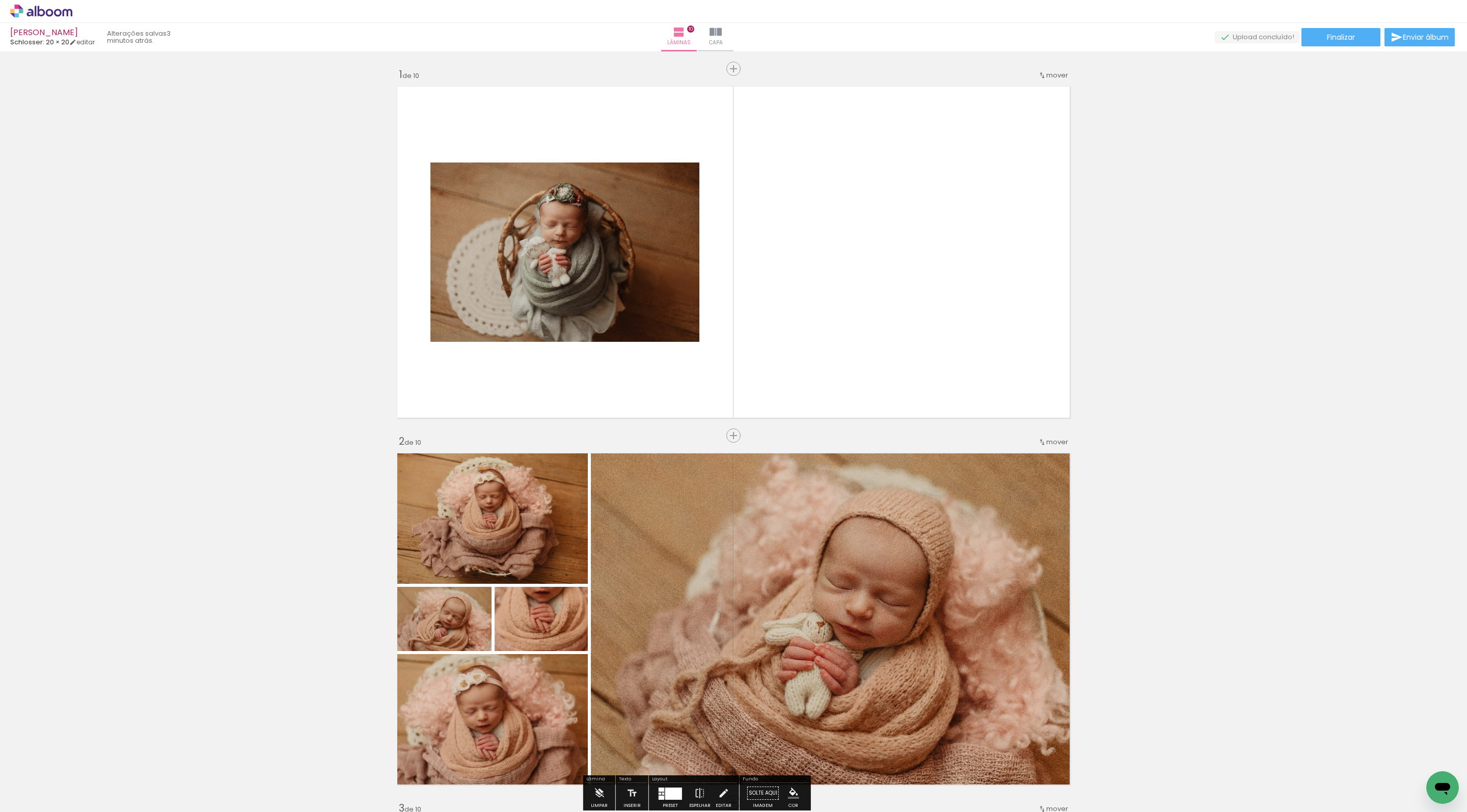
click at [1420, 762] on div "Excluir" at bounding box center [1413, 758] width 13 height 13
click at [1416, 756] on iron-icon at bounding box center [1413, 758] width 11 height 11
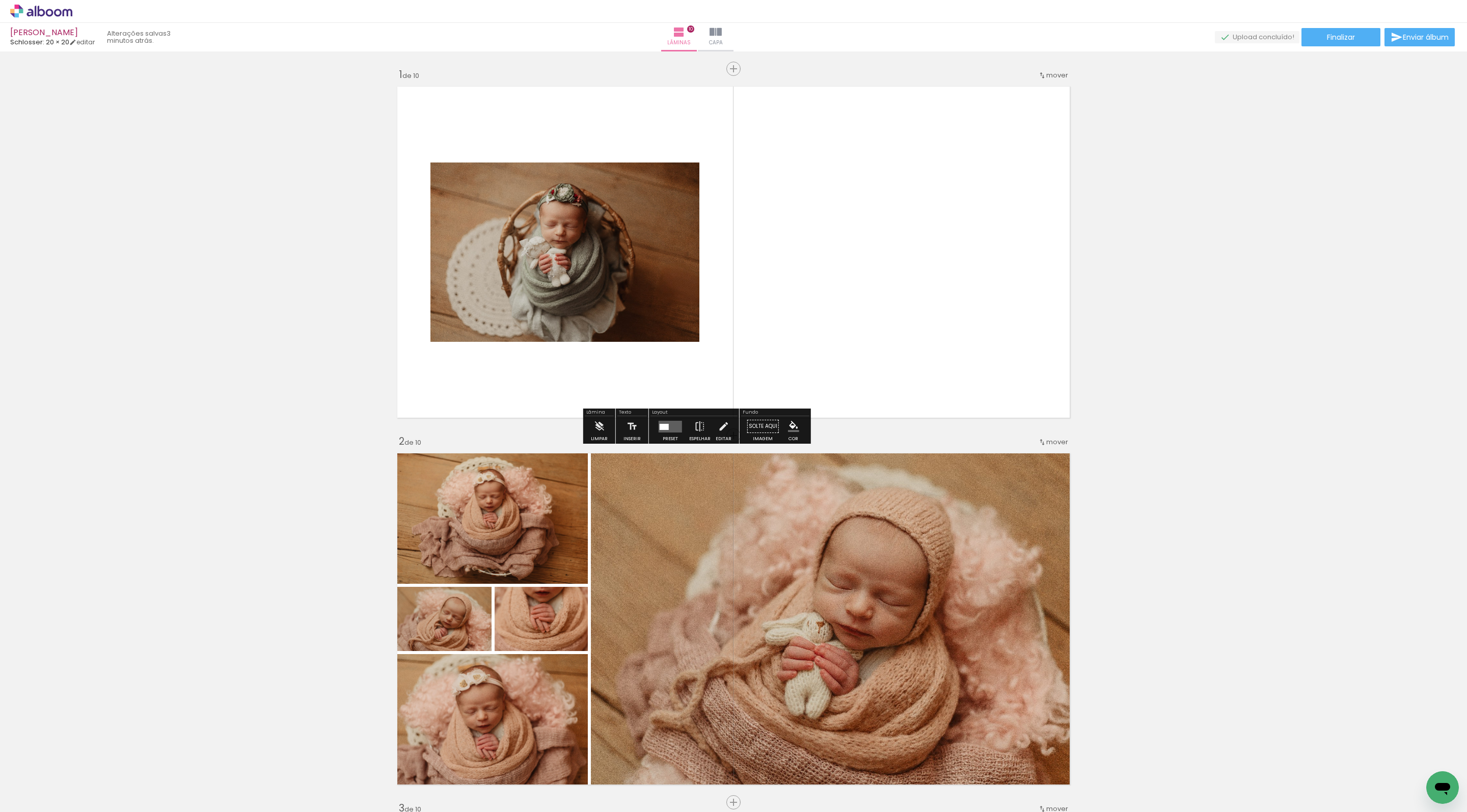
click at [12, 785] on input "Todas as fotos" at bounding box center [28, 780] width 39 height 9
click at [35, 804] on span "Adicionar Fotos" at bounding box center [36, 798] width 31 height 11
click at [0, 0] on input "file" at bounding box center [0, 0] width 0 height 0
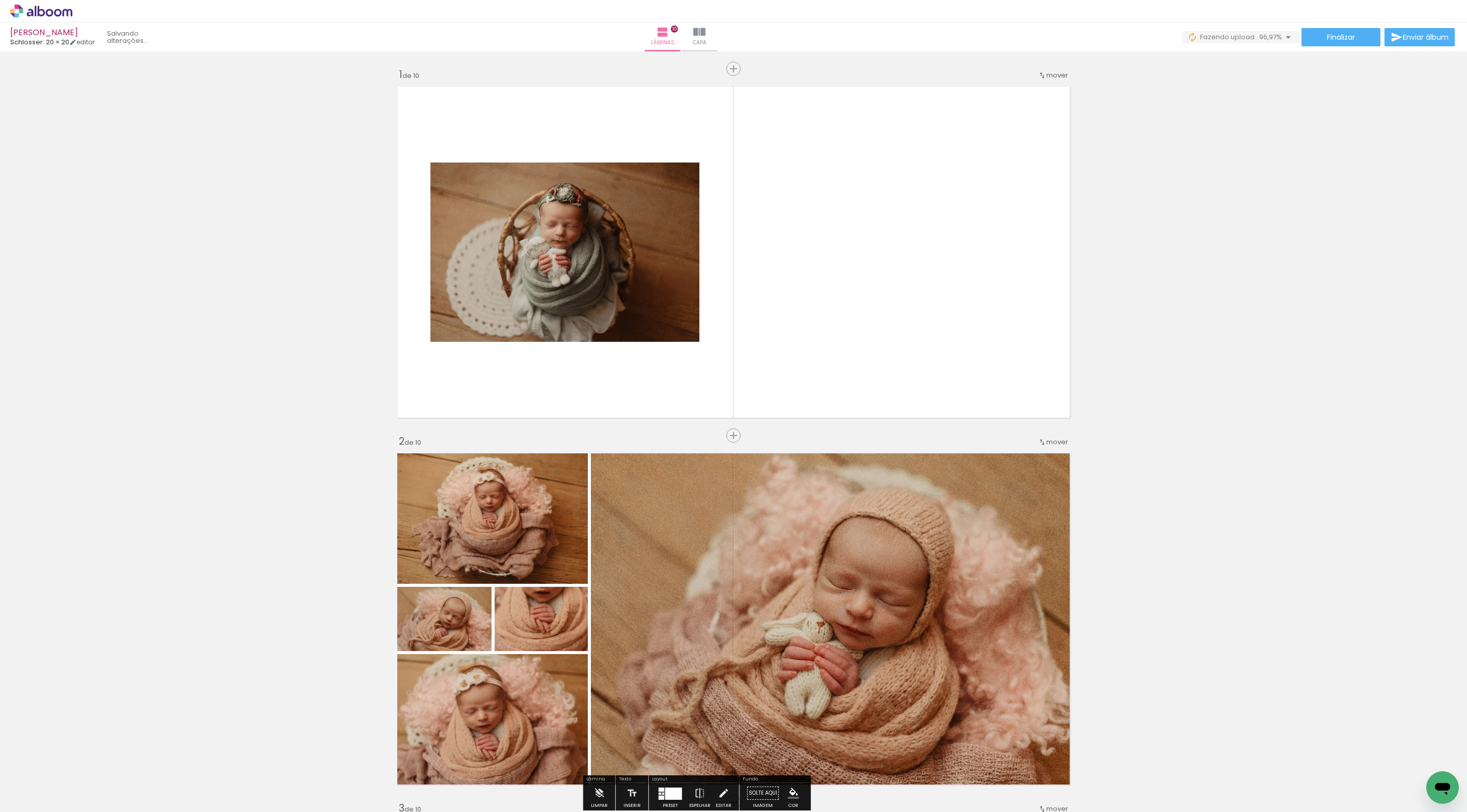
scroll to position [0, 492]
drag, startPoint x: 1435, startPoint y: 770, endPoint x: 731, endPoint y: 252, distance: 874.0
click at [731, 252] on quentale-workspace at bounding box center [733, 406] width 1467 height 812
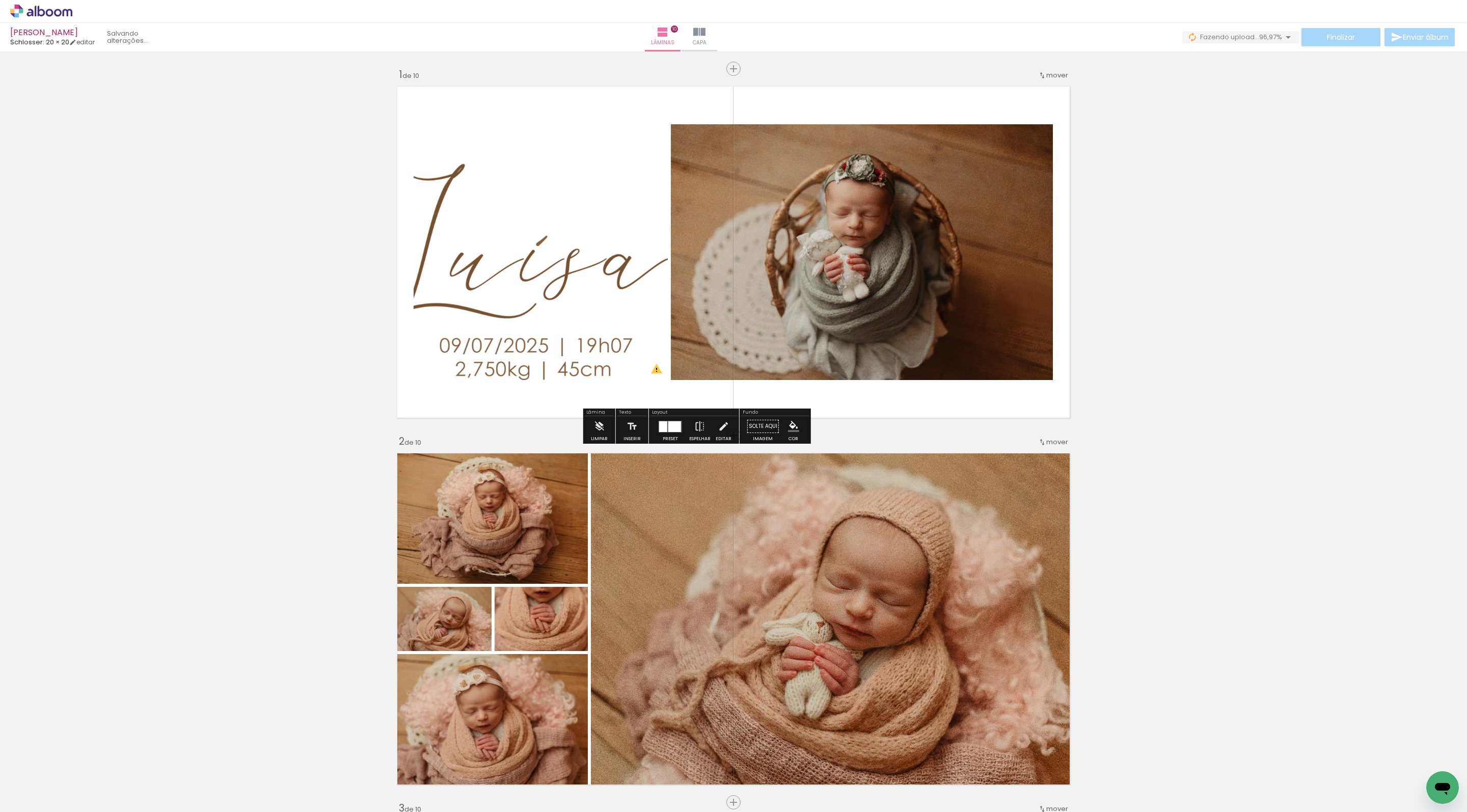
click at [684, 436] on div at bounding box center [670, 426] width 28 height 21
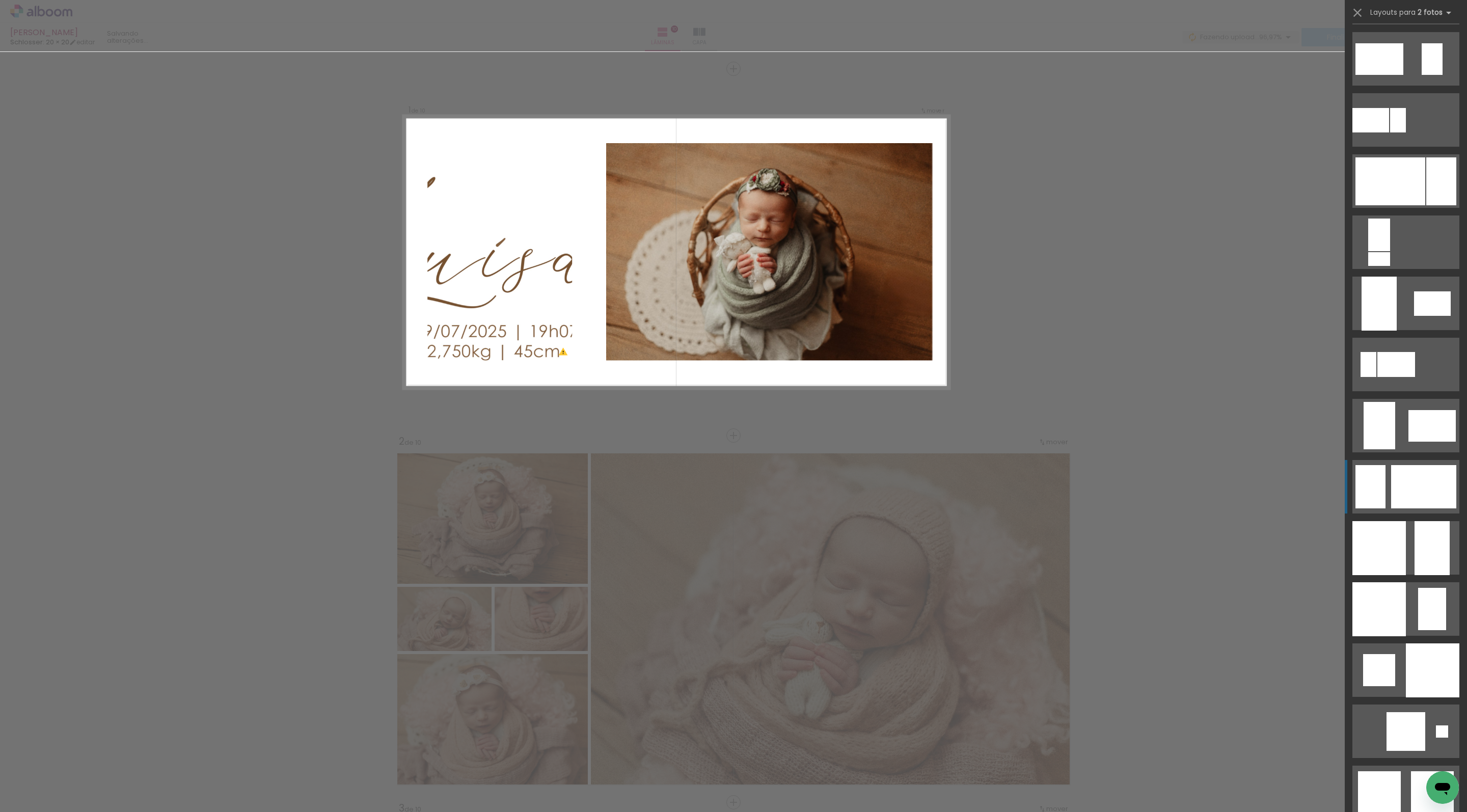
scroll to position [1951, 0]
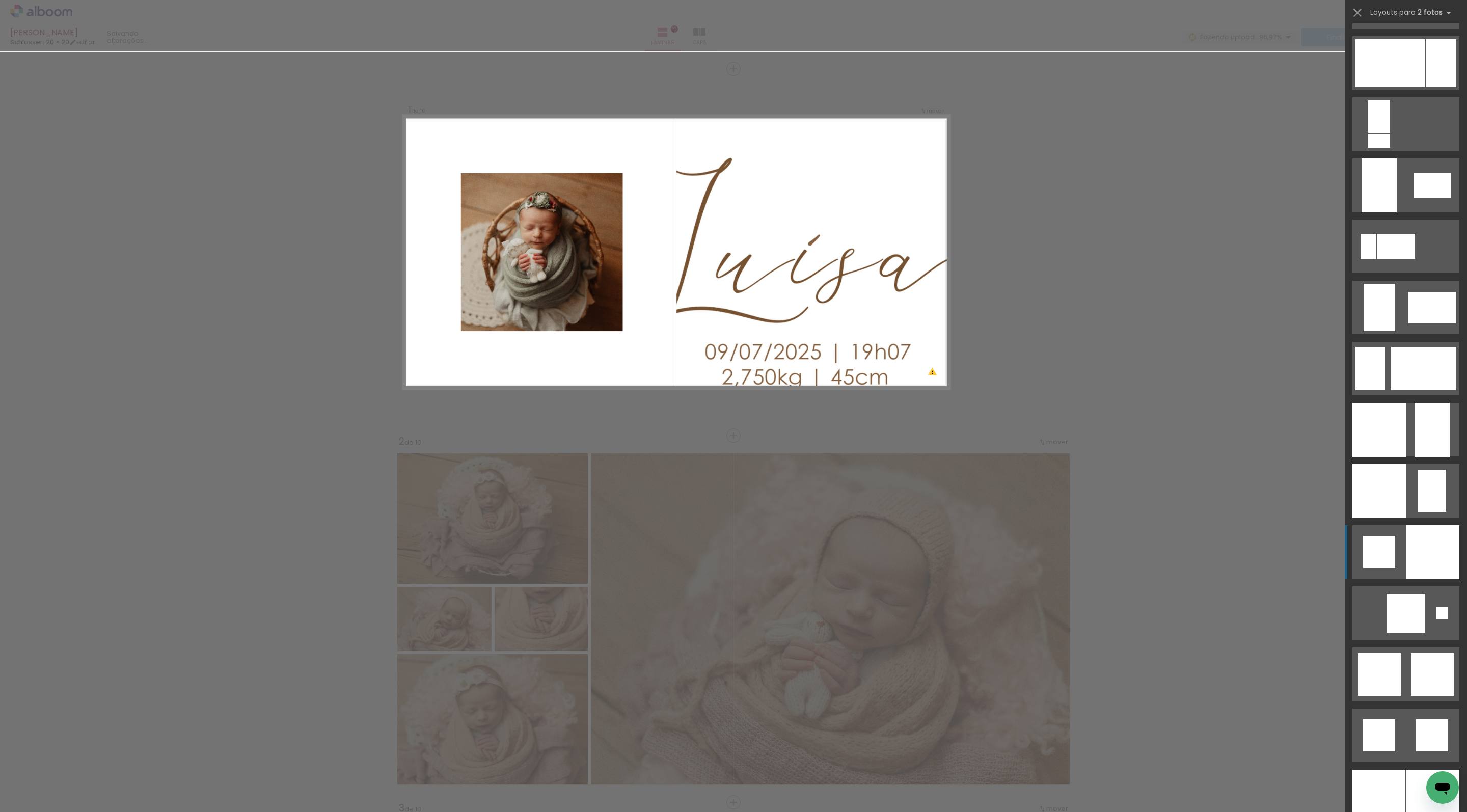
click at [1407, 556] on div at bounding box center [1433, 552] width 54 height 54
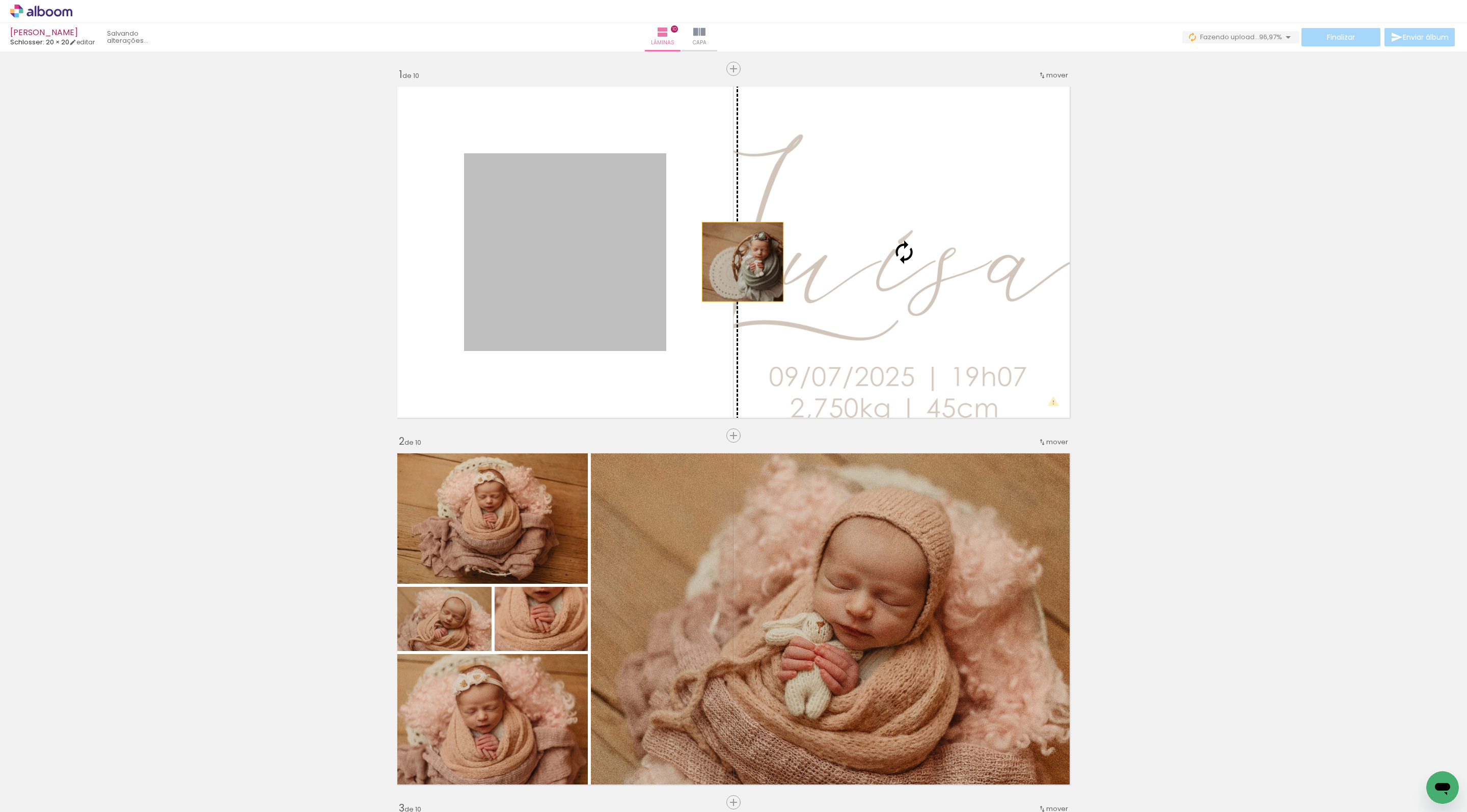
drag, startPoint x: 577, startPoint y: 269, endPoint x: 888, endPoint y: 262, distance: 311.1
click at [0, 0] on slot at bounding box center [0, 0] width 0 height 0
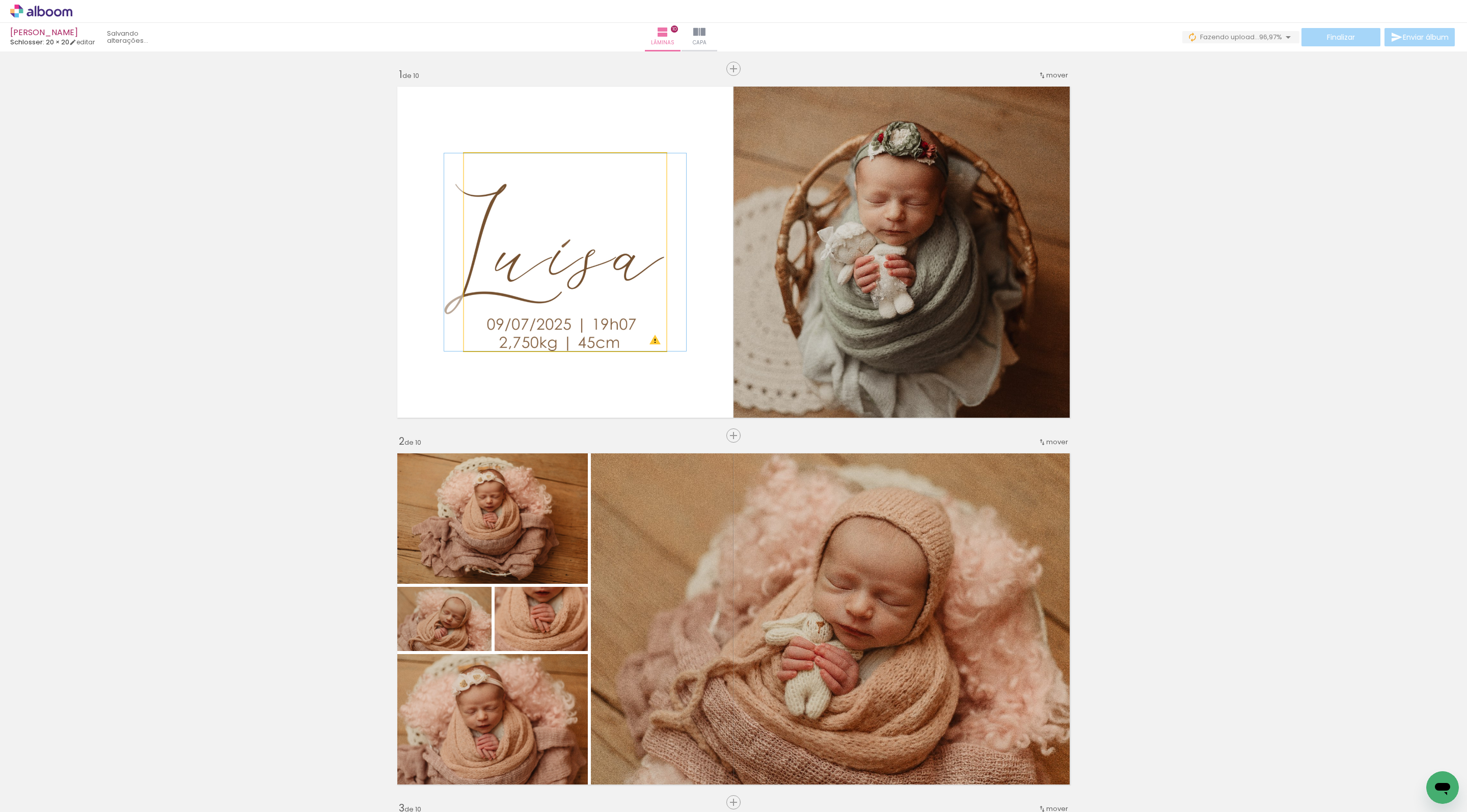
click at [627, 230] on quentale-photo at bounding box center [565, 252] width 202 height 197
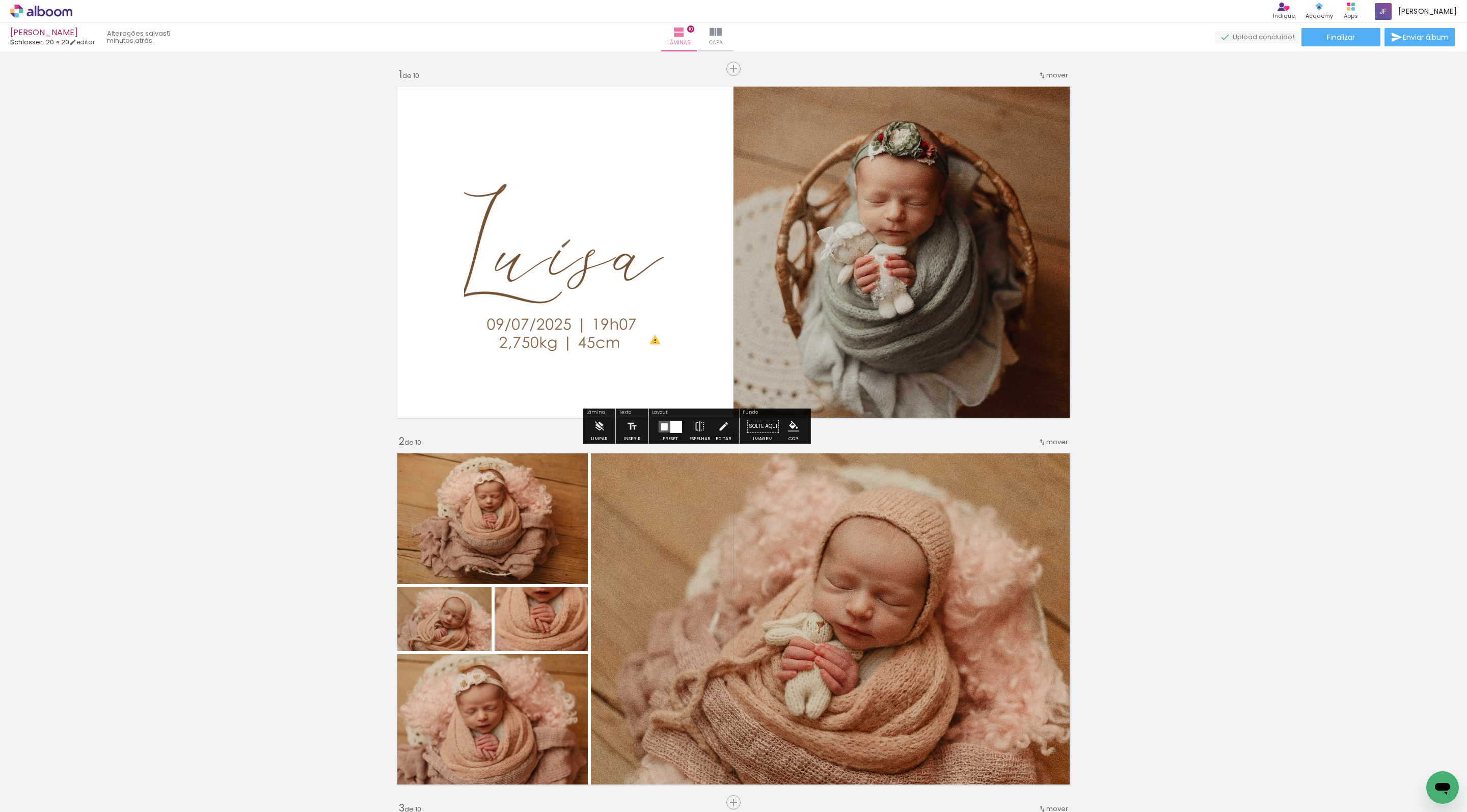
click at [574, 333] on quentale-photo at bounding box center [565, 252] width 202 height 197
click at [526, 325] on quentale-photo at bounding box center [565, 252] width 202 height 197
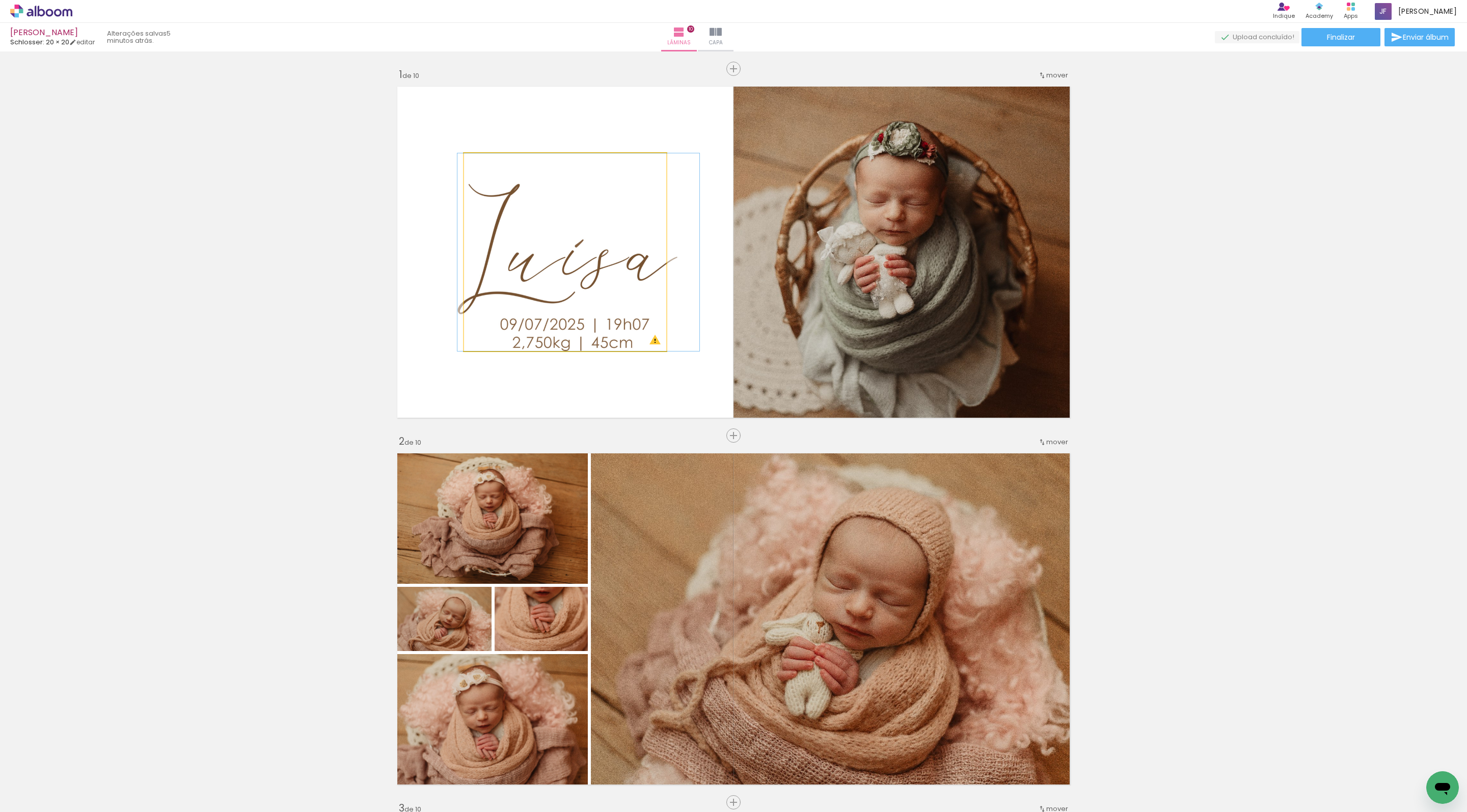
drag, startPoint x: 508, startPoint y: 324, endPoint x: 522, endPoint y: 309, distance: 20.5
click at [682, 432] on quentale-layouter at bounding box center [671, 426] width 24 height 12
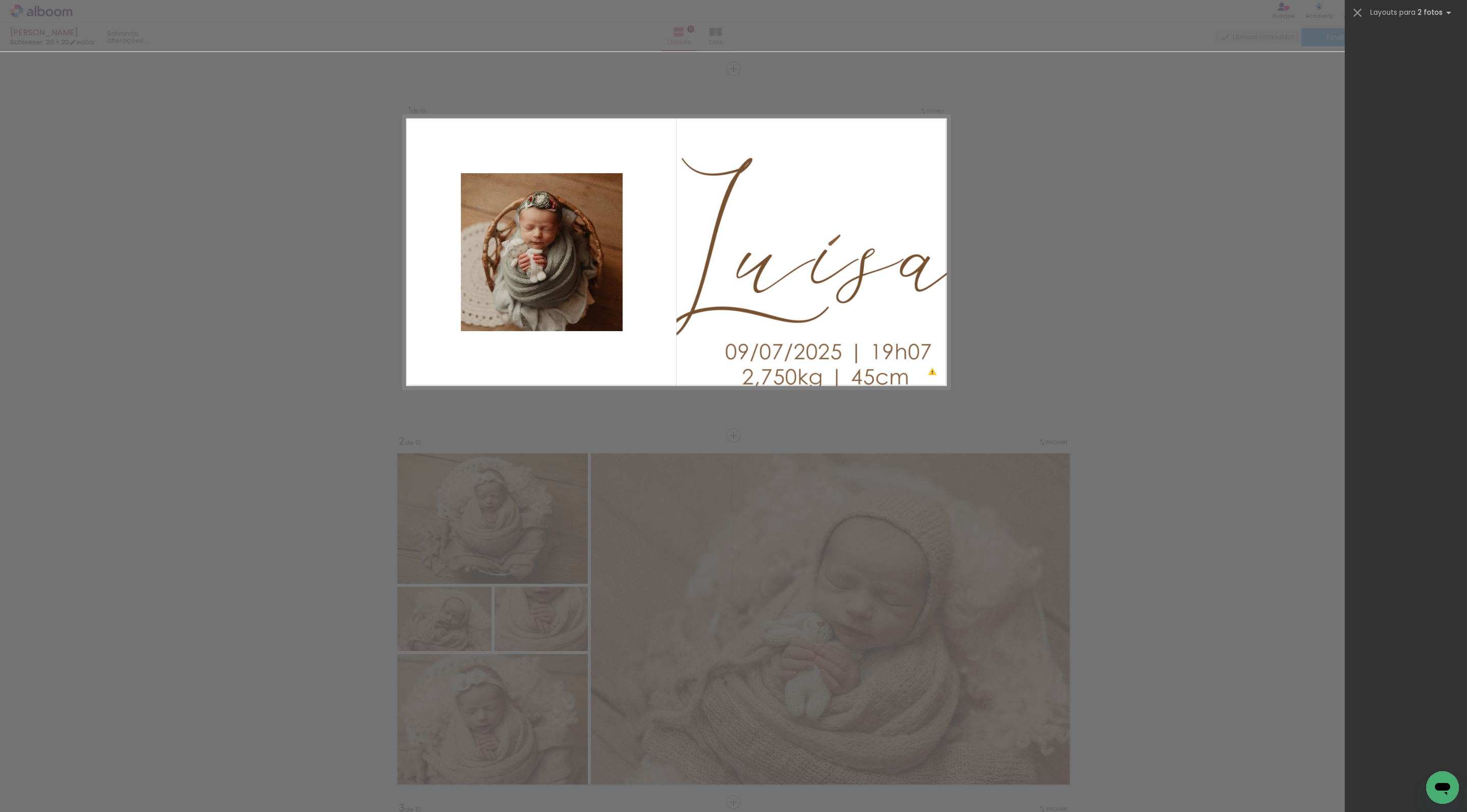
scroll to position [2445, 0]
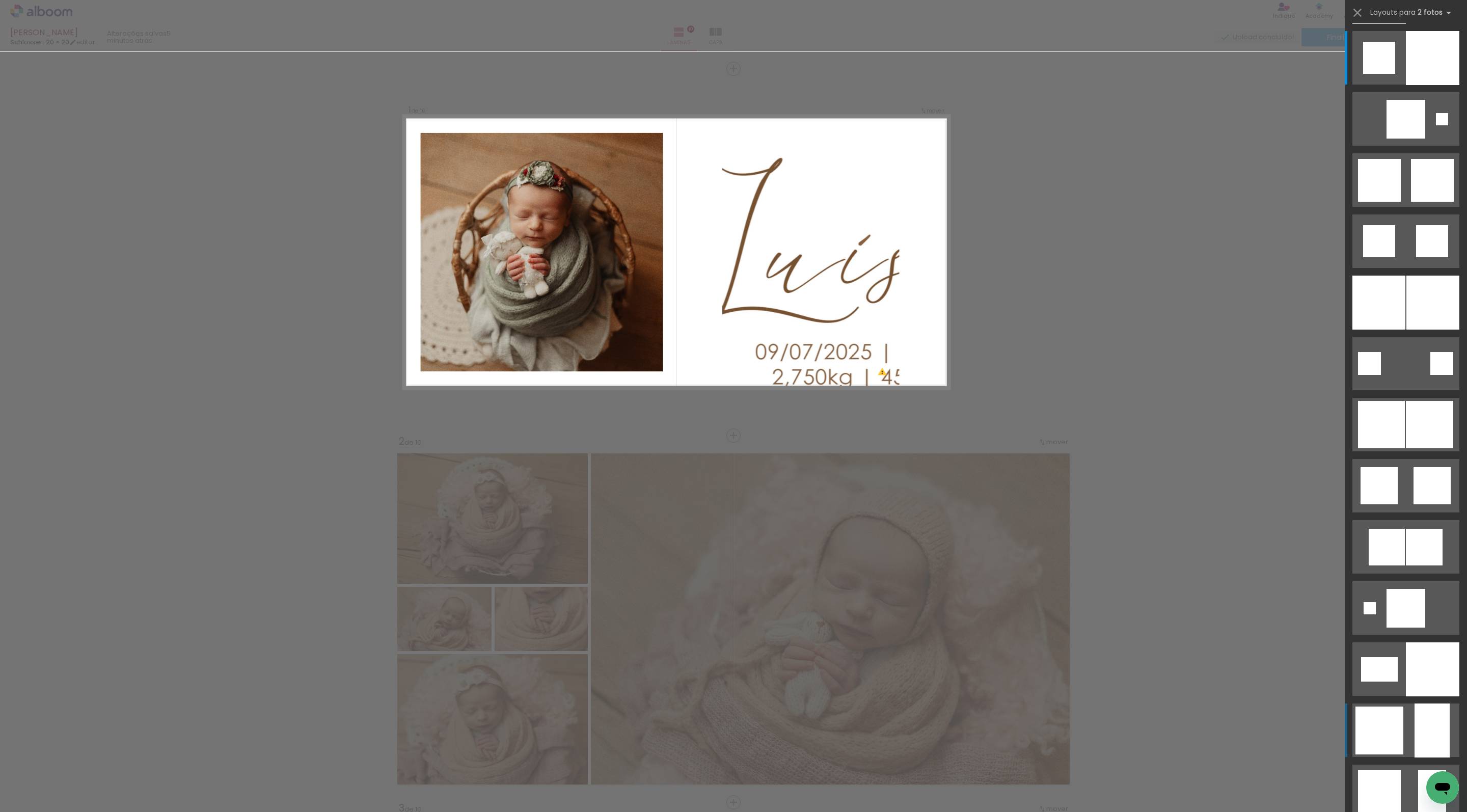
click at [1405, 718] on quentale-layouter at bounding box center [1406, 730] width 107 height 54
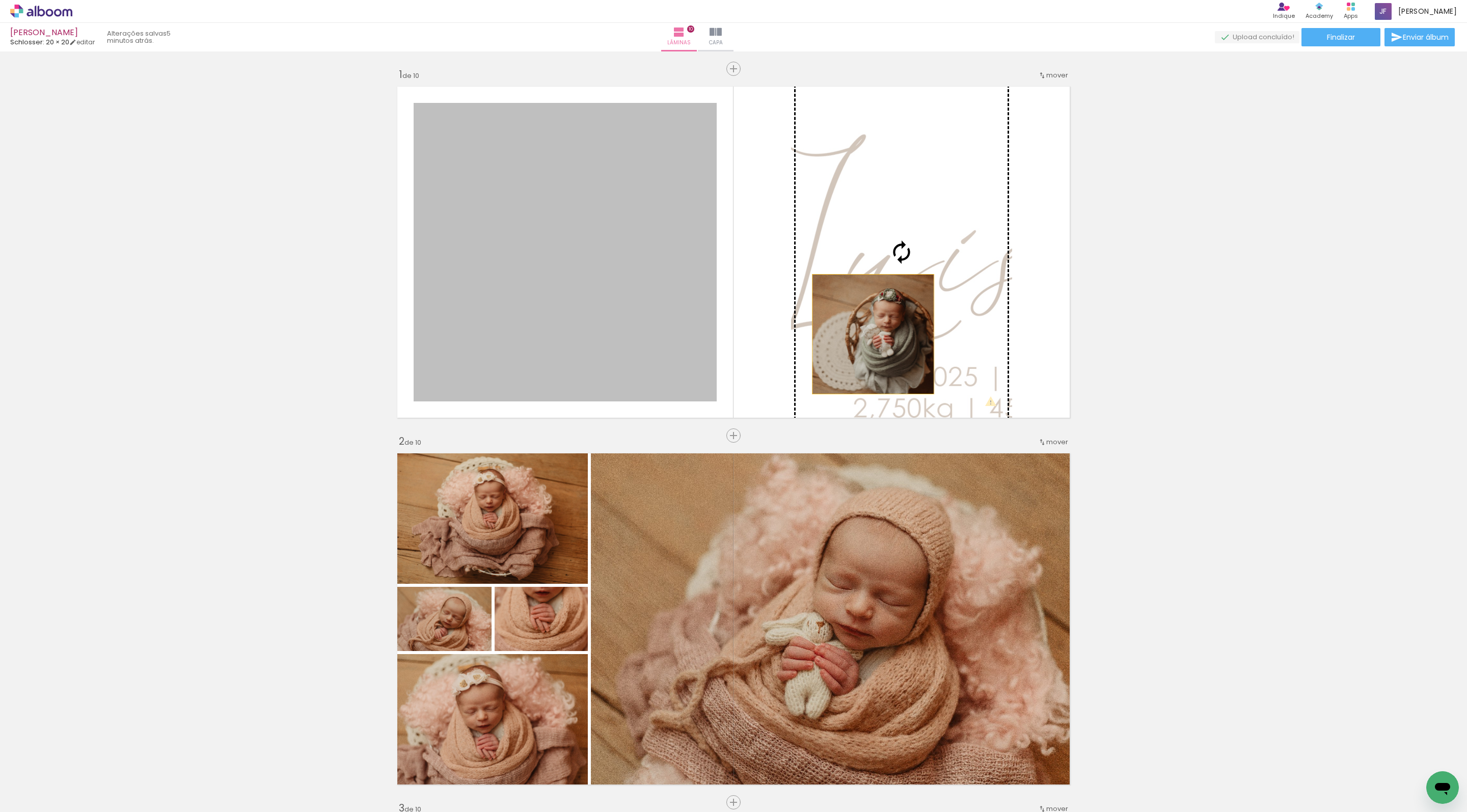
drag, startPoint x: 649, startPoint y: 334, endPoint x: 872, endPoint y: 334, distance: 223.0
click at [0, 0] on slot at bounding box center [0, 0] width 0 height 0
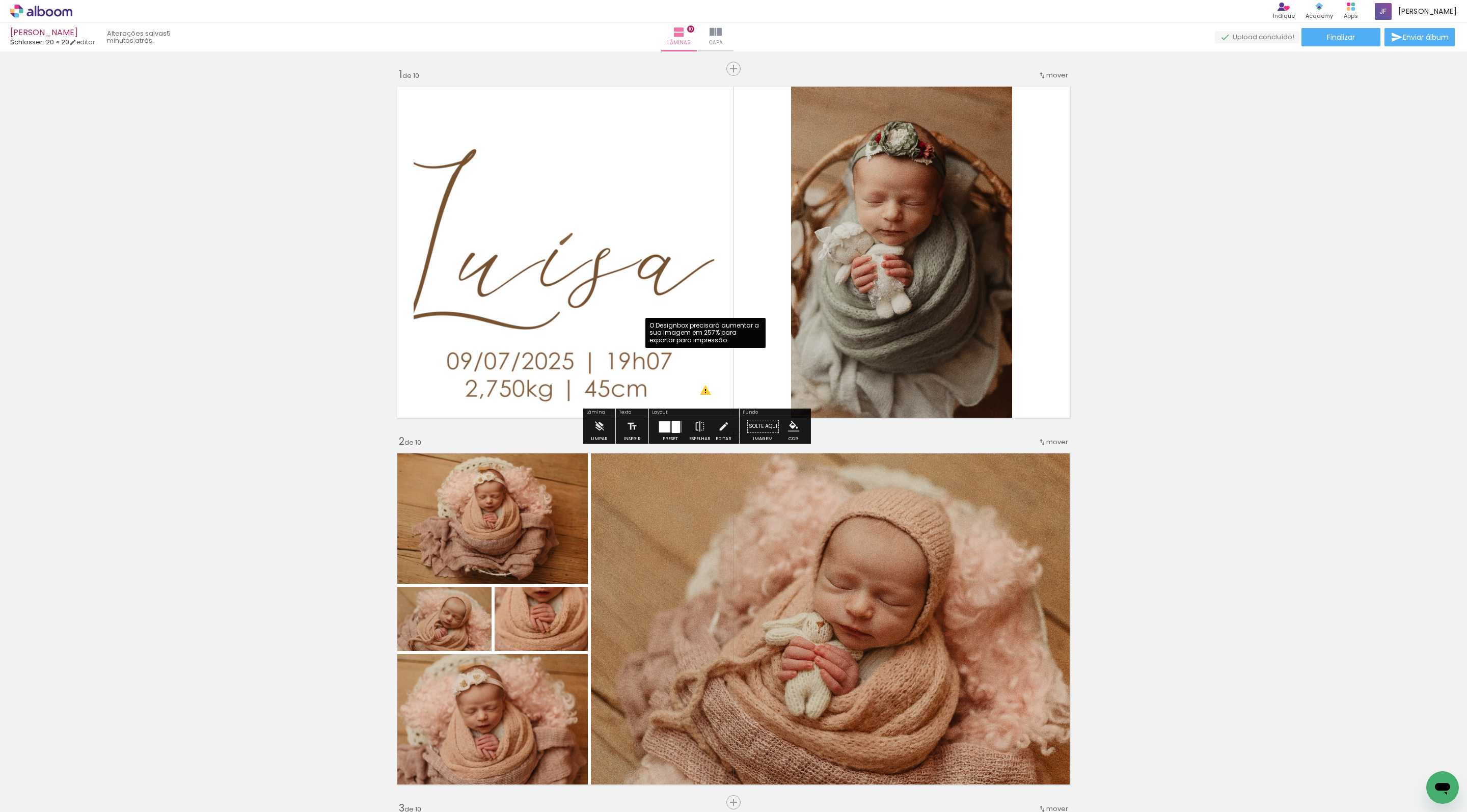
click at [670, 428] on div at bounding box center [664, 427] width 11 height 11
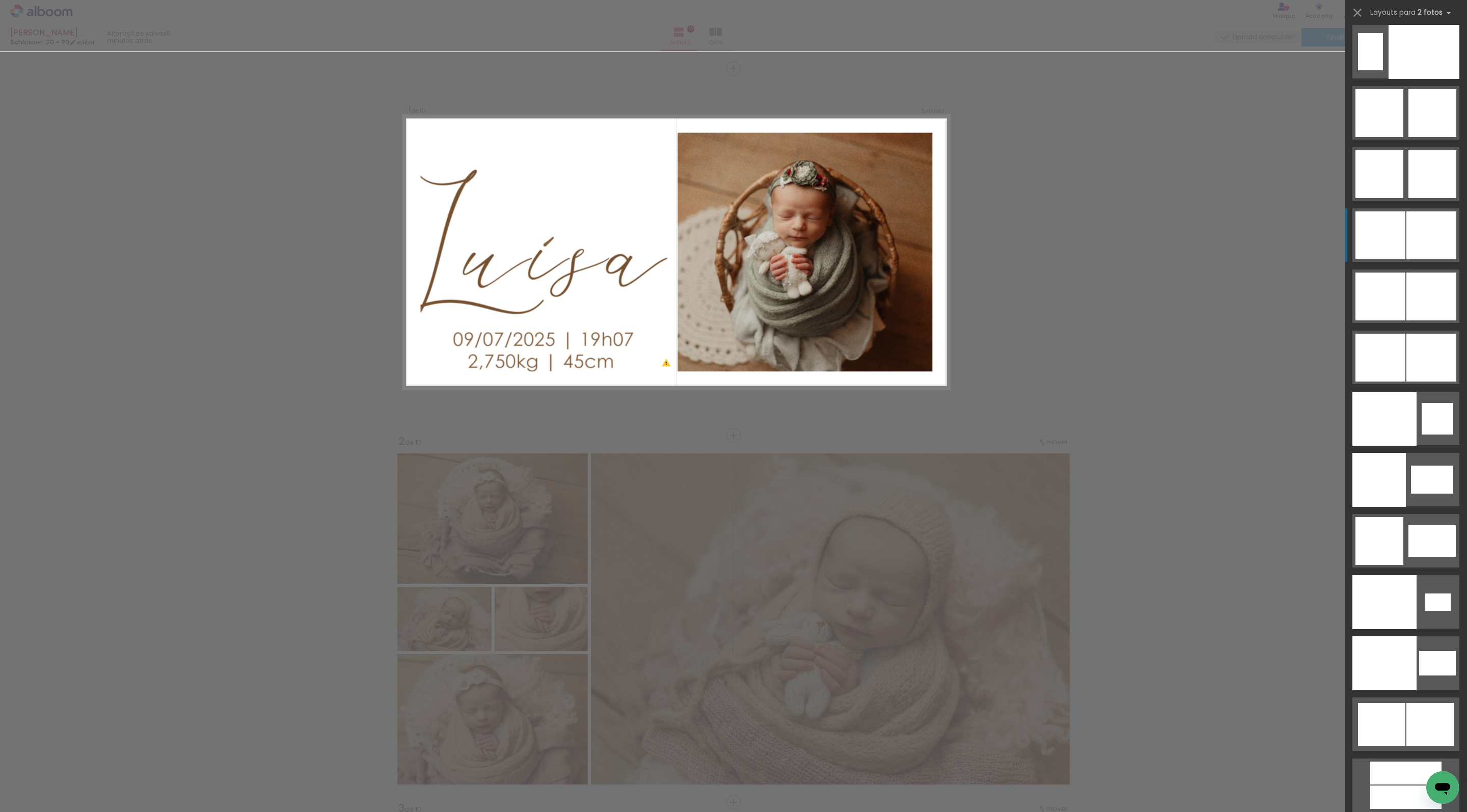
scroll to position [5019, 0]
click at [1393, 380] on div at bounding box center [1380, 357] width 50 height 48
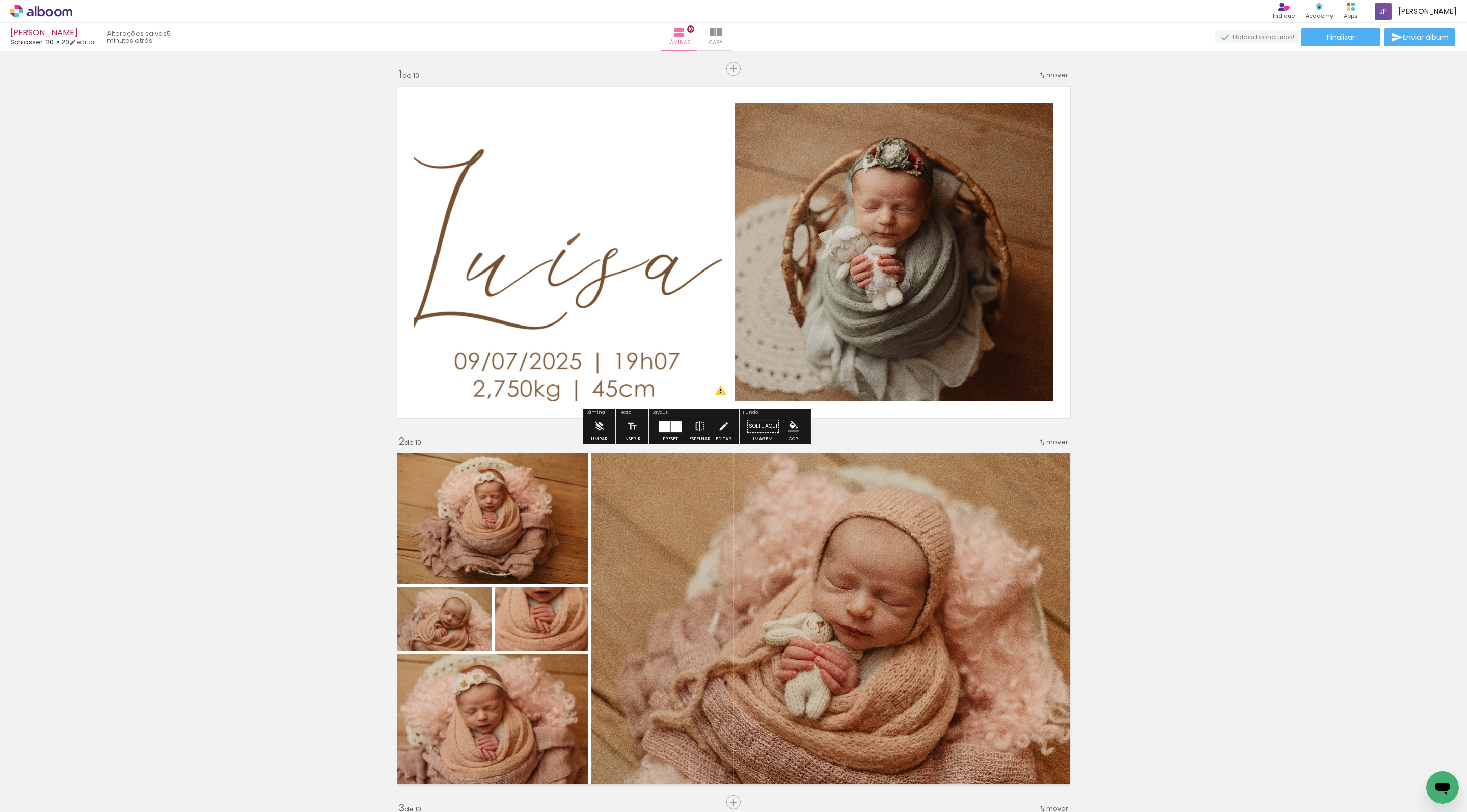
click at [651, 350] on quentale-photo at bounding box center [572, 252] width 318 height 298
click at [732, 440] on div "Editar" at bounding box center [724, 439] width 16 height 5
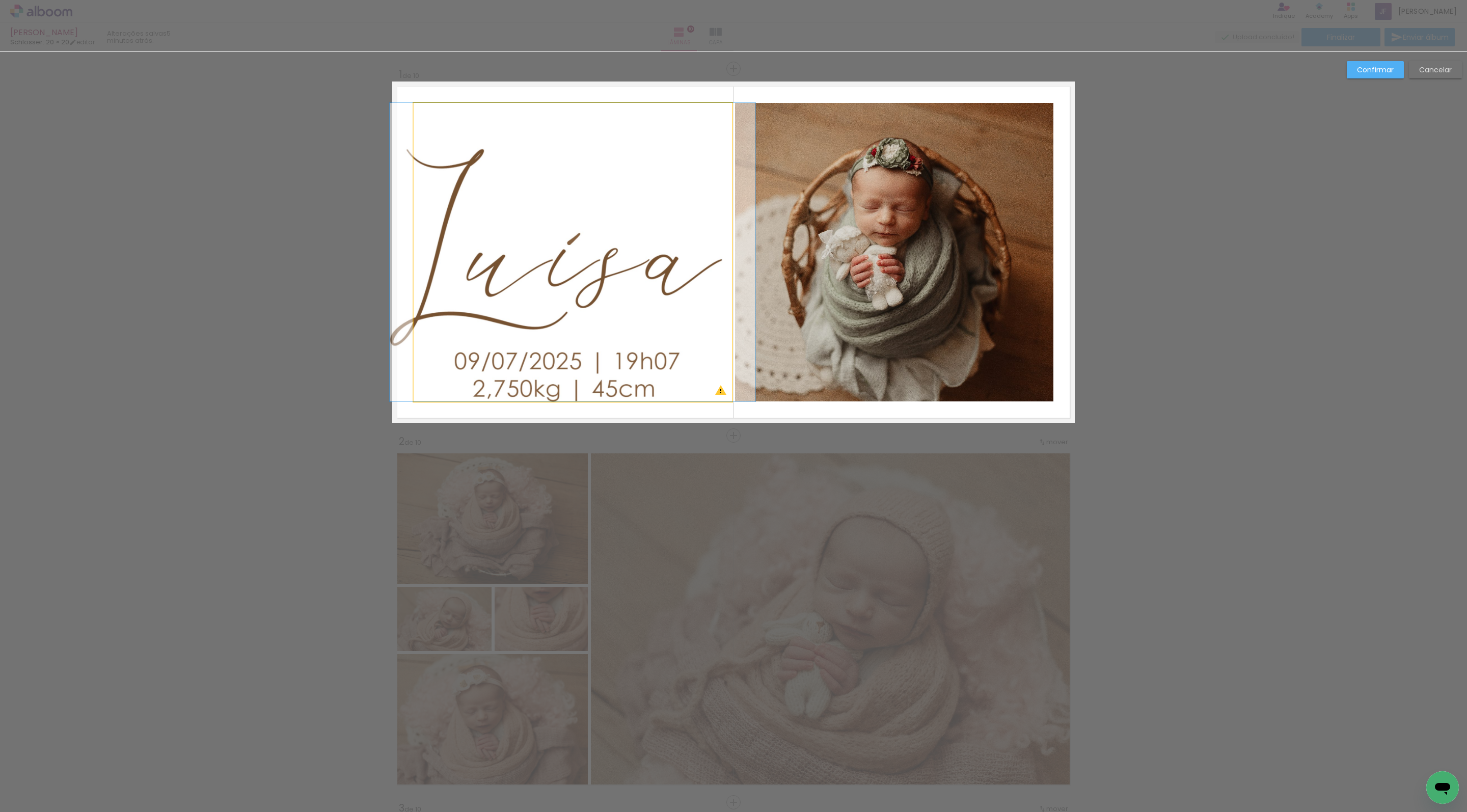
click at [666, 343] on quentale-photo at bounding box center [572, 252] width 318 height 298
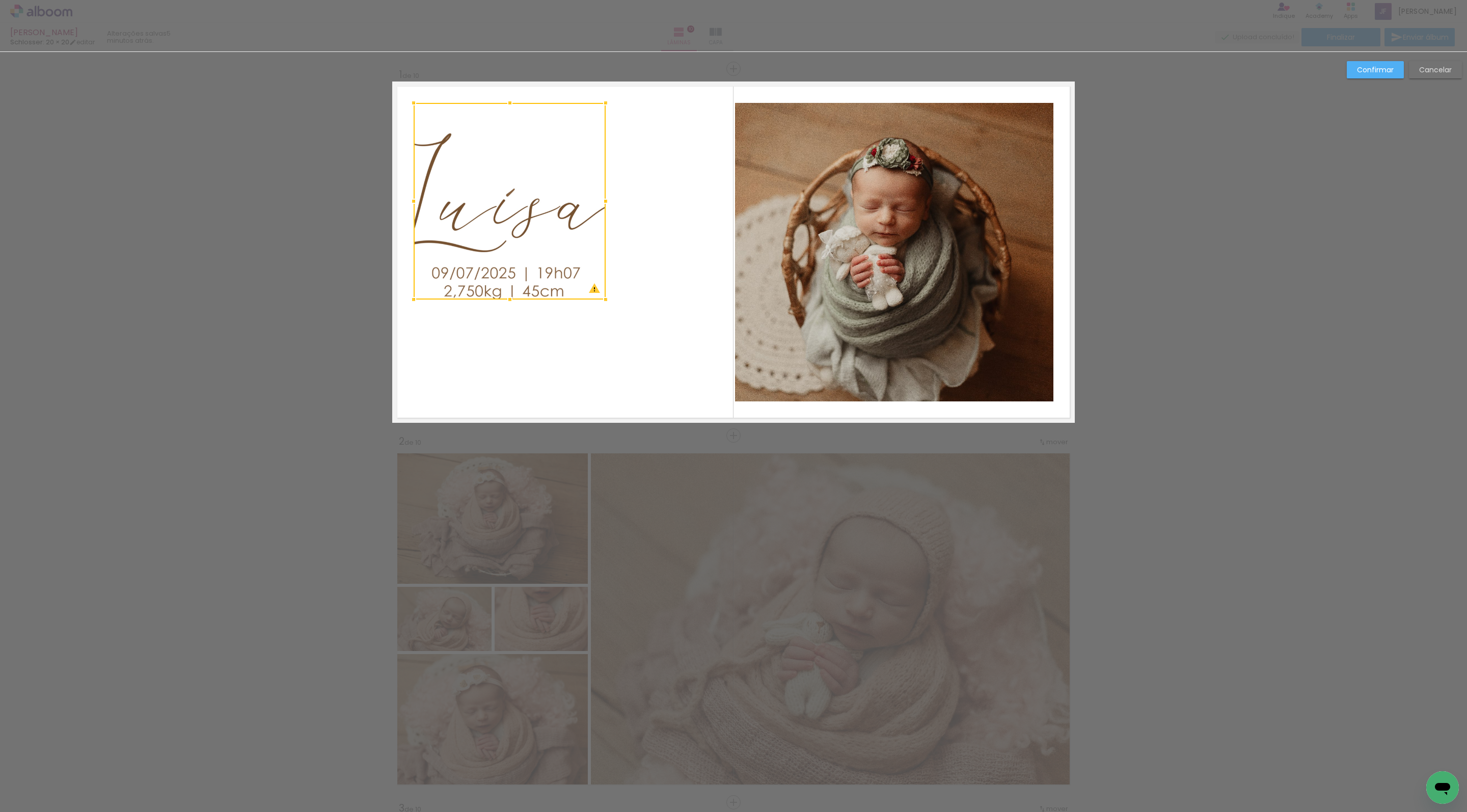
drag, startPoint x: 732, startPoint y: 402, endPoint x: 606, endPoint y: 300, distance: 162.1
click at [606, 300] on div at bounding box center [606, 300] width 21 height 21
drag, startPoint x: 529, startPoint y: 234, endPoint x: 584, endPoint y: 267, distance: 64.1
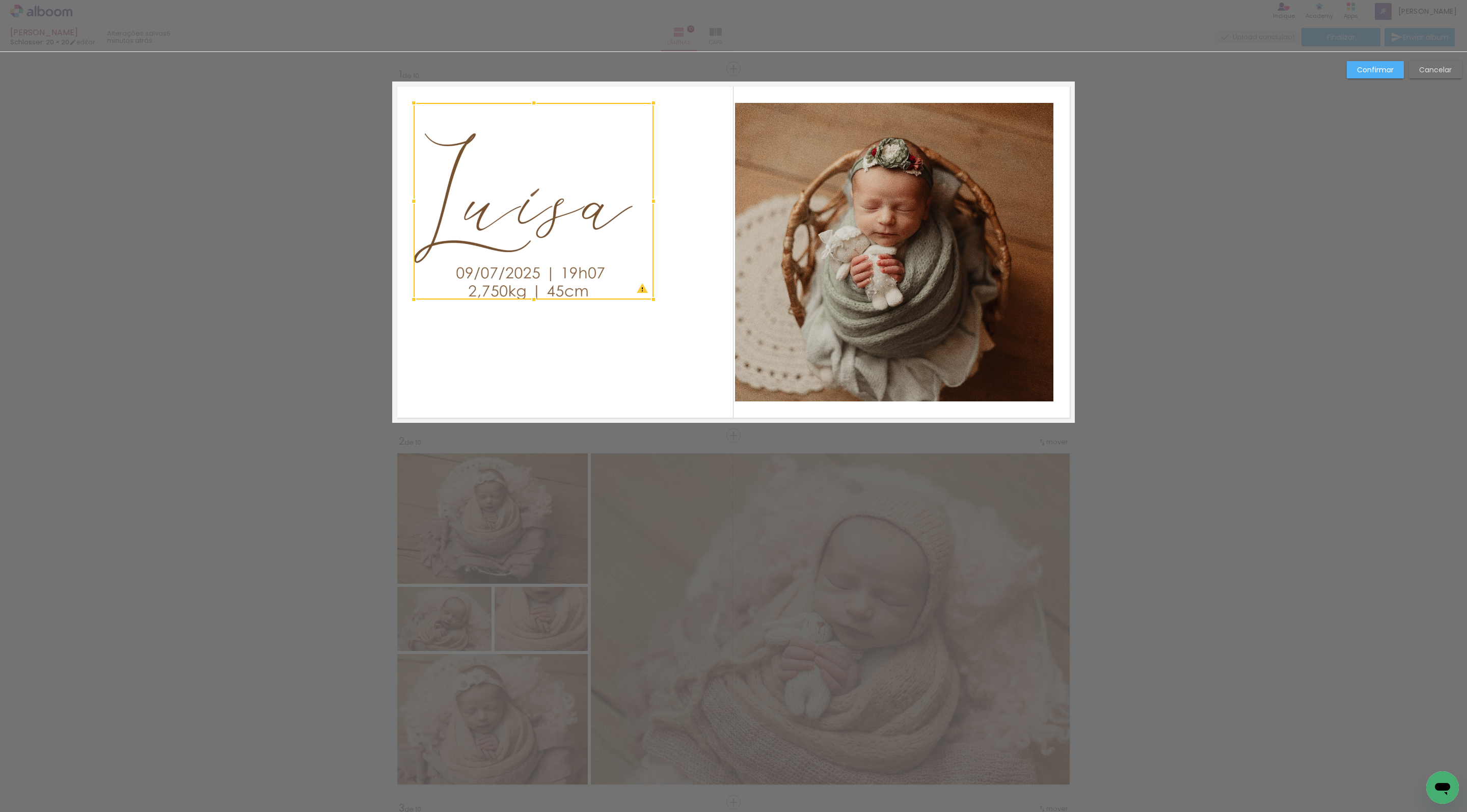
drag, startPoint x: 605, startPoint y: 204, endPoint x: 654, endPoint y: 202, distance: 49.0
click at [654, 202] on div at bounding box center [653, 201] width 21 height 21
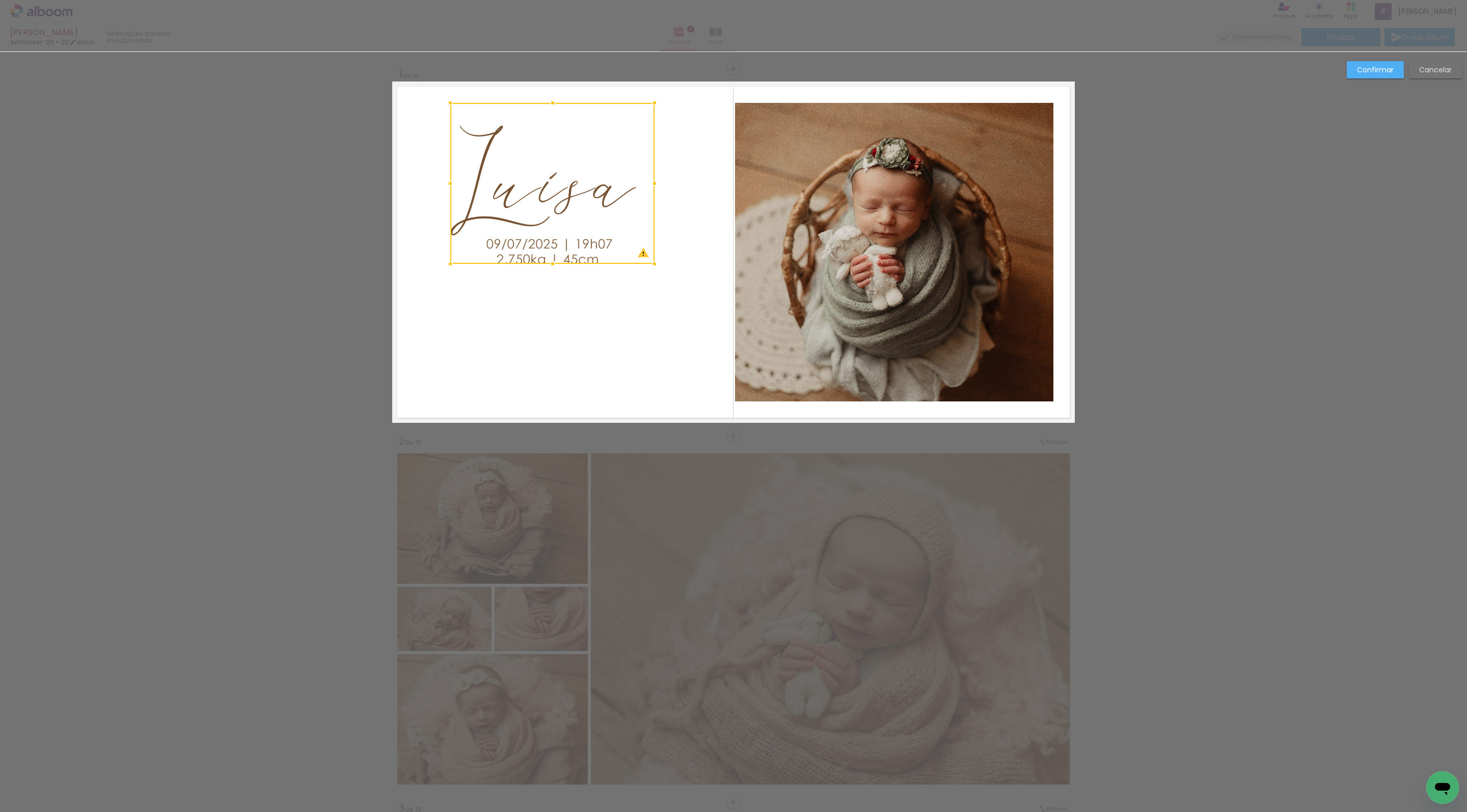
drag, startPoint x: 412, startPoint y: 298, endPoint x: 454, endPoint y: 256, distance: 59.4
click at [454, 256] on div at bounding box center [451, 264] width 21 height 21
click at [586, 231] on quentale-photo at bounding box center [555, 179] width 199 height 154
drag, startPoint x: 557, startPoint y: 255, endPoint x: 561, endPoint y: 266, distance: 11.7
click at [563, 267] on div at bounding box center [556, 268] width 21 height 21
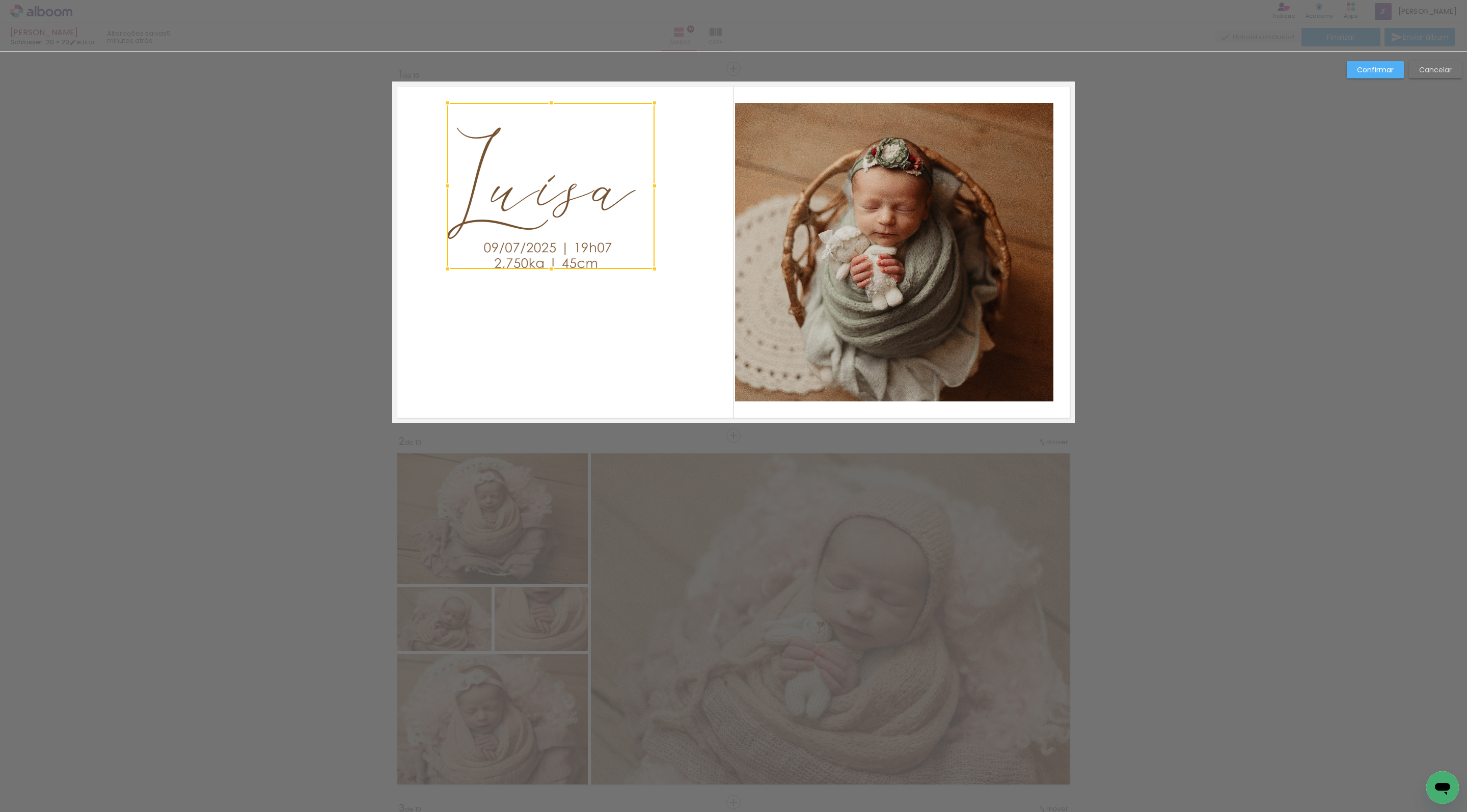
drag, startPoint x: 455, startPoint y: 185, endPoint x: 446, endPoint y: 183, distance: 9.2
click at [446, 183] on div at bounding box center [447, 186] width 21 height 21
drag, startPoint x: 507, startPoint y: 196, endPoint x: 531, endPoint y: 253, distance: 61.8
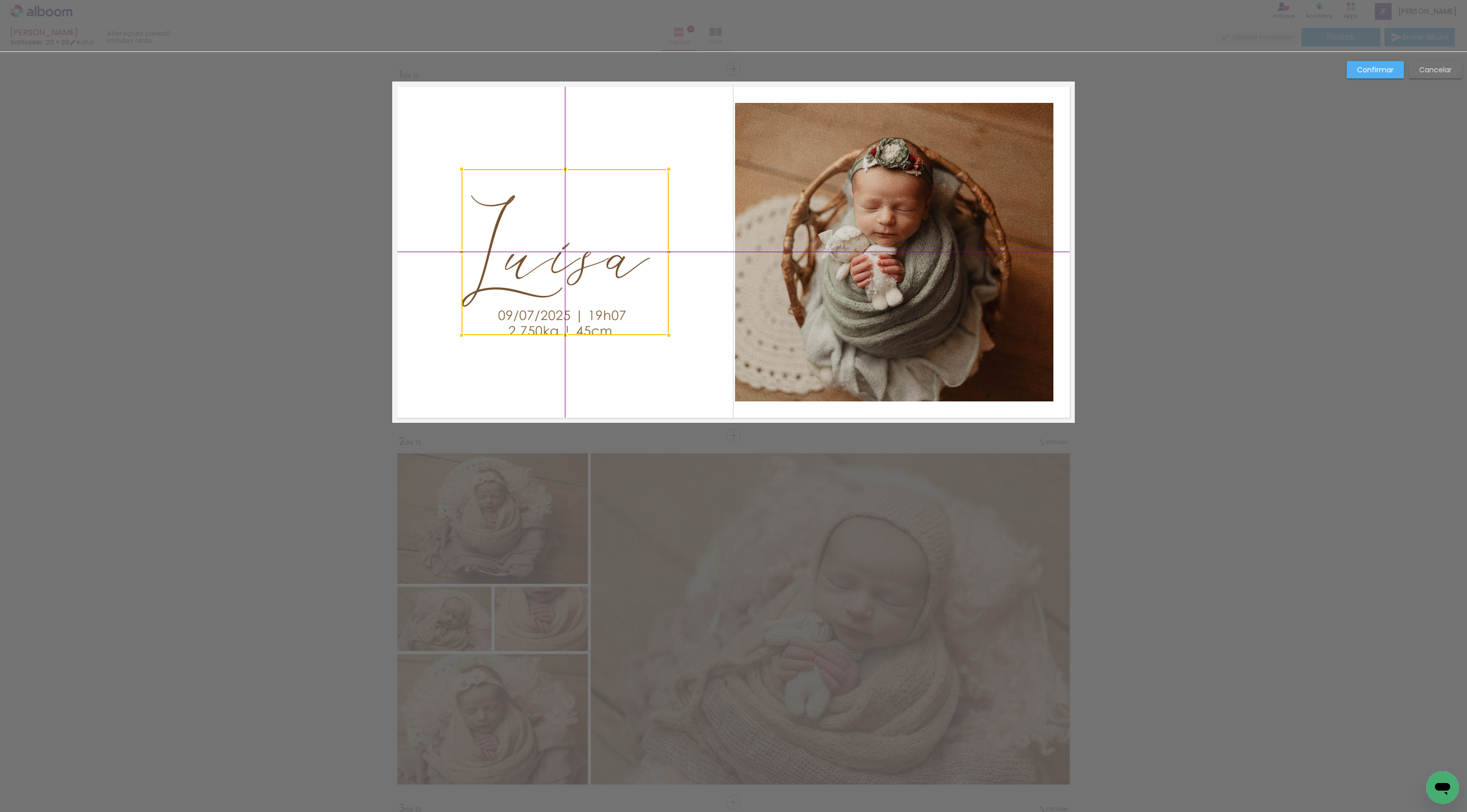
drag, startPoint x: 530, startPoint y: 213, endPoint x: 559, endPoint y: 259, distance: 54.4
click at [559, 259] on div at bounding box center [565, 252] width 208 height 166
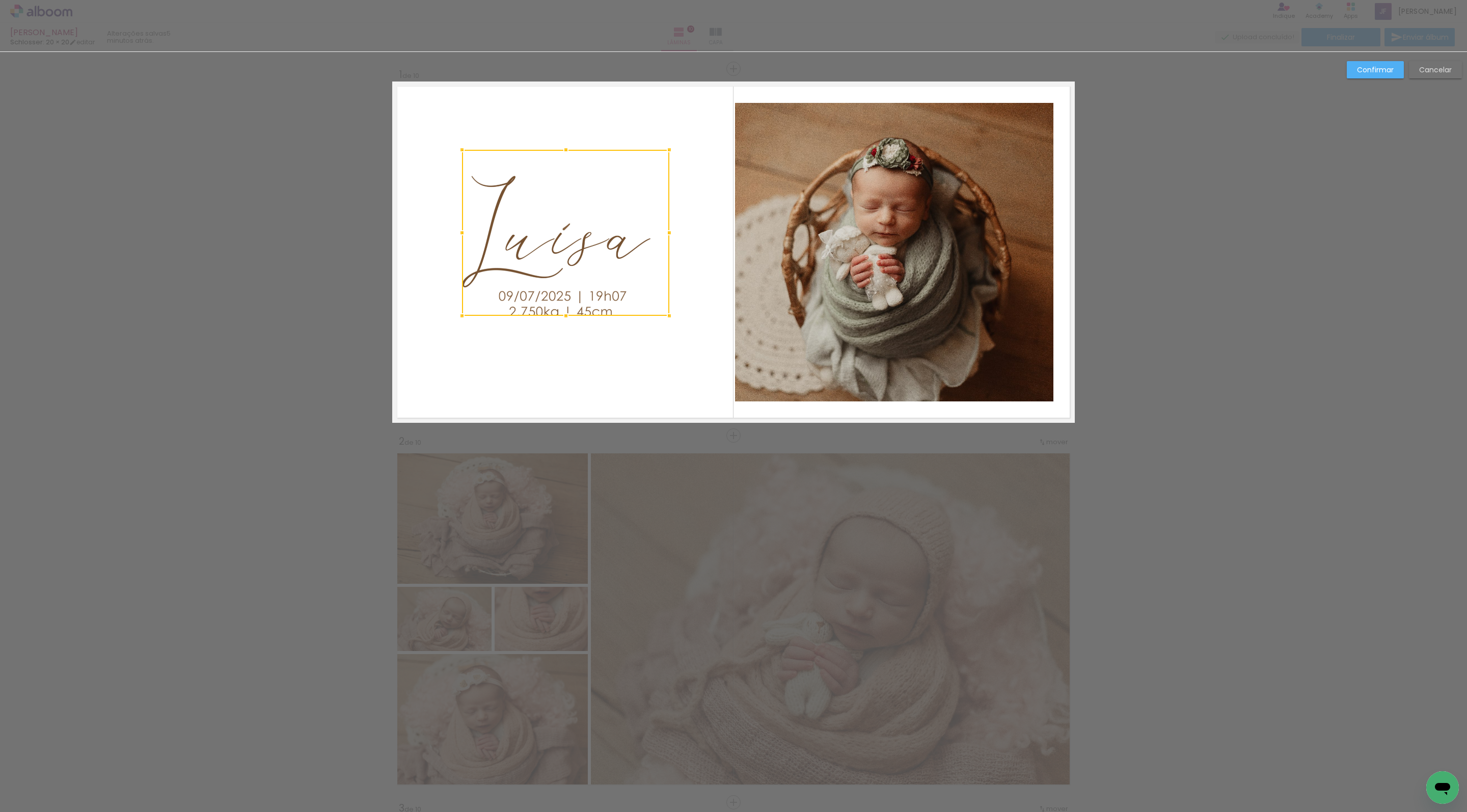
drag, startPoint x: 559, startPoint y: 259, endPoint x: 559, endPoint y: 238, distance: 21.0
click at [559, 238] on div at bounding box center [566, 233] width 208 height 166
click at [728, 344] on quentale-layouter at bounding box center [733, 252] width 683 height 342
click at [568, 283] on quentale-photo at bounding box center [566, 231] width 208 height 166
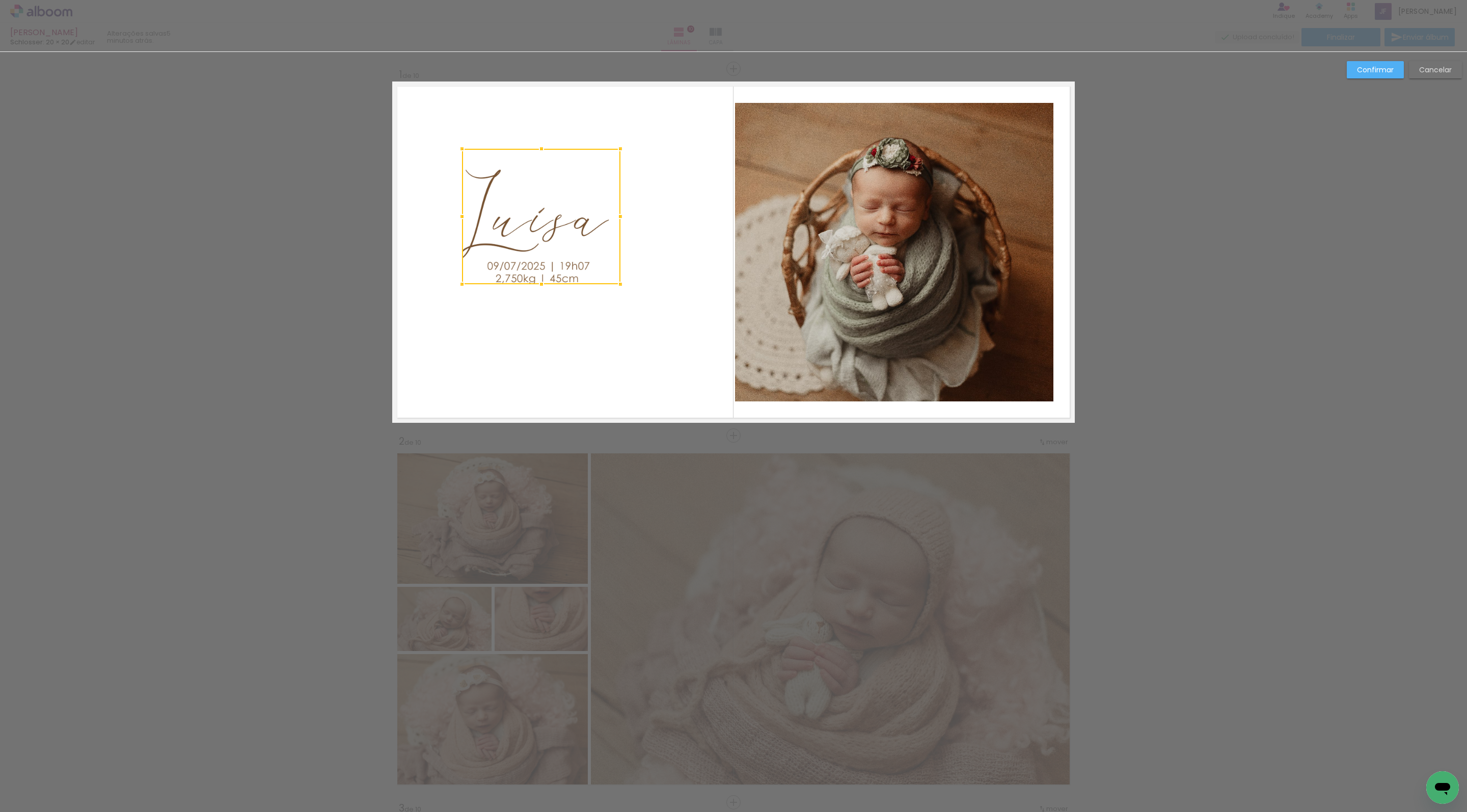
drag, startPoint x: 673, startPoint y: 312, endPoint x: 619, endPoint y: 275, distance: 65.5
click at [619, 275] on div at bounding box center [620, 284] width 21 height 21
drag, startPoint x: 550, startPoint y: 241, endPoint x: 577, endPoint y: 286, distance: 52.5
click at [577, 286] on quentale-layouter at bounding box center [733, 252] width 683 height 342
drag, startPoint x: 535, startPoint y: 228, endPoint x: 570, endPoint y: 268, distance: 53.2
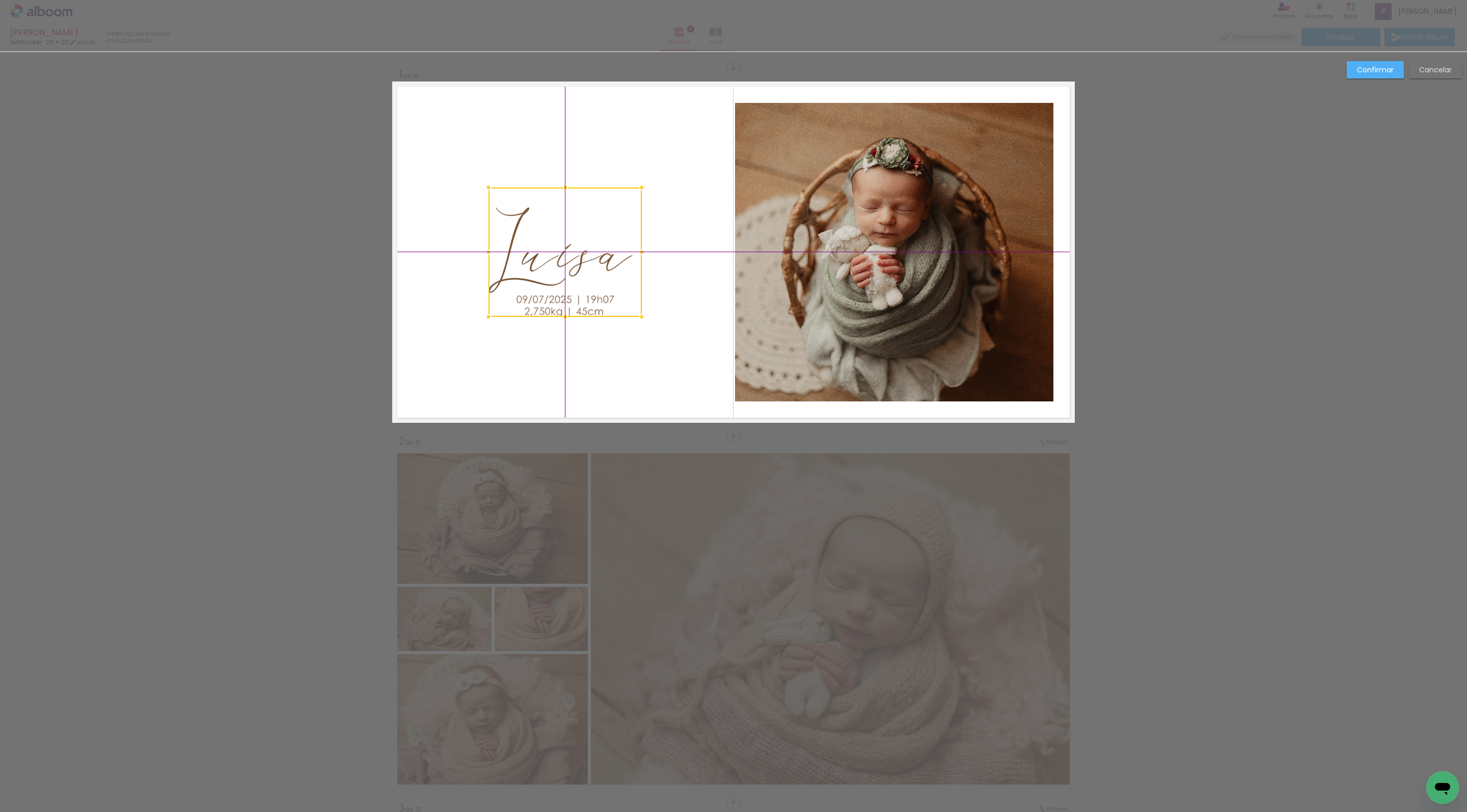
drag, startPoint x: 545, startPoint y: 237, endPoint x: 574, endPoint y: 274, distance: 47.0
click at [574, 274] on div at bounding box center [565, 253] width 153 height 129
click at [613, 368] on quentale-layouter at bounding box center [733, 252] width 683 height 342
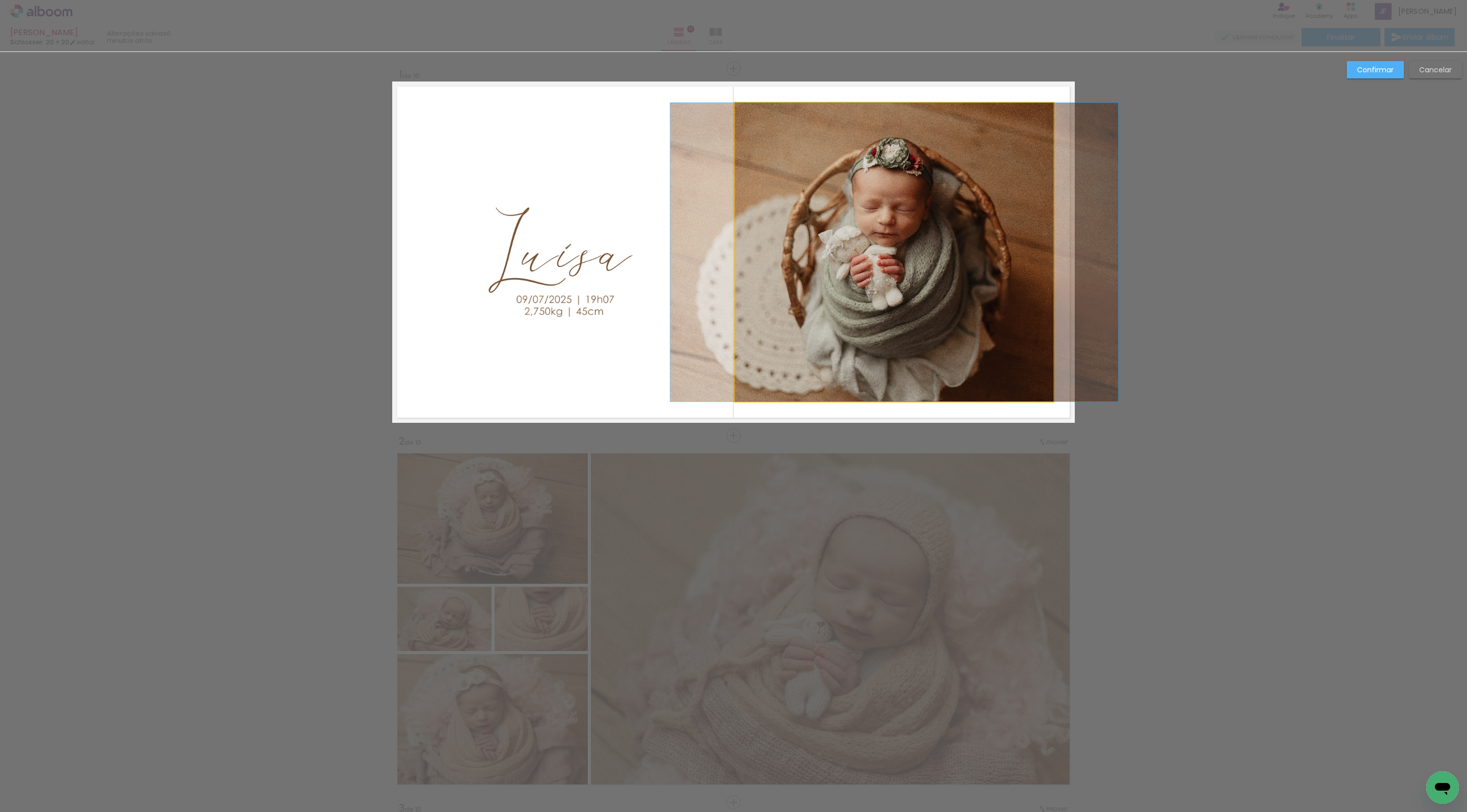
click at [837, 276] on quentale-photo at bounding box center [894, 252] width 318 height 298
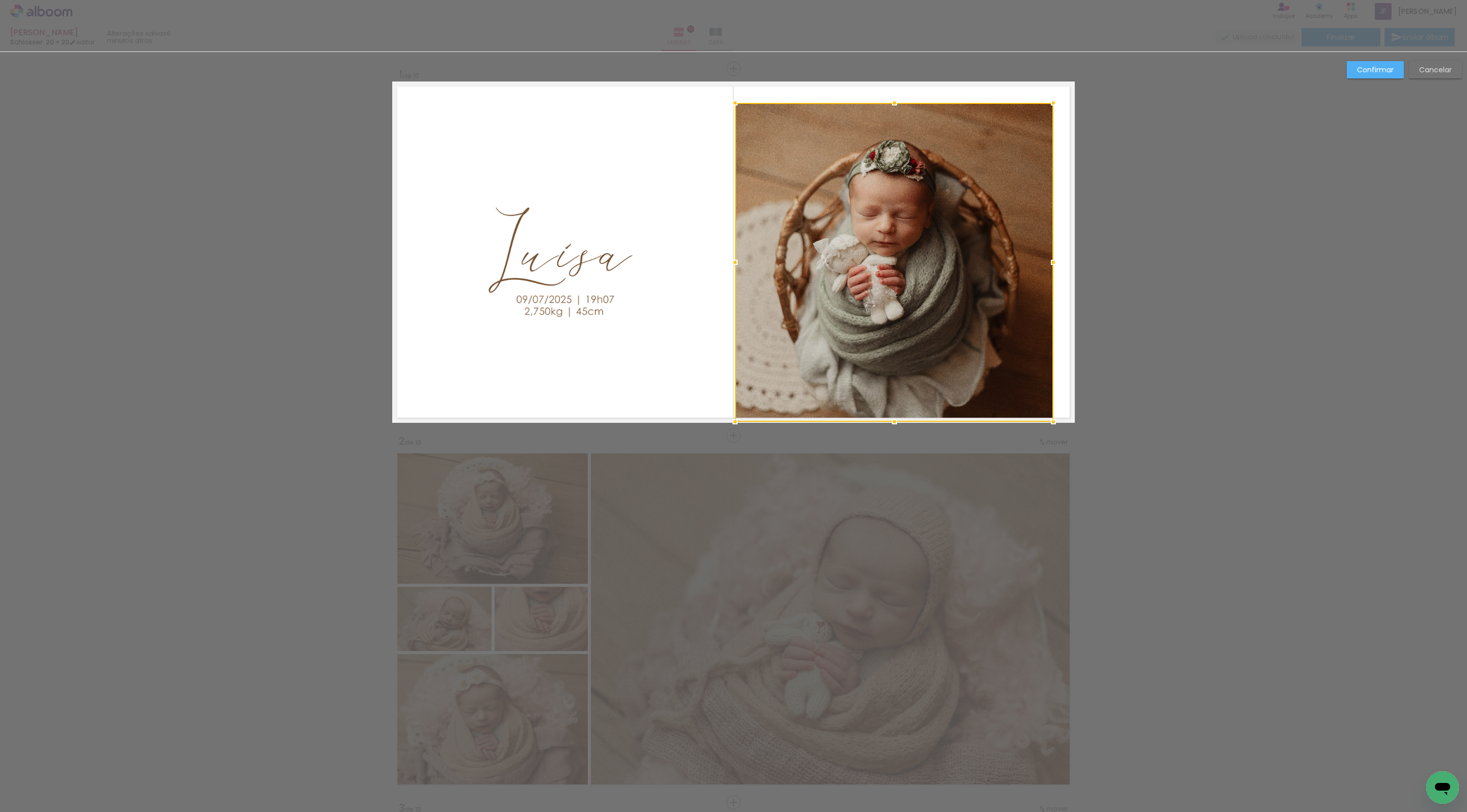
drag, startPoint x: 896, startPoint y: 402, endPoint x: 896, endPoint y: 422, distance: 20.0
click at [896, 422] on div at bounding box center [895, 422] width 21 height 21
click at [1030, 270] on quentale-photo at bounding box center [894, 262] width 318 height 319
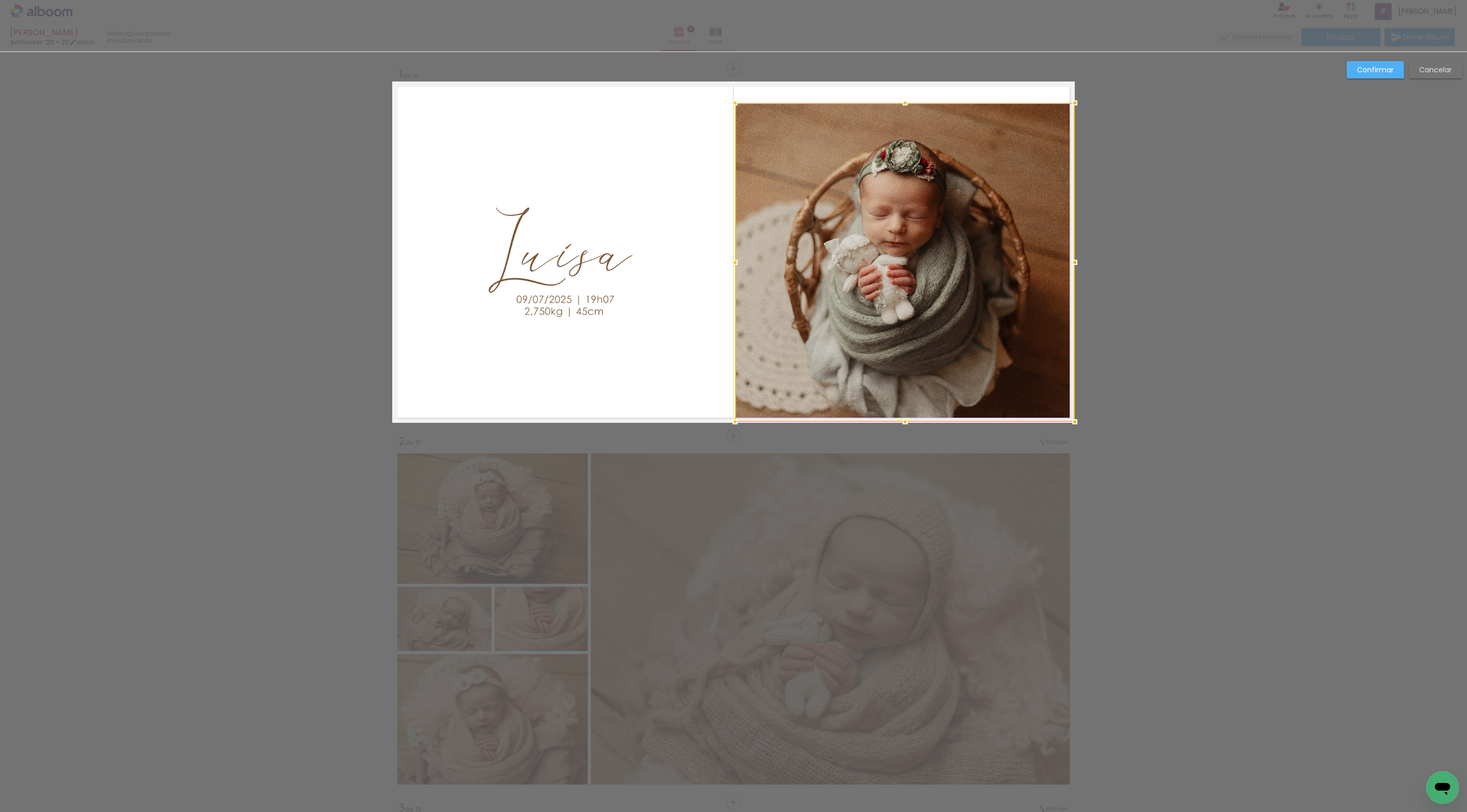
drag, startPoint x: 1053, startPoint y: 262, endPoint x: 1074, endPoint y: 262, distance: 21.0
click at [1074, 262] on div at bounding box center [1075, 263] width 21 height 21
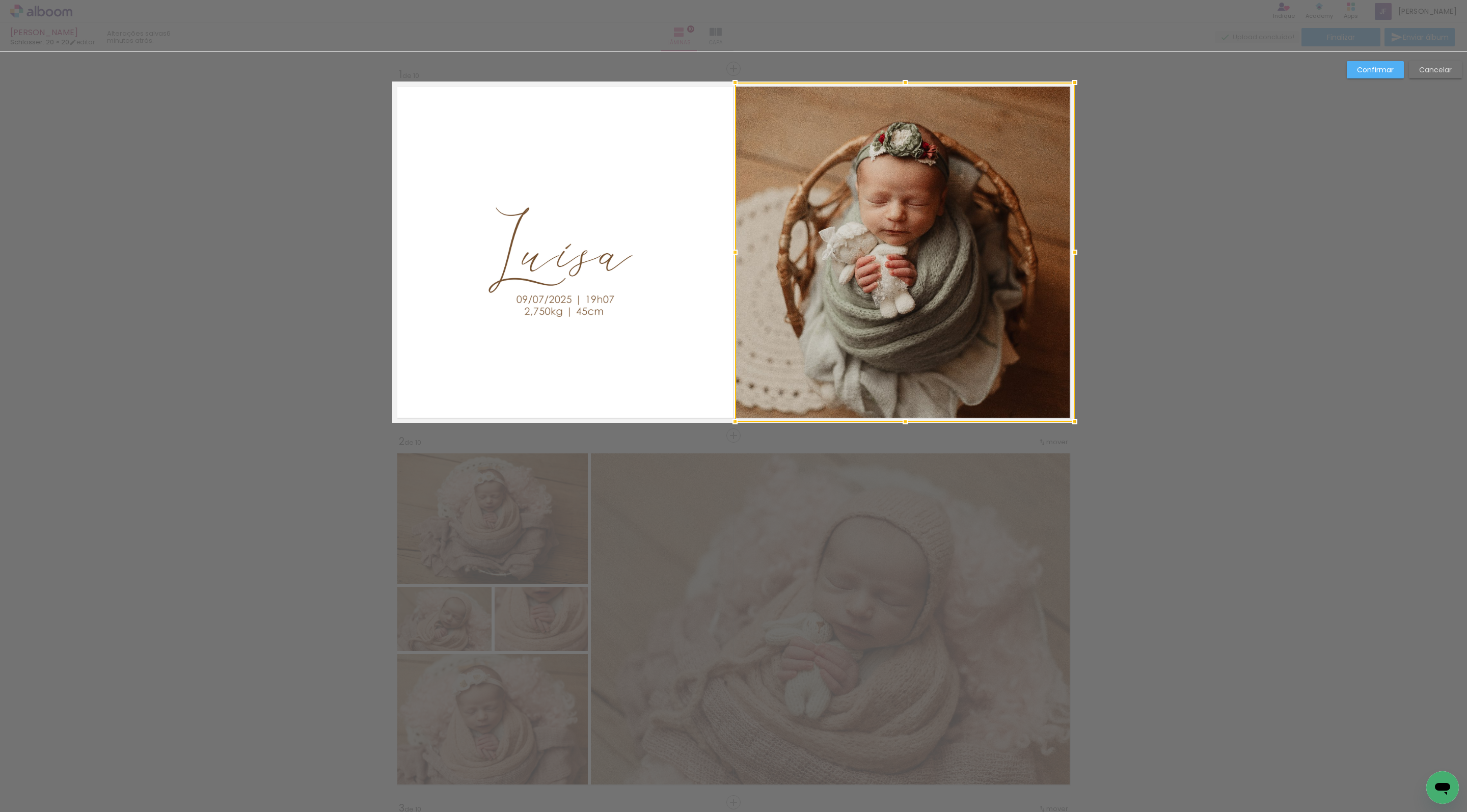
drag, startPoint x: 907, startPoint y: 102, endPoint x: 907, endPoint y: 80, distance: 22.0
click at [907, 80] on div at bounding box center [905, 83] width 21 height 21
click at [0, 0] on slot "Confirmar" at bounding box center [0, 0] width 0 height 0
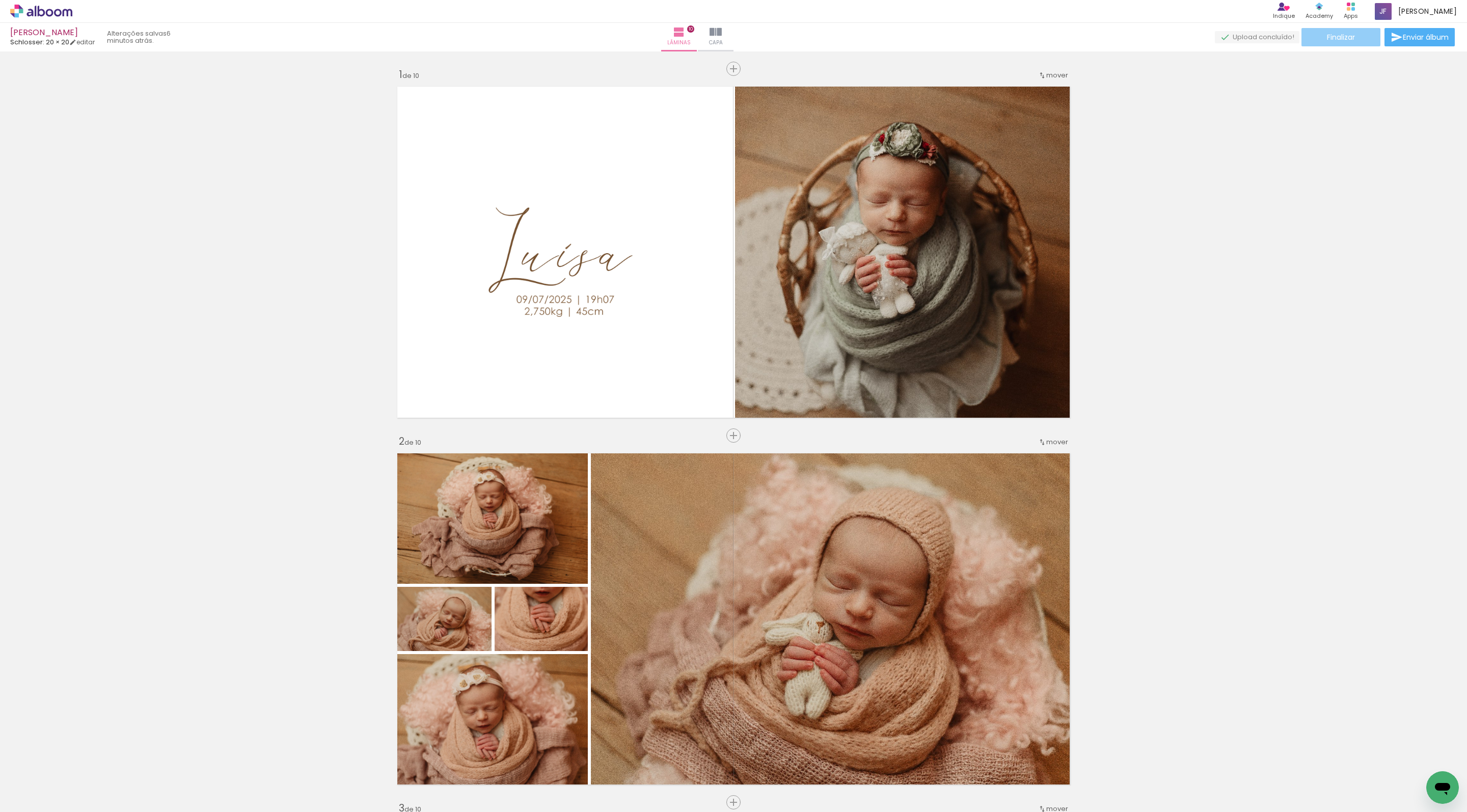
click at [1333, 39] on span "Finalizar" at bounding box center [1342, 37] width 28 height 7
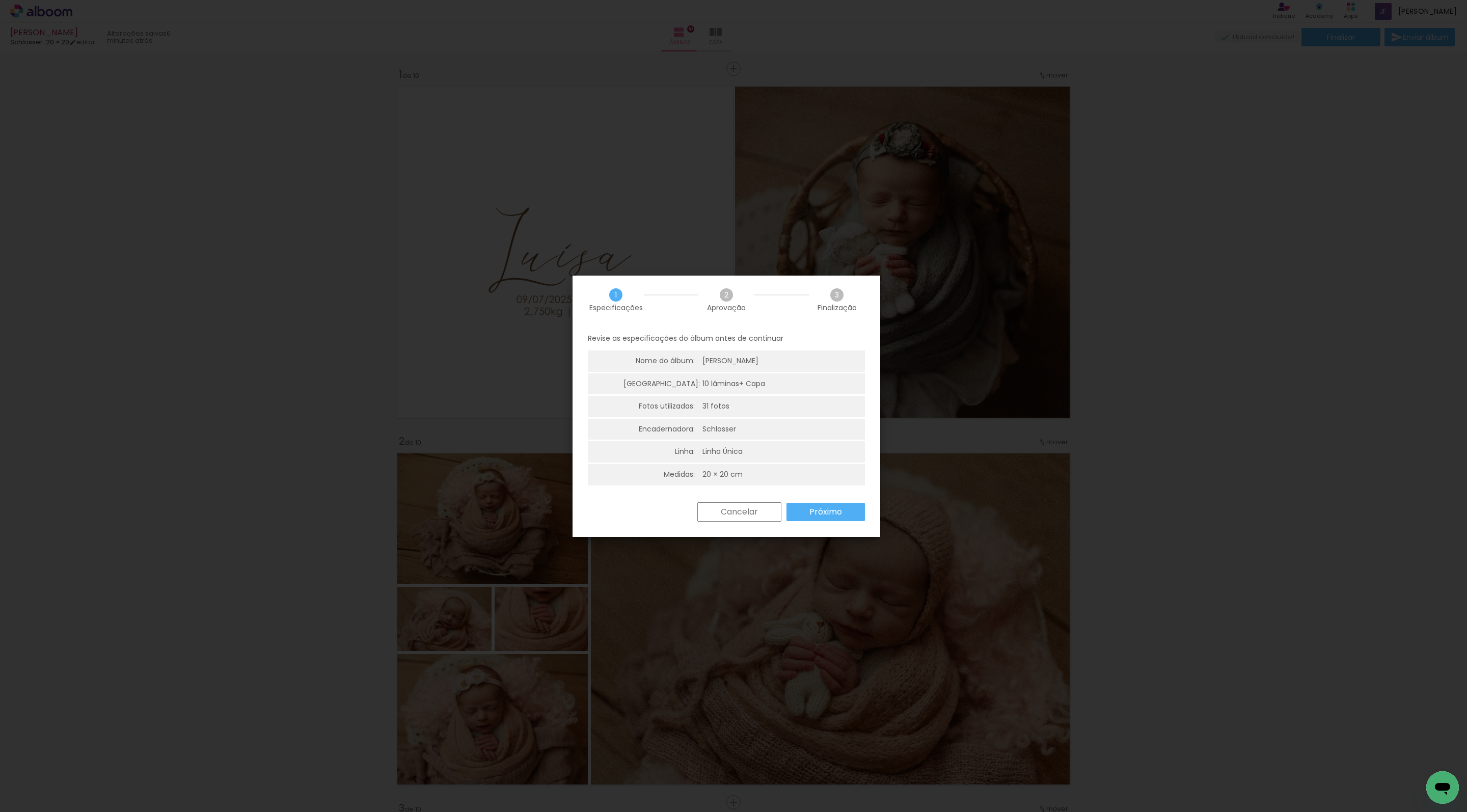
scroll to position [51, 0]
click at [830, 519] on paper-button "Próximo" at bounding box center [825, 511] width 78 height 18
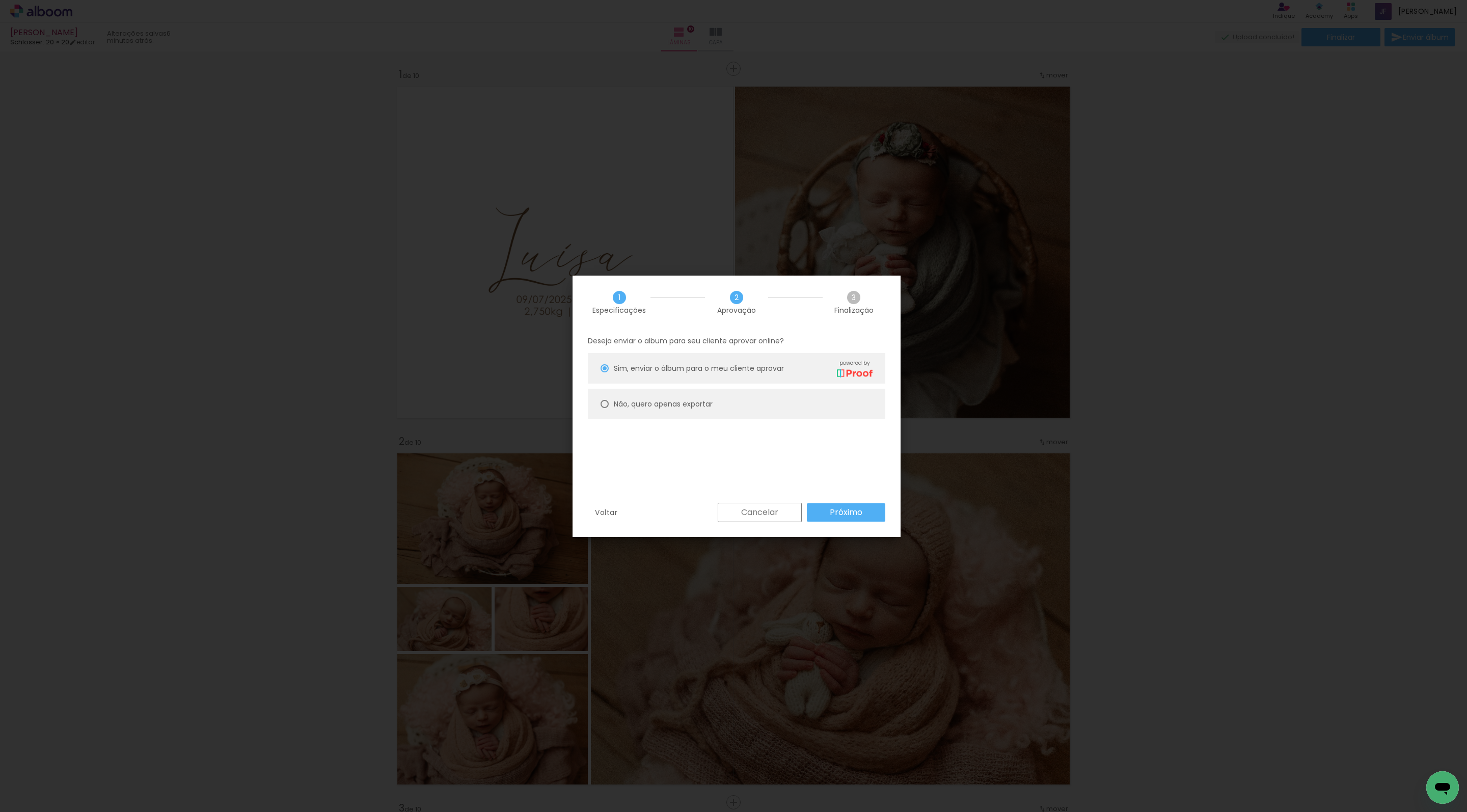
click at [869, 417] on paper-radio-button "Não, quero apenas exportar" at bounding box center [736, 404] width 298 height 31
type paper-radio-button "on"
click at [0, 0] on slot "Próximo" at bounding box center [0, 0] width 0 height 0
type input "Alta, 300 DPI"
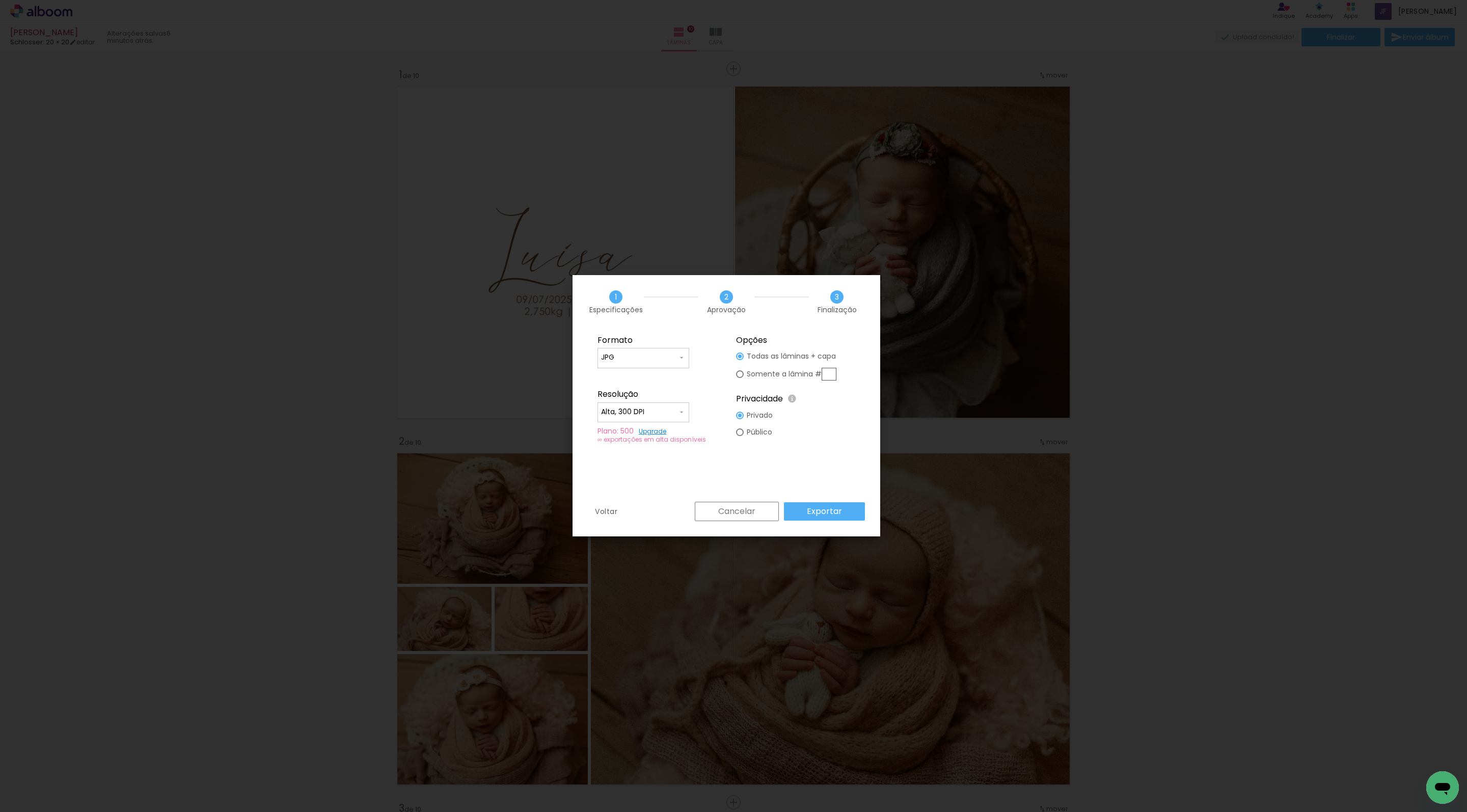
click at [0, 0] on slot "Exportar" at bounding box center [0, 0] width 0 height 0
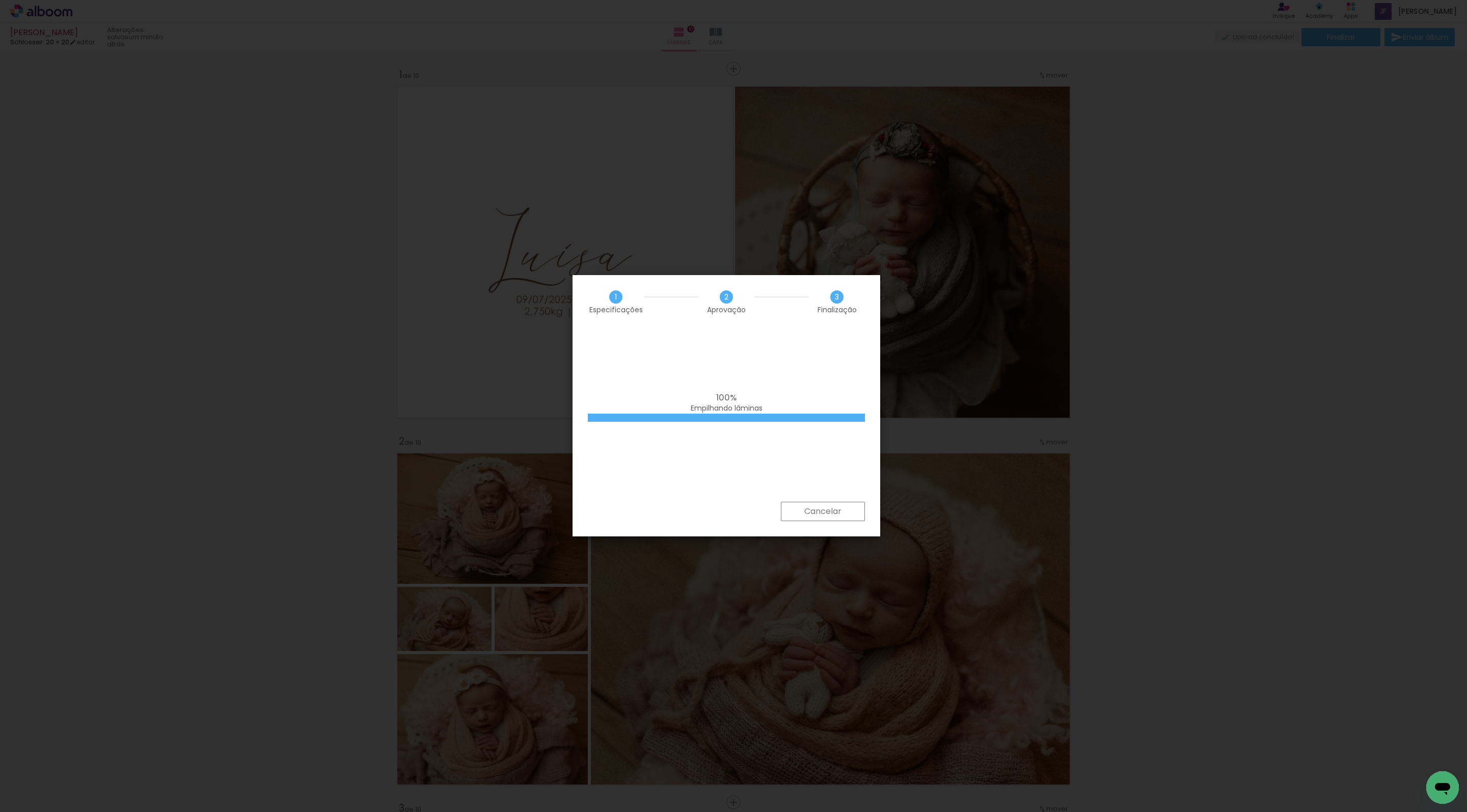
scroll to position [5019, 0]
